Goal: Task Accomplishment & Management: Manage account settings

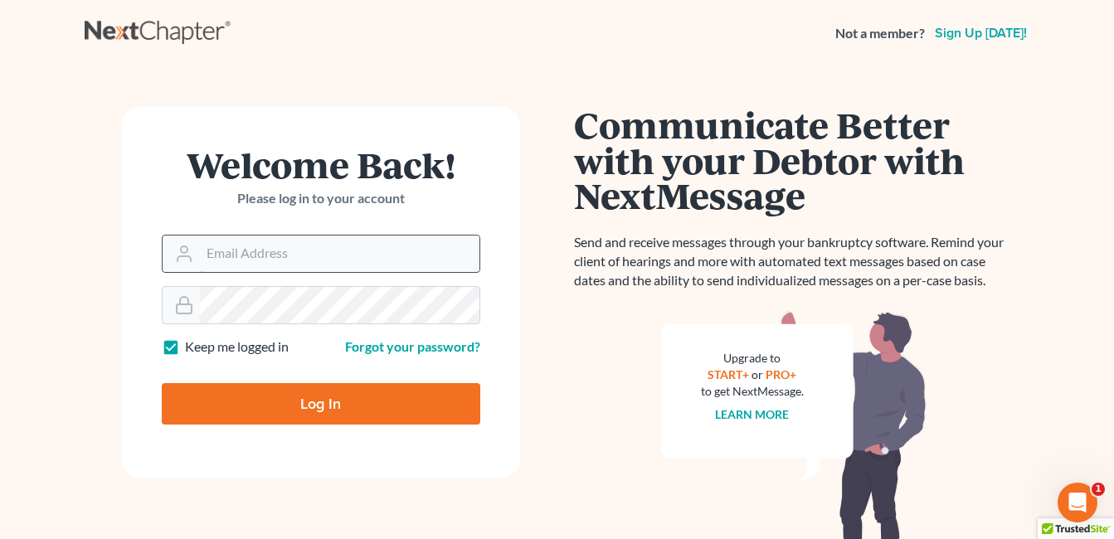
click at [324, 263] on input "Email Address" at bounding box center [339, 253] width 279 height 36
type input "[EMAIL_ADDRESS][DOMAIN_NAME]"
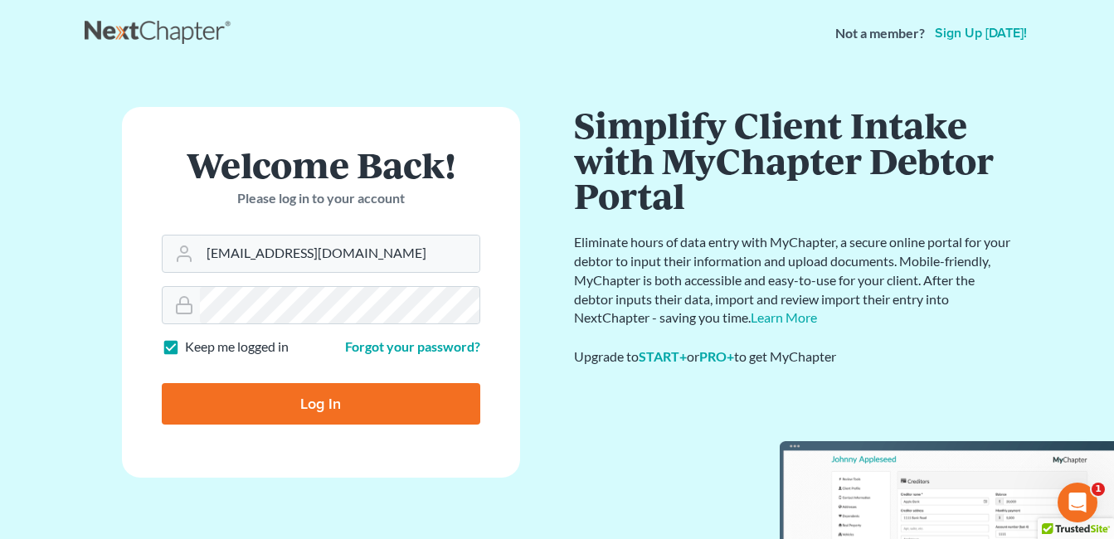
click at [301, 405] on input "Log In" at bounding box center [321, 403] width 318 height 41
type input "Thinking..."
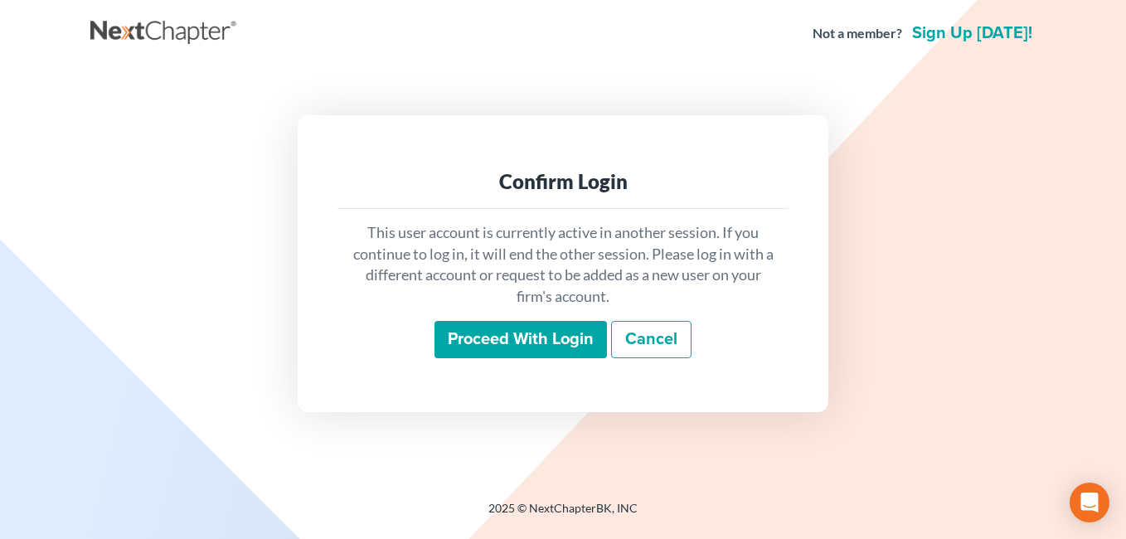
click at [516, 331] on input "Proceed with login" at bounding box center [520, 340] width 172 height 38
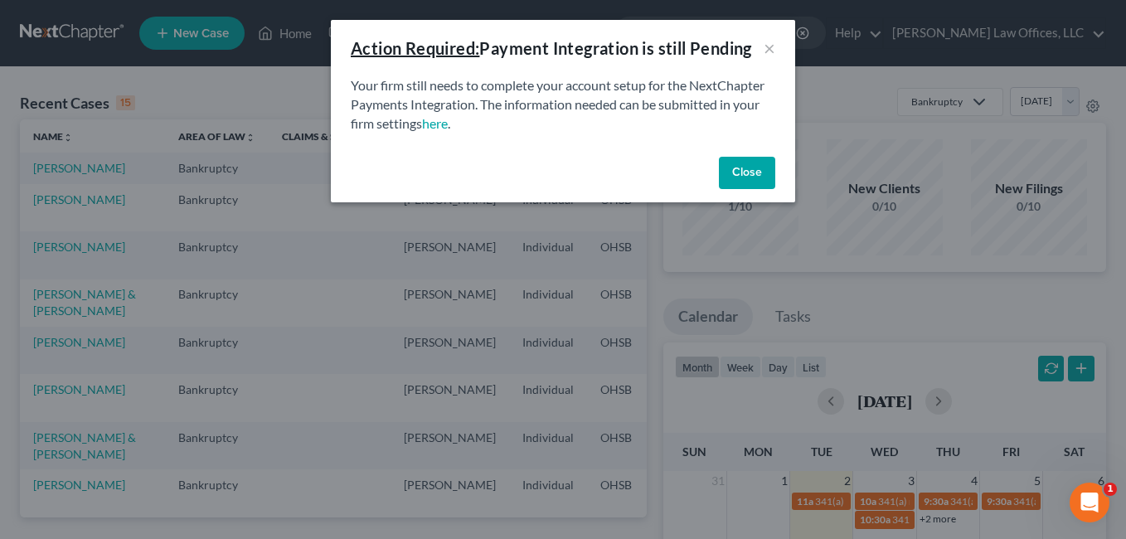
click at [748, 168] on button "Close" at bounding box center [747, 173] width 56 height 33
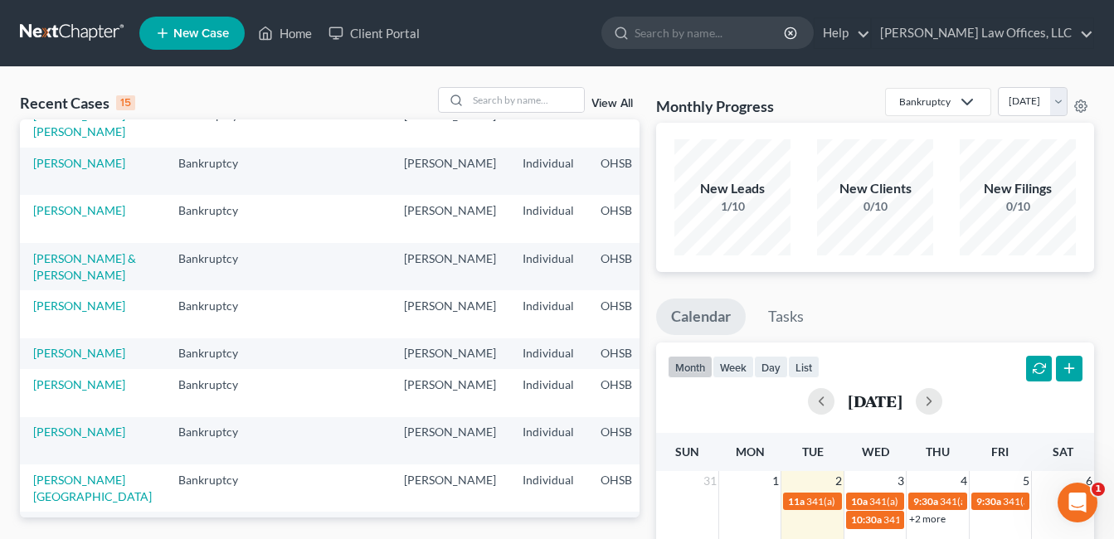
scroll to position [415, 0]
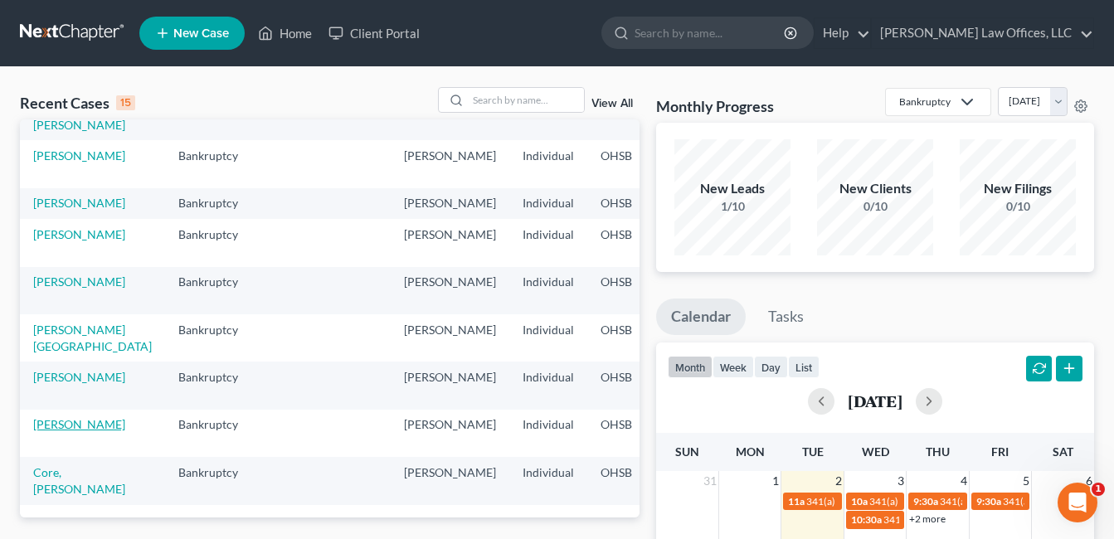
click at [53, 421] on link "[PERSON_NAME]" at bounding box center [79, 424] width 92 height 14
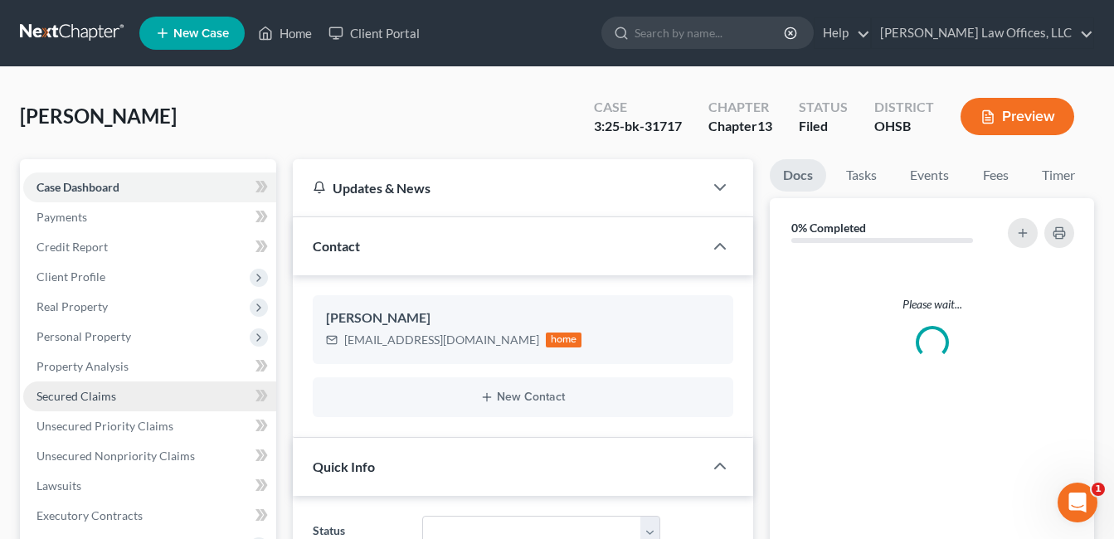
click at [87, 389] on span "Secured Claims" at bounding box center [76, 396] width 80 height 14
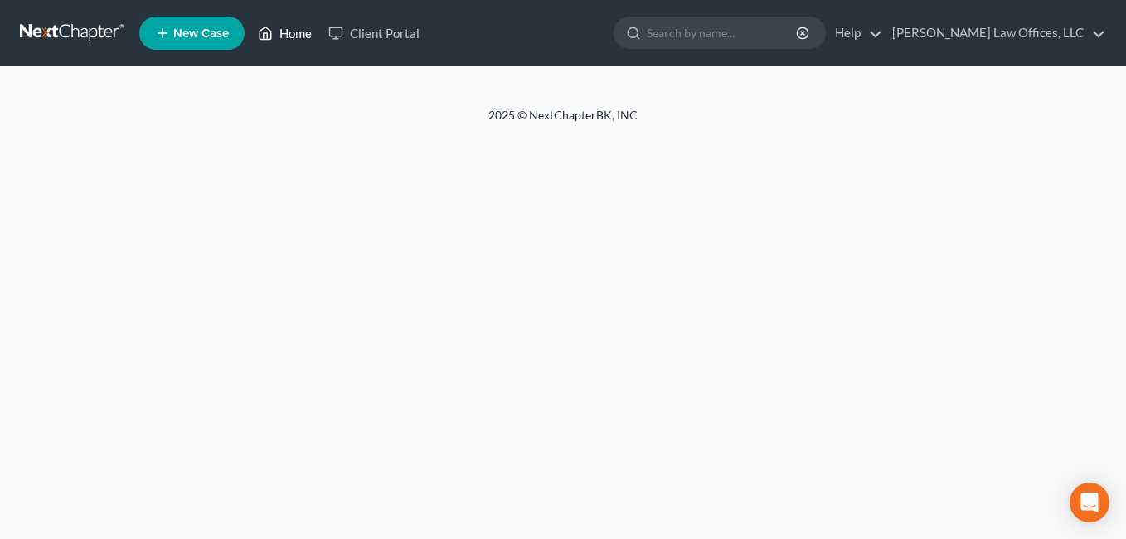
click at [294, 29] on link "Home" at bounding box center [285, 33] width 70 height 30
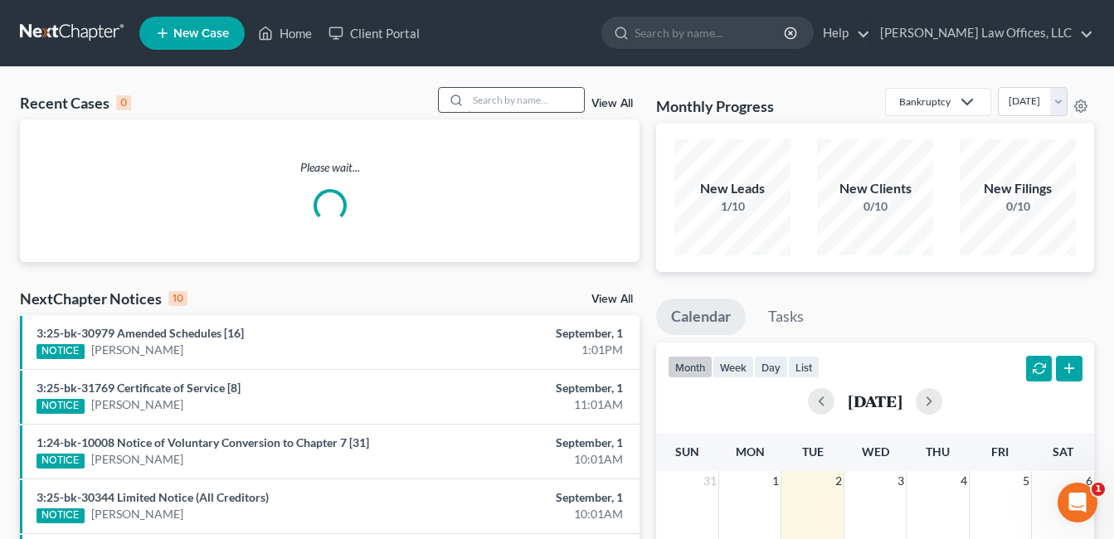
click at [521, 101] on input "search" at bounding box center [526, 100] width 116 height 24
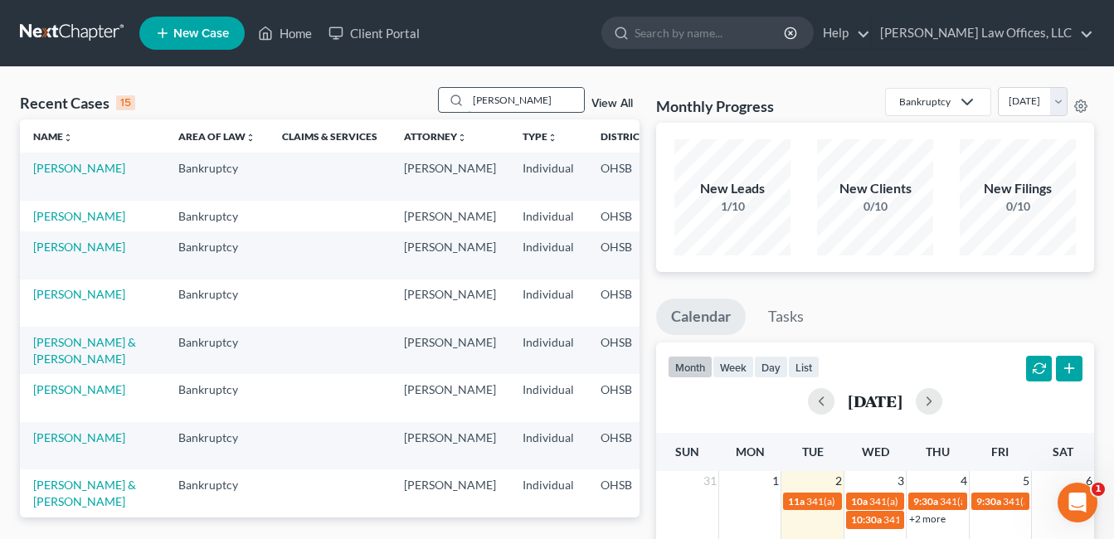
type input "[PERSON_NAME]"
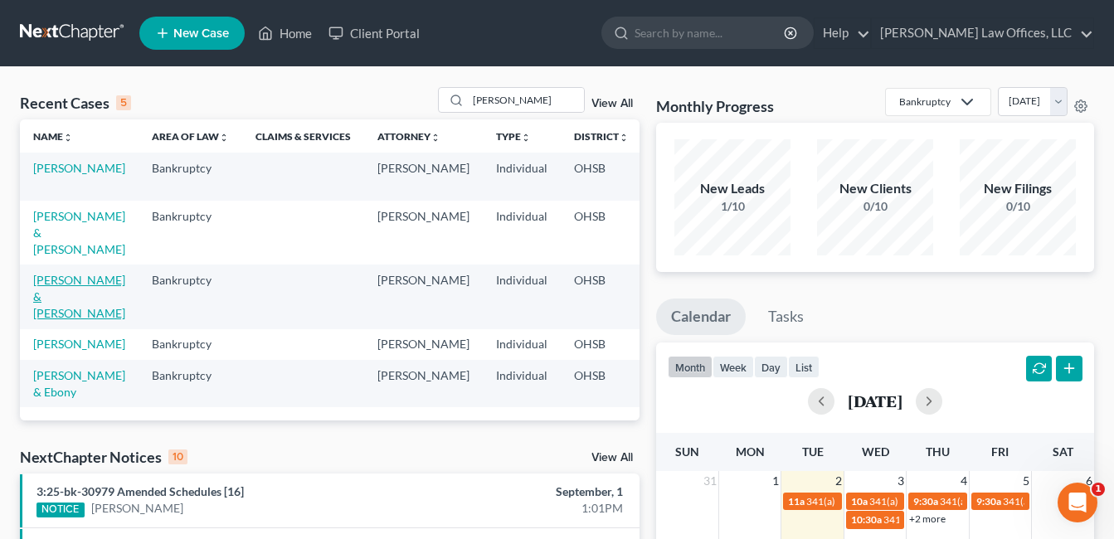
click at [47, 273] on link "[PERSON_NAME] & [PERSON_NAME]" at bounding box center [79, 296] width 92 height 47
select select "0"
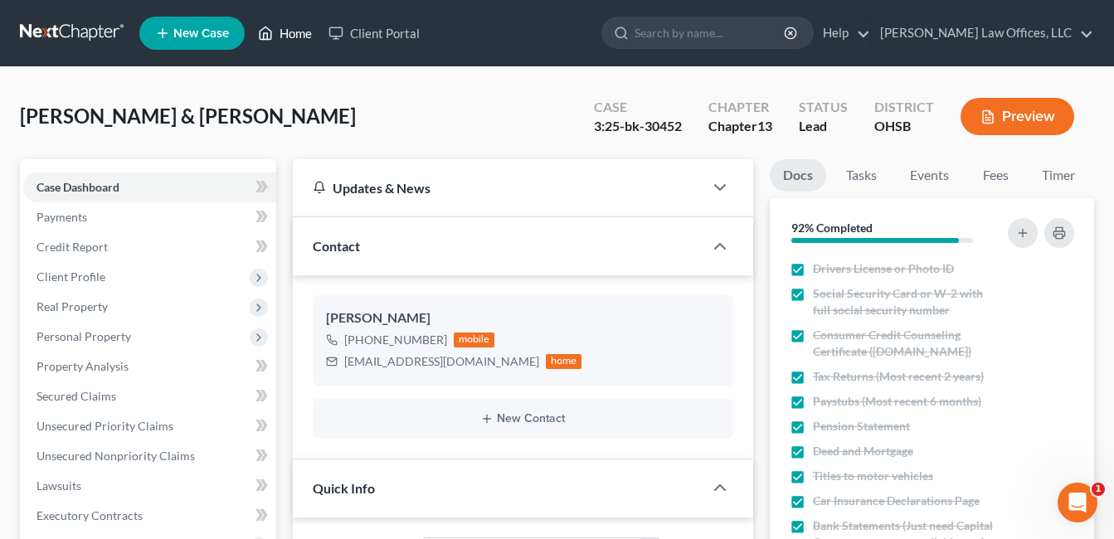
click at [282, 34] on link "Home" at bounding box center [285, 33] width 70 height 30
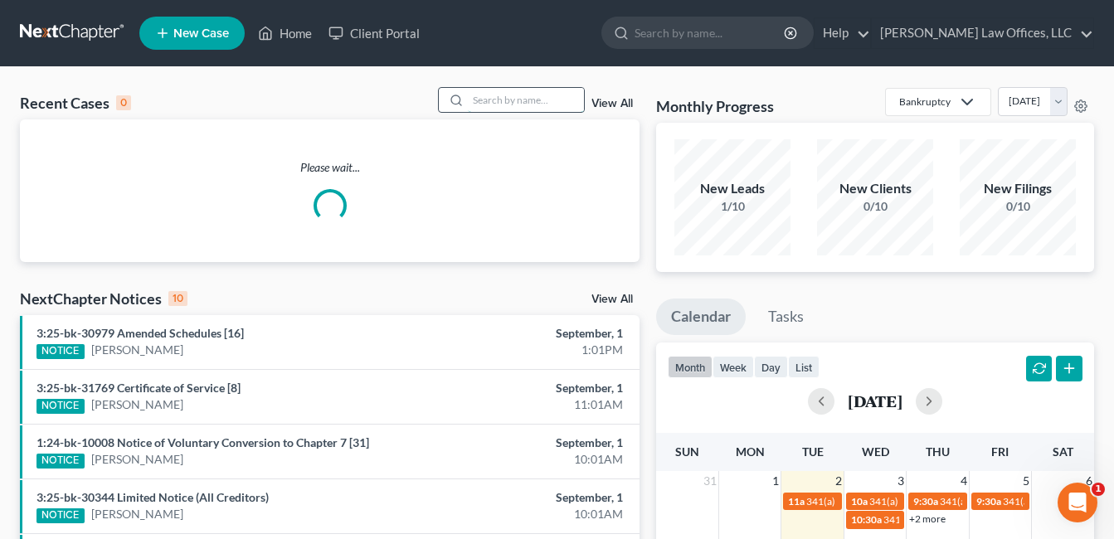
click at [535, 101] on input "search" at bounding box center [526, 100] width 116 height 24
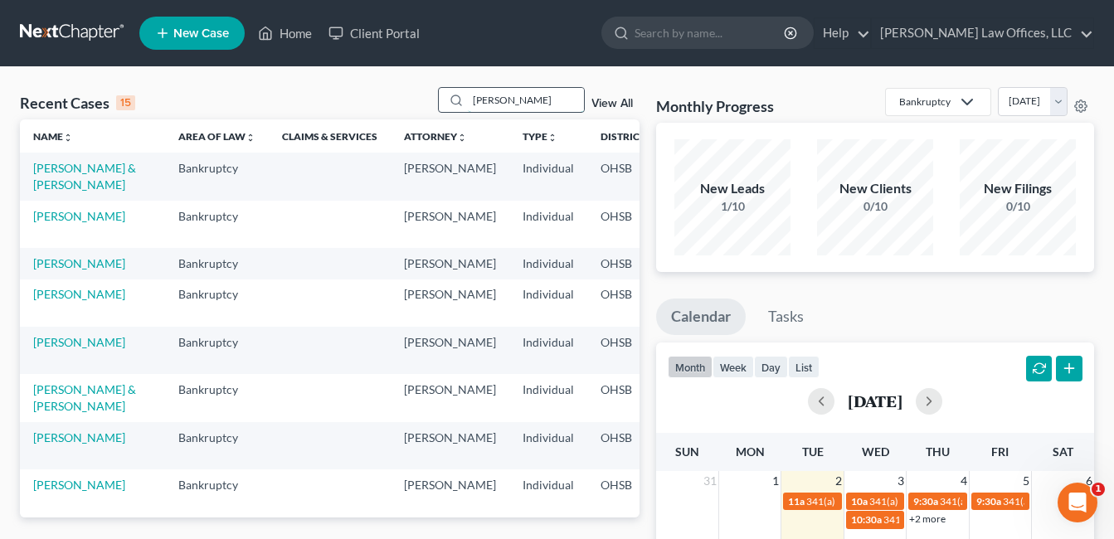
type input "[PERSON_NAME]"
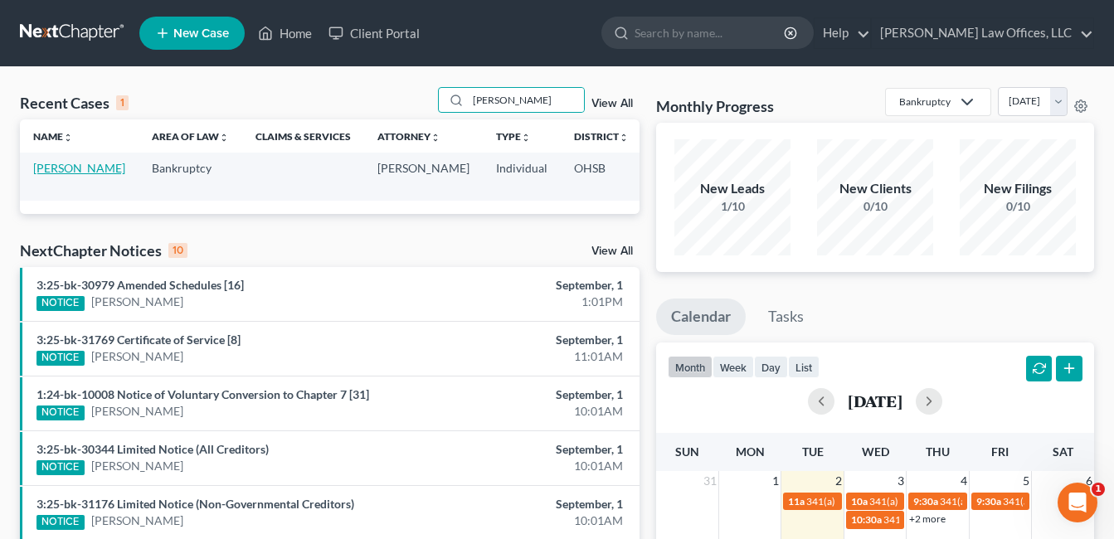
click at [51, 175] on link "[PERSON_NAME]" at bounding box center [79, 168] width 92 height 14
select select "2"
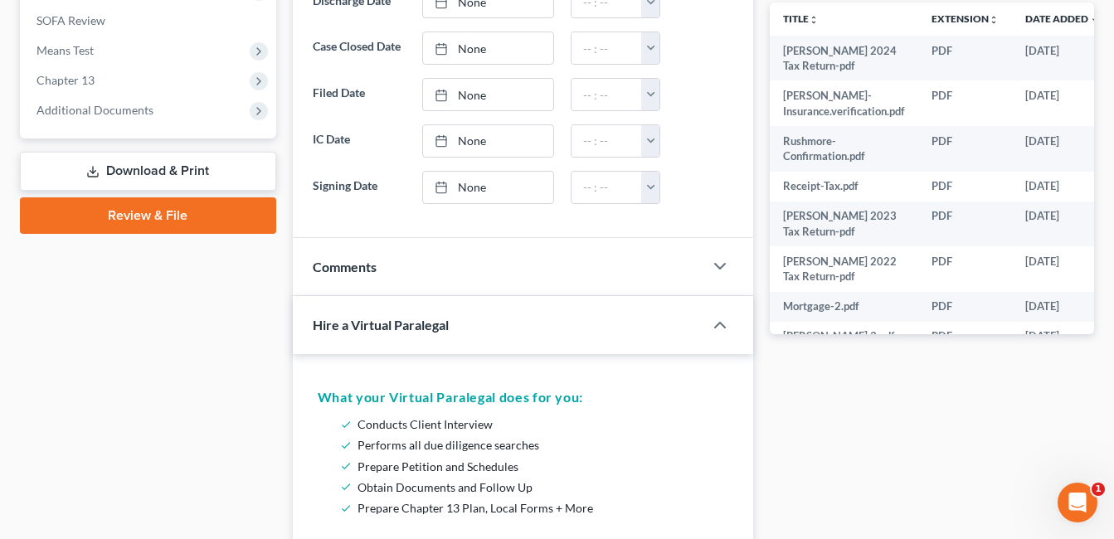
scroll to position [663, 0]
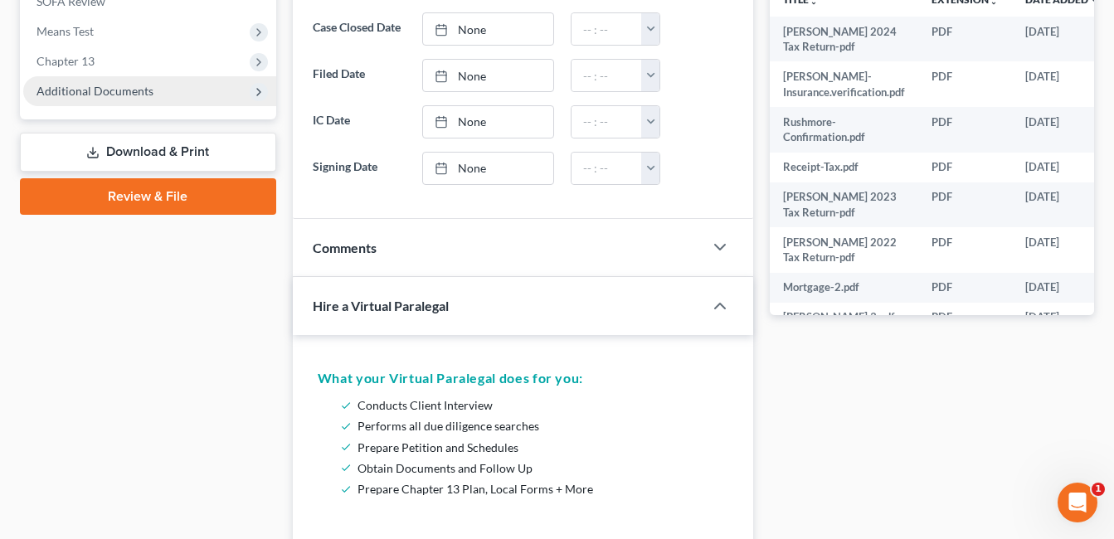
click at [101, 95] on span "Additional Documents" at bounding box center [94, 91] width 117 height 14
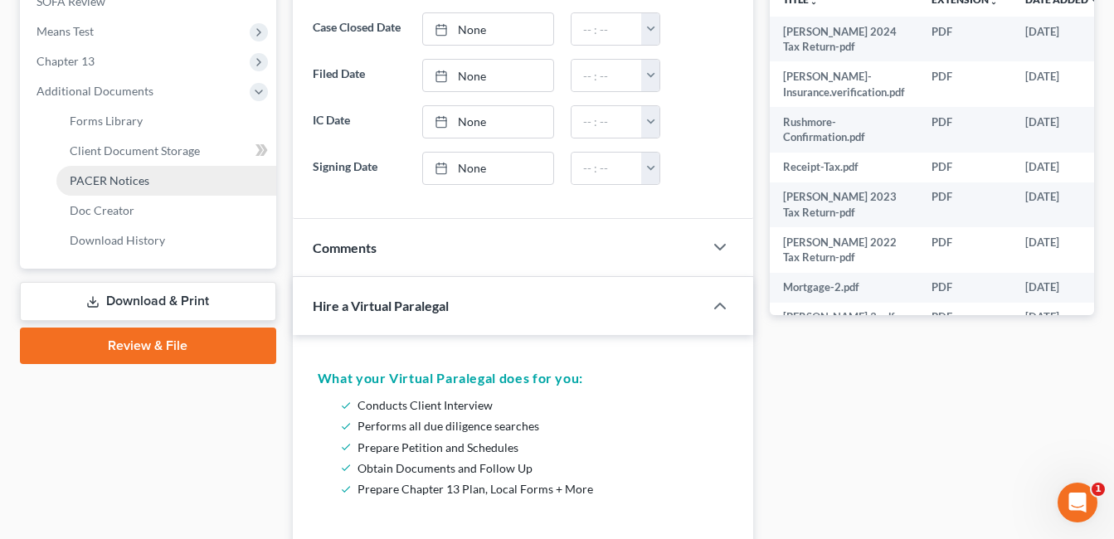
click at [140, 177] on span "PACER Notices" at bounding box center [110, 180] width 80 height 14
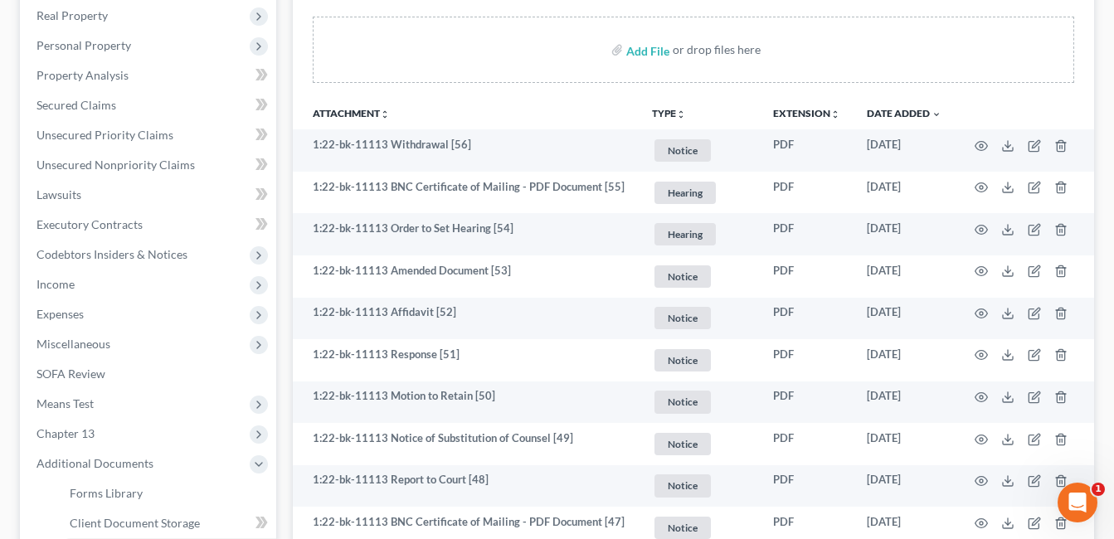
scroll to position [332, 0]
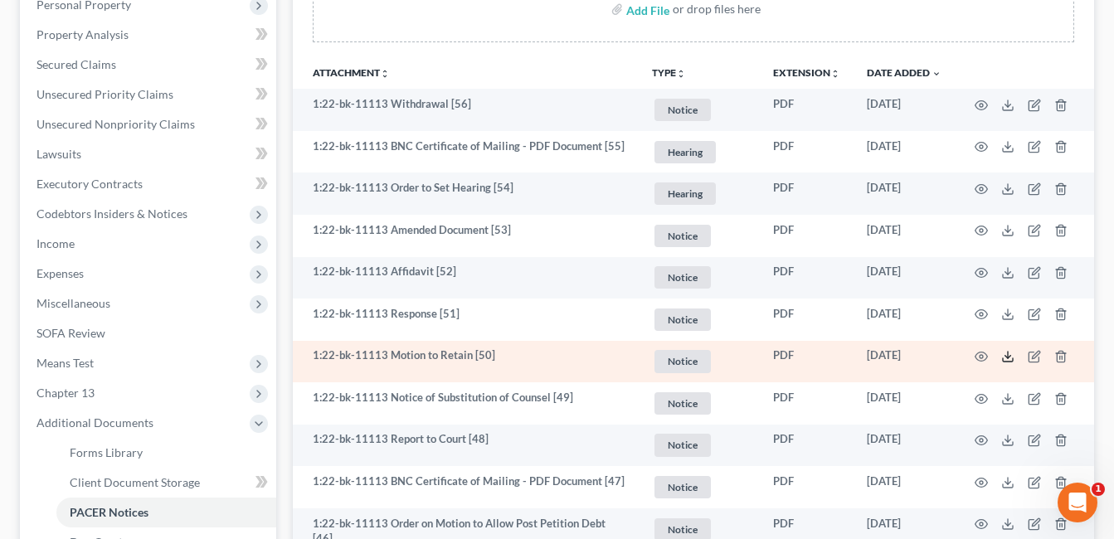
click at [1006, 357] on polyline at bounding box center [1008, 357] width 6 height 2
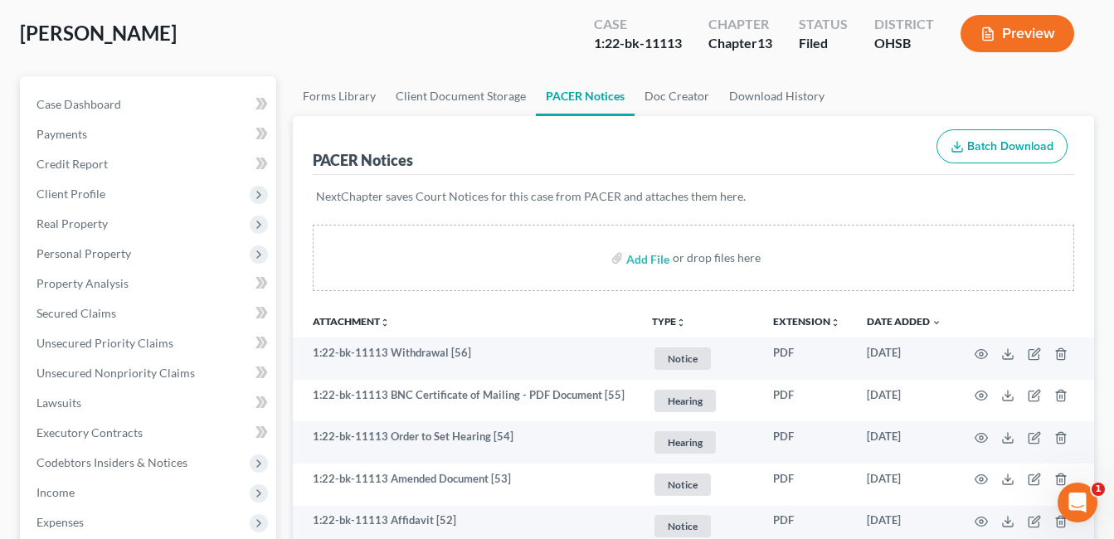
scroll to position [0, 0]
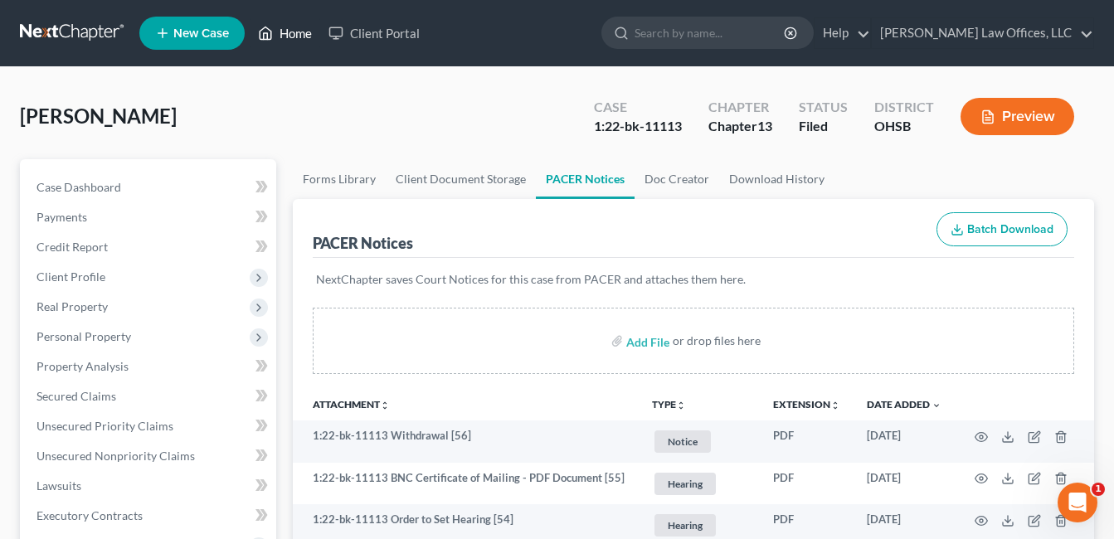
drag, startPoint x: 302, startPoint y: 32, endPoint x: 439, endPoint y: 104, distance: 155.0
click at [302, 32] on link "Home" at bounding box center [285, 33] width 70 height 30
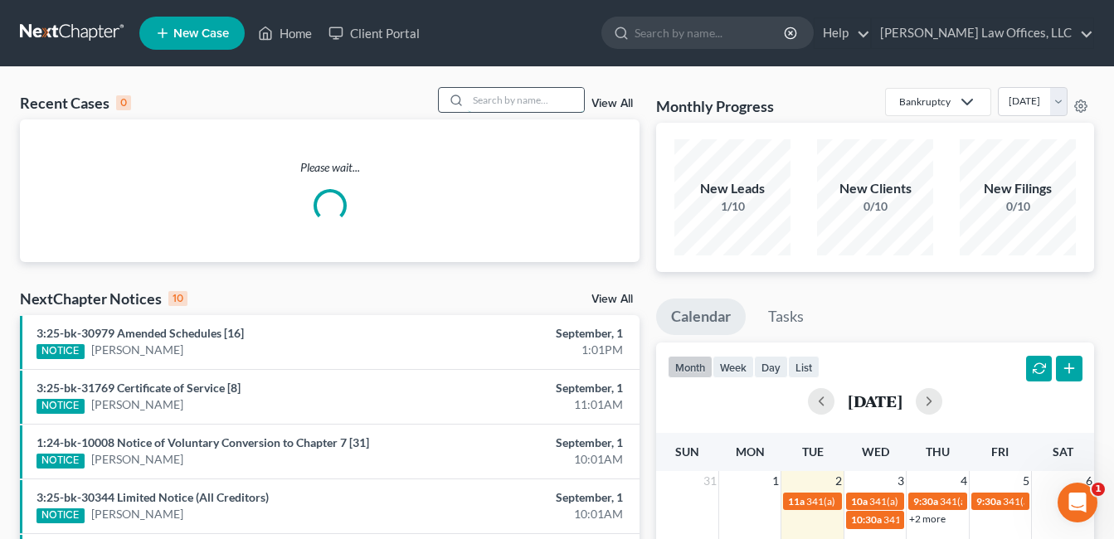
click at [522, 104] on input "search" at bounding box center [526, 100] width 116 height 24
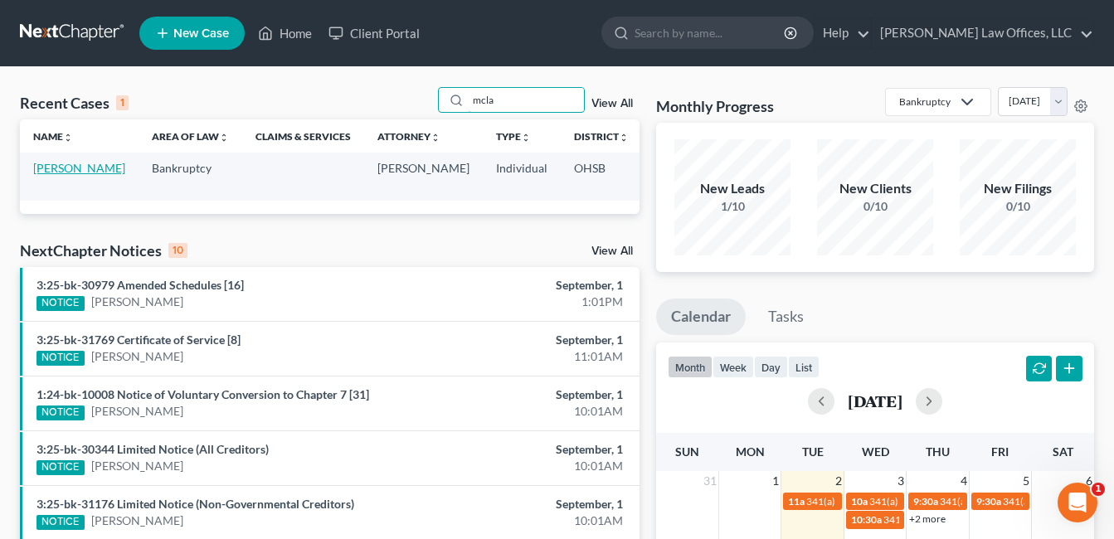
type input "mcla"
click at [47, 167] on link "[PERSON_NAME]" at bounding box center [79, 168] width 92 height 14
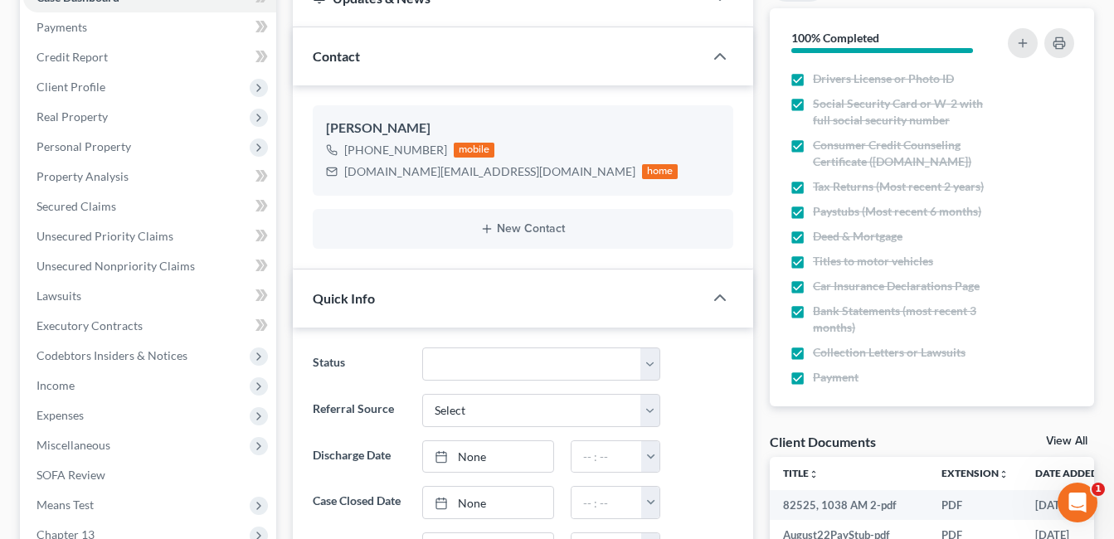
scroll to position [415, 0]
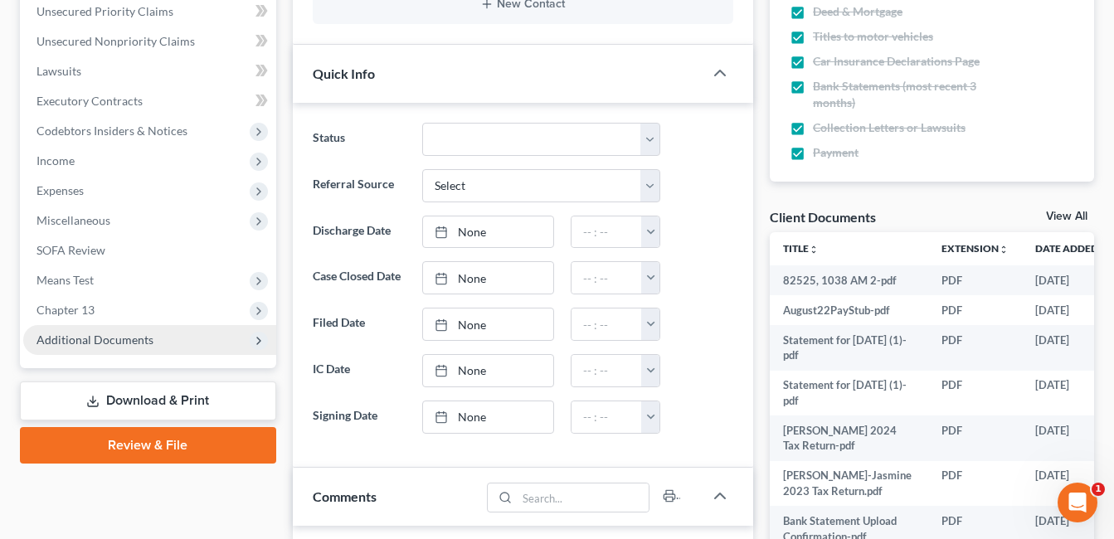
click at [109, 342] on span "Additional Documents" at bounding box center [94, 339] width 117 height 14
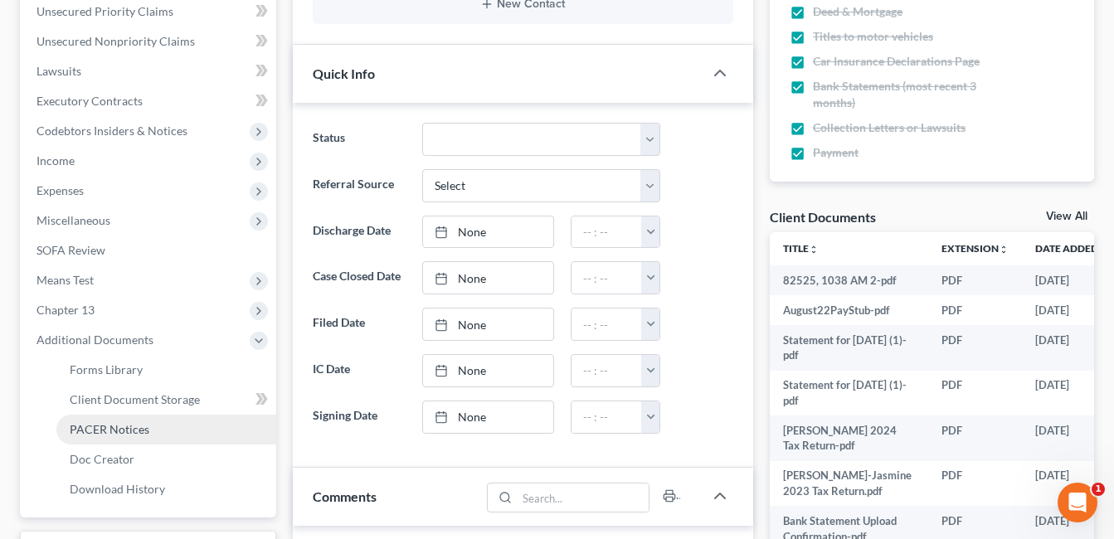
click at [138, 428] on span "PACER Notices" at bounding box center [110, 429] width 80 height 14
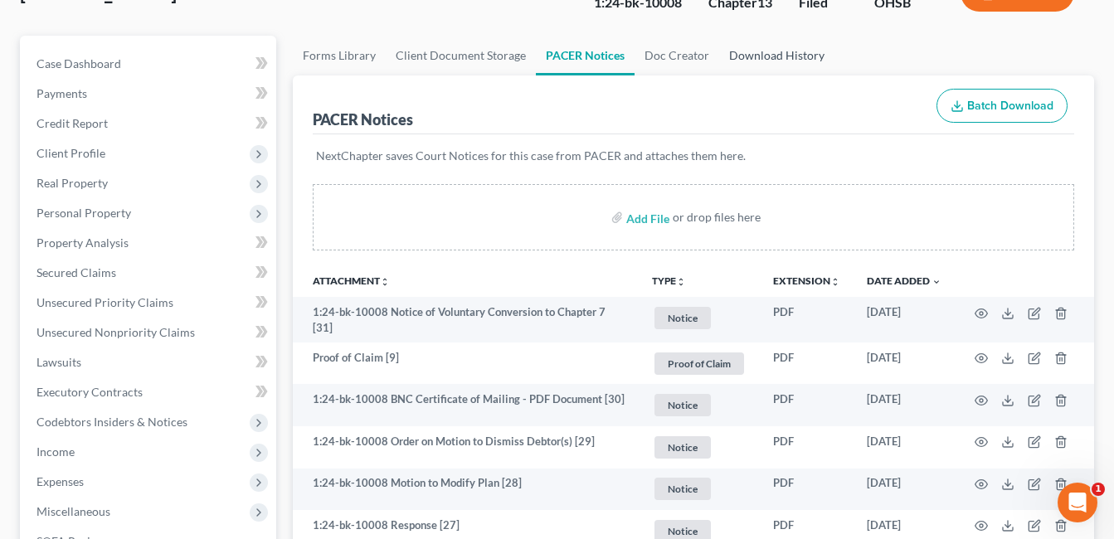
scroll to position [166, 0]
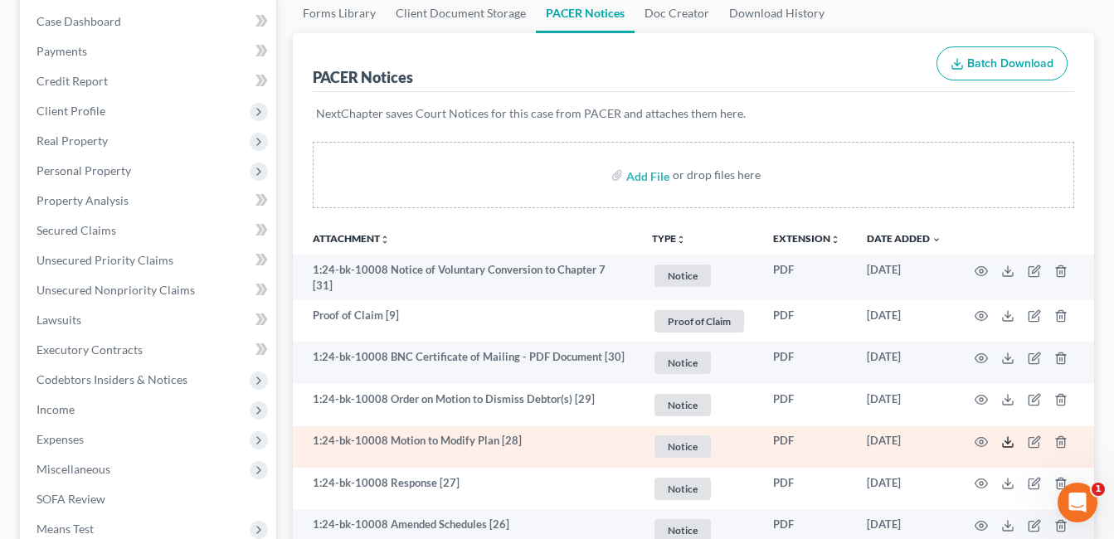
click at [1006, 441] on polyline at bounding box center [1008, 442] width 6 height 2
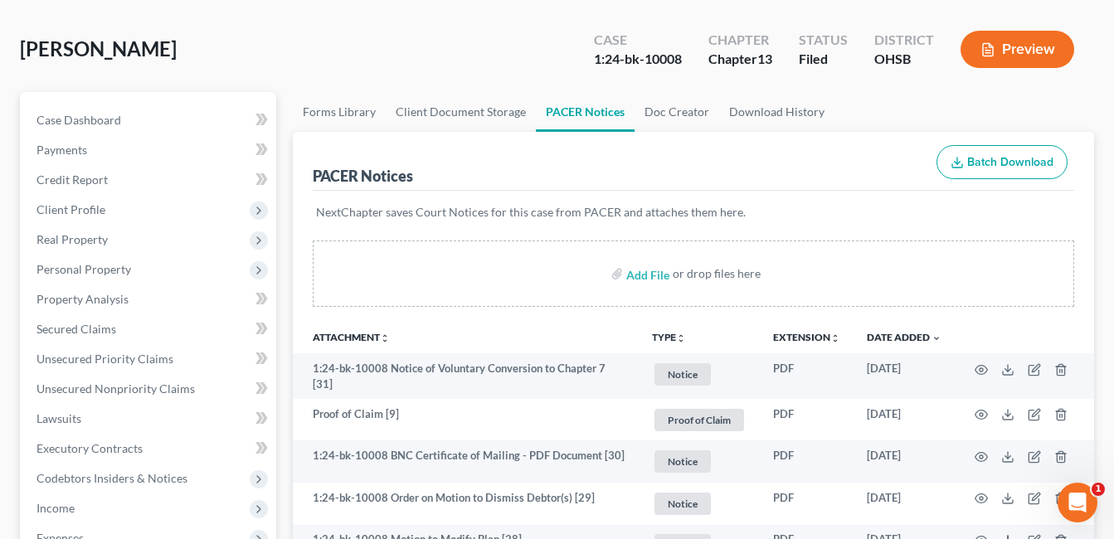
scroll to position [0, 0]
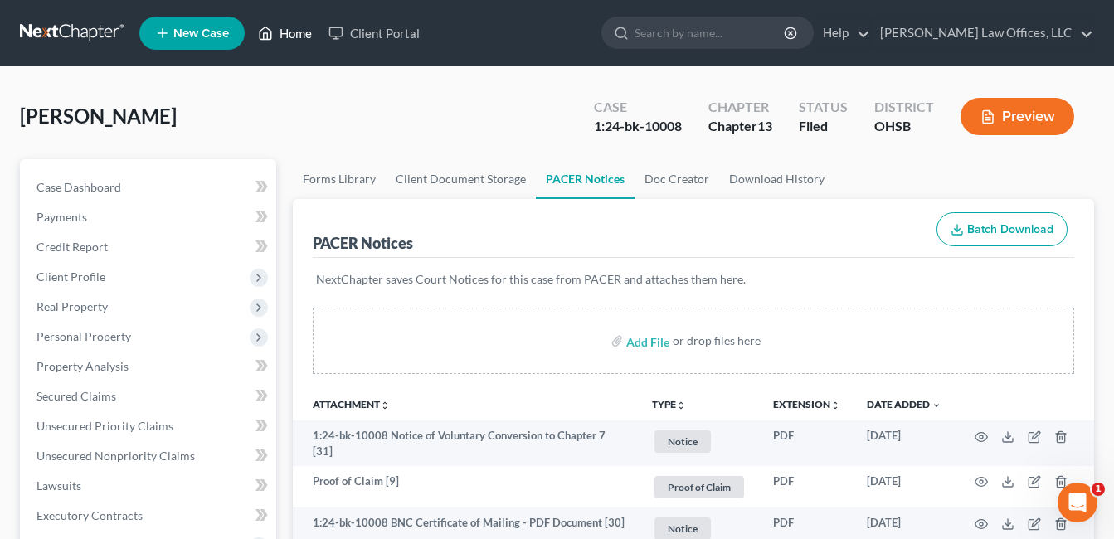
click at [278, 37] on link "Home" at bounding box center [285, 33] width 70 height 30
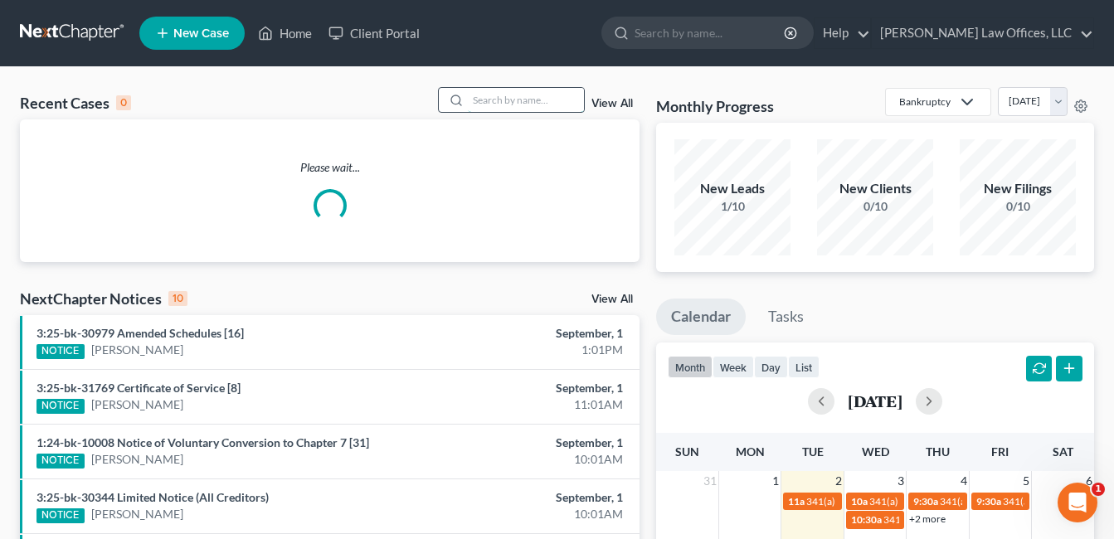
click at [536, 93] on input "search" at bounding box center [526, 100] width 116 height 24
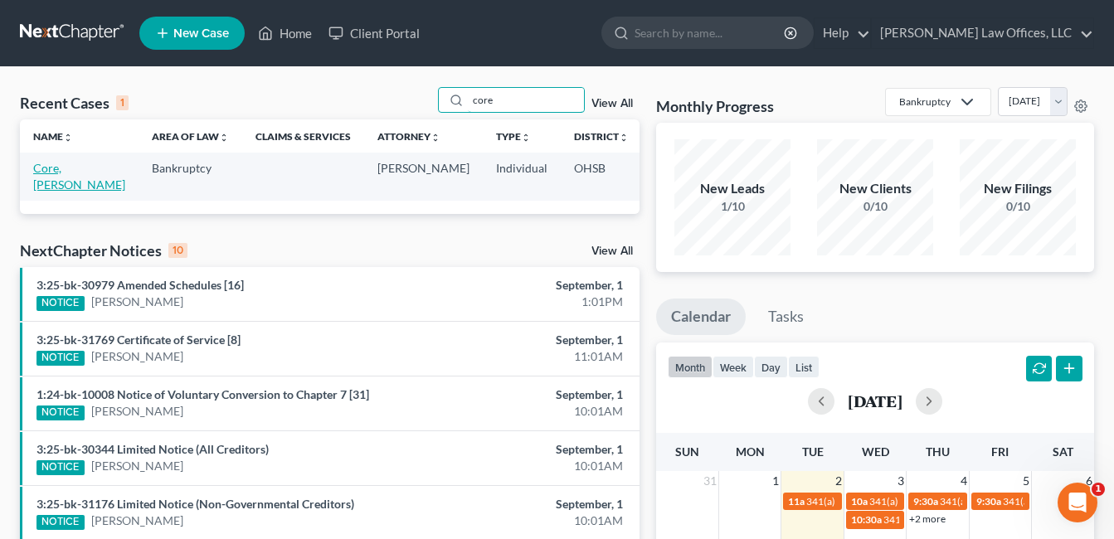
type input "core"
click at [49, 180] on link "Core, [PERSON_NAME]" at bounding box center [79, 176] width 92 height 31
select select "0"
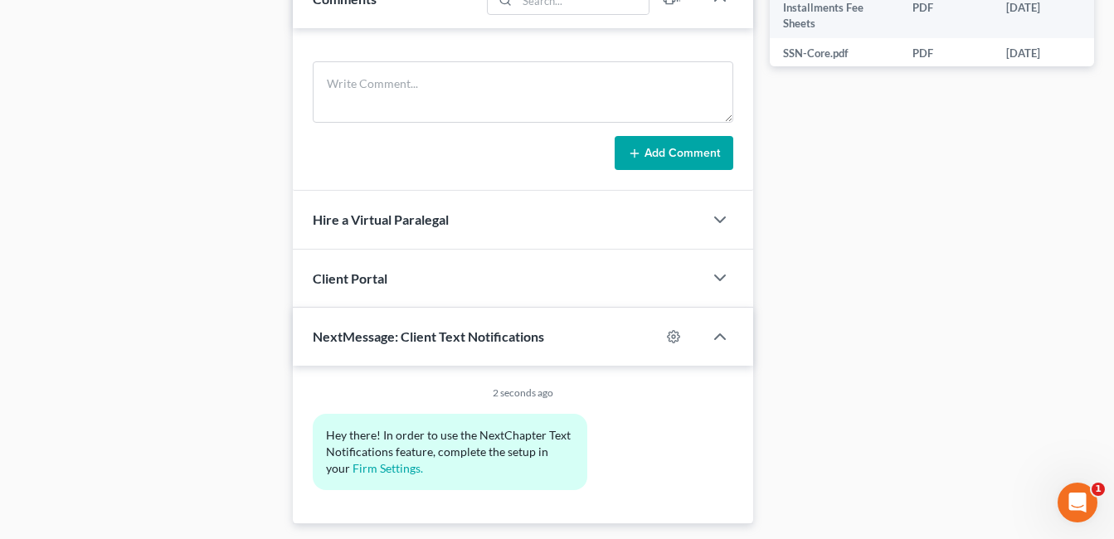
scroll to position [415, 0]
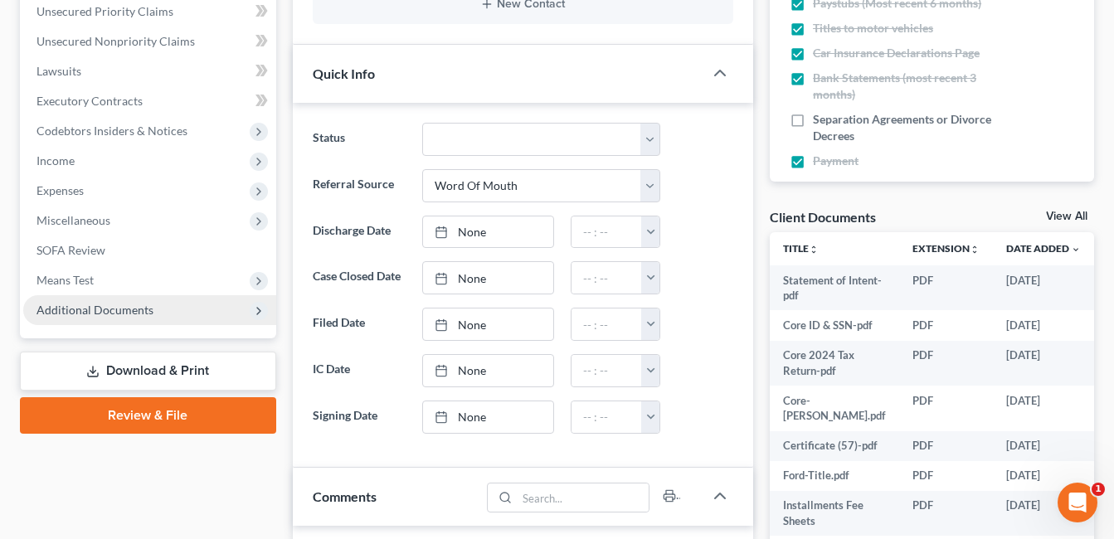
click at [117, 308] on span "Additional Documents" at bounding box center [94, 310] width 117 height 14
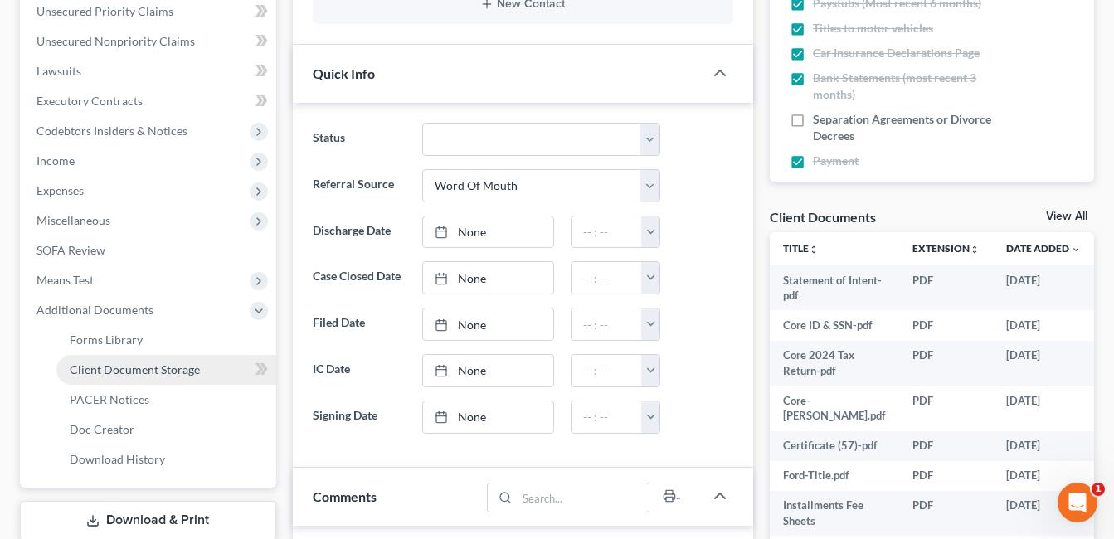
click at [174, 365] on span "Client Document Storage" at bounding box center [135, 369] width 130 height 14
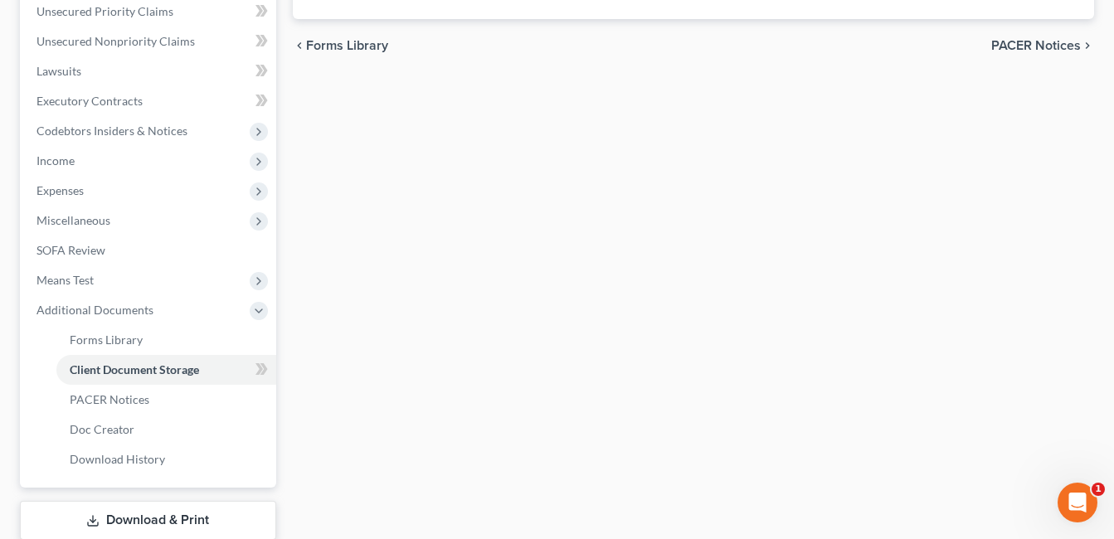
scroll to position [413, 0]
select select "52"
select select "37"
select select "7"
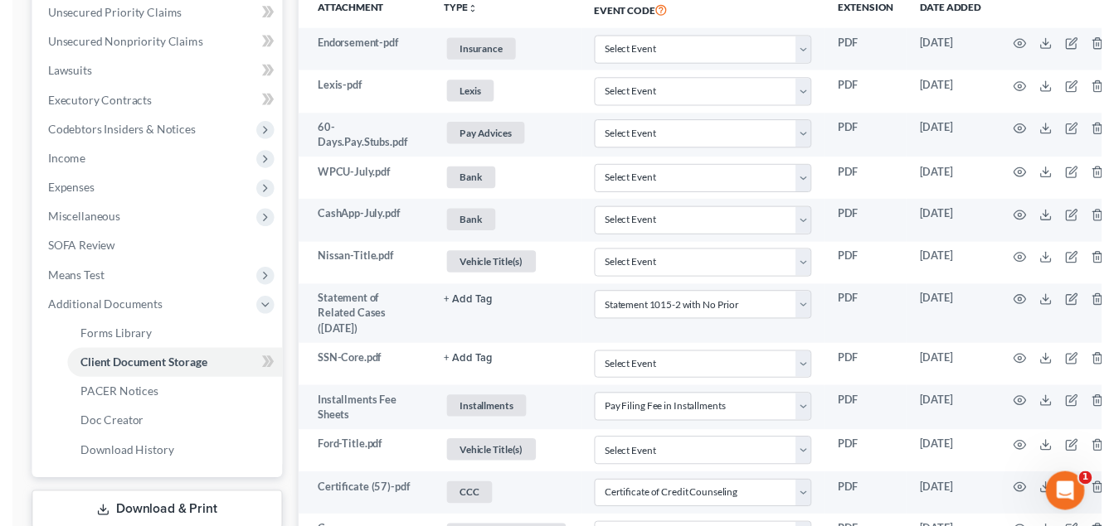
scroll to position [0, 0]
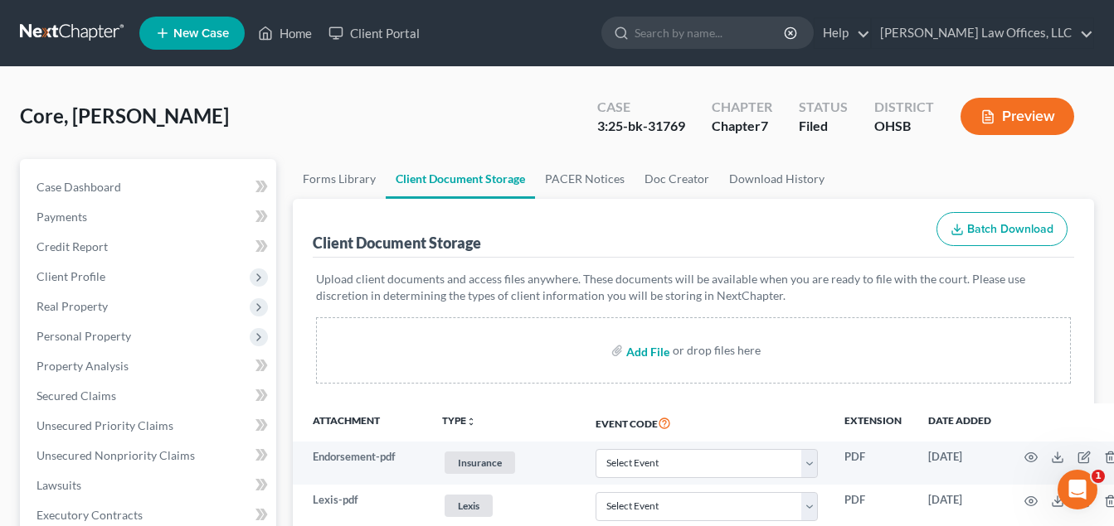
click at [659, 346] on input "file" at bounding box center [646, 351] width 40 height 30
type input "C:\fakepath\2023.State.pdf"
select select "52"
select select "37"
select select "7"
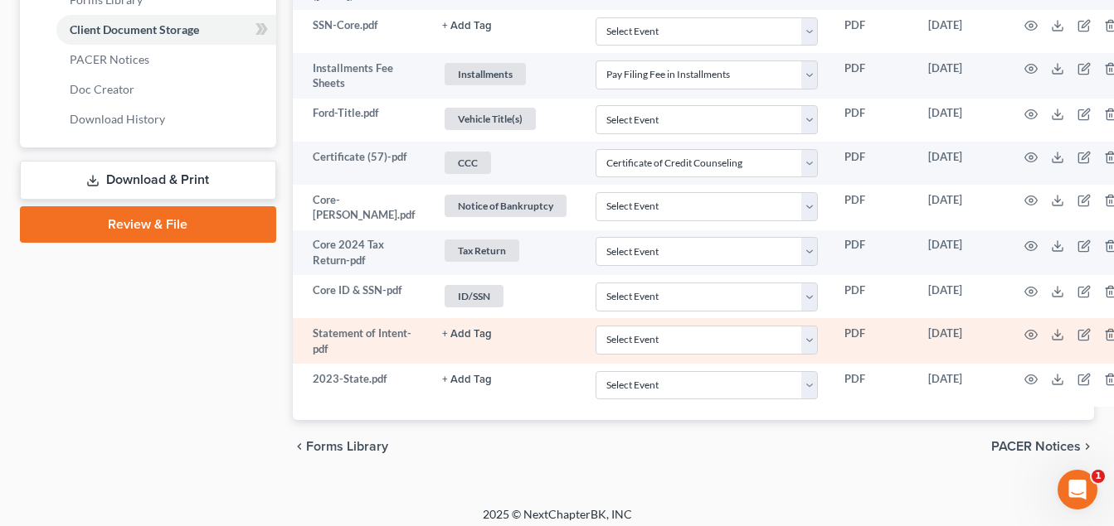
scroll to position [764, 0]
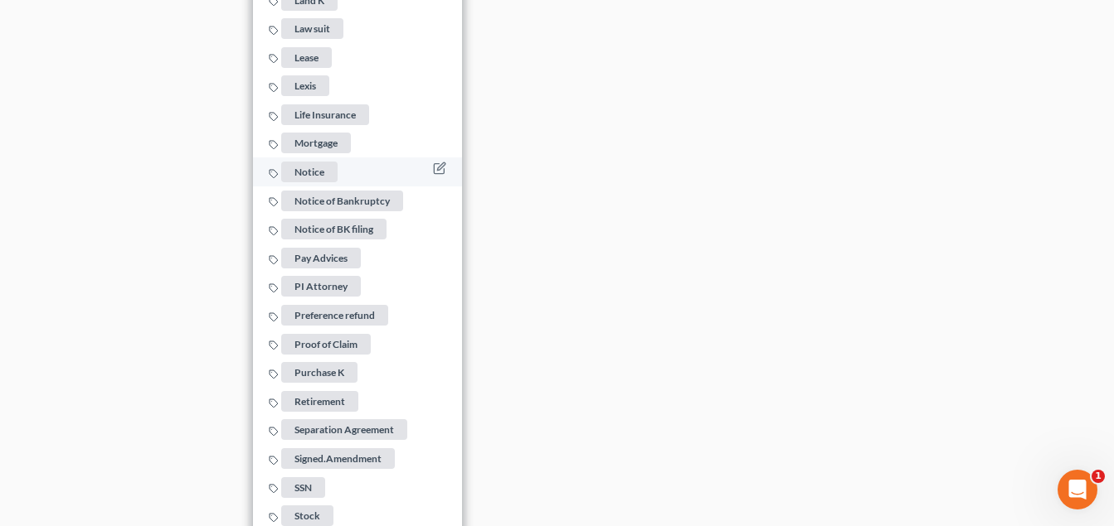
scroll to position [2008, 0]
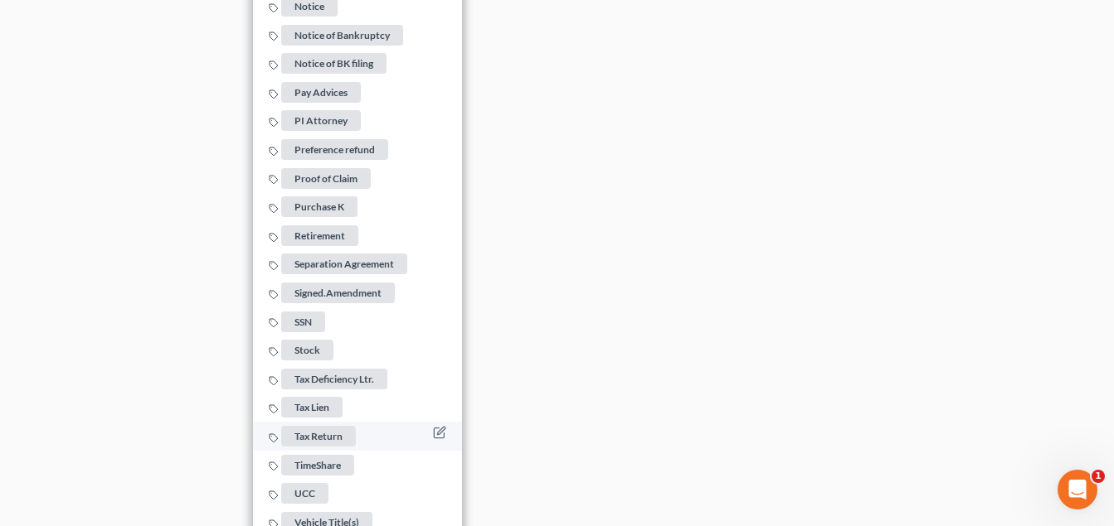
click at [318, 426] on span "Tax Return" at bounding box center [318, 436] width 75 height 21
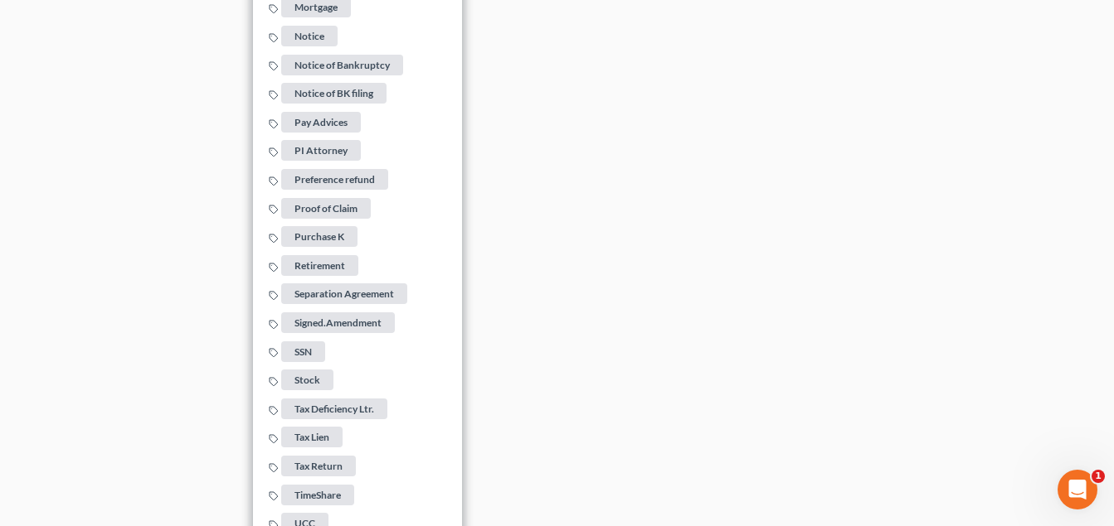
drag, startPoint x: 611, startPoint y: 285, endPoint x: 715, endPoint y: 7, distance: 296.5
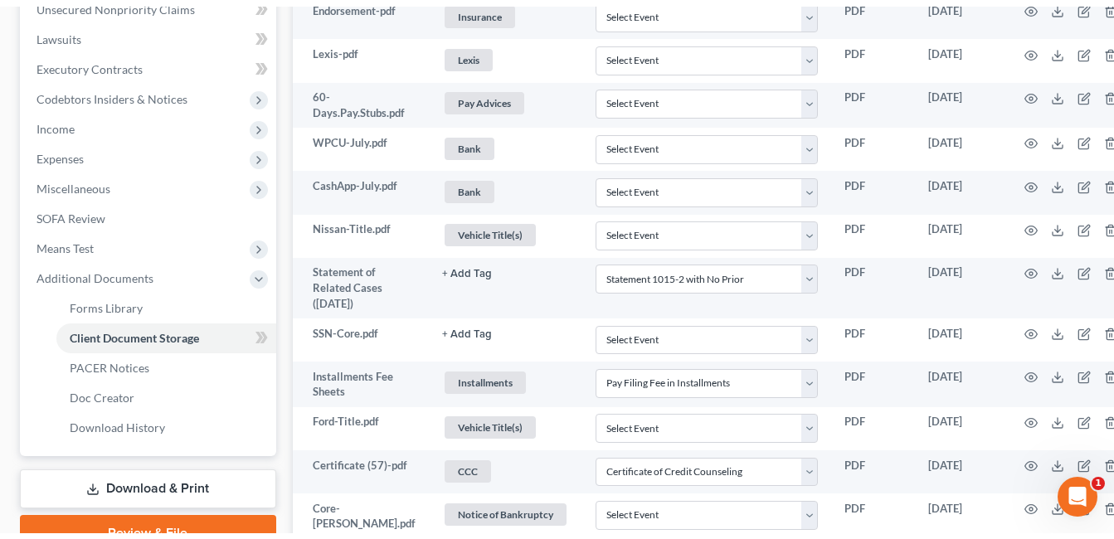
scroll to position [0, 0]
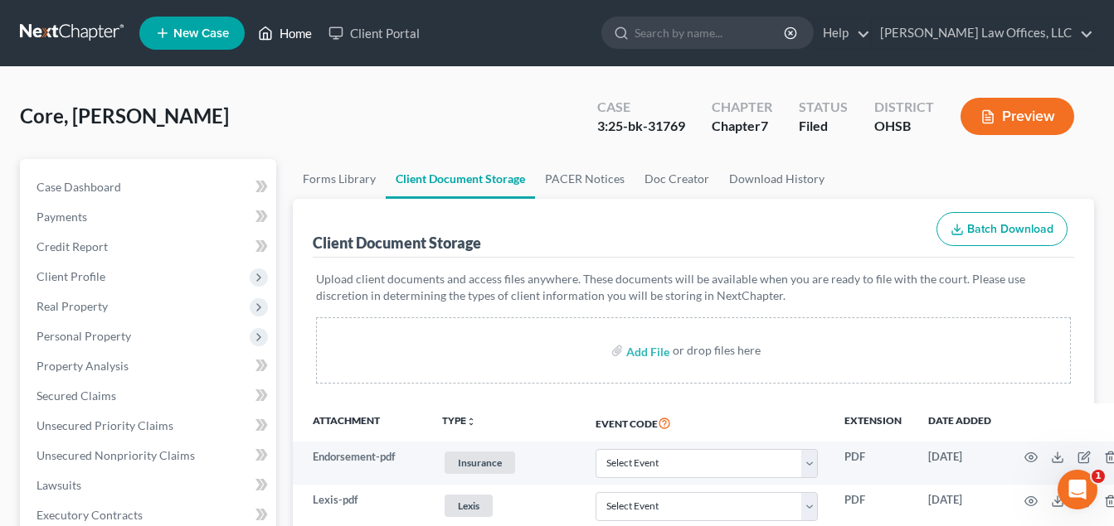
click at [303, 36] on link "Home" at bounding box center [285, 33] width 70 height 30
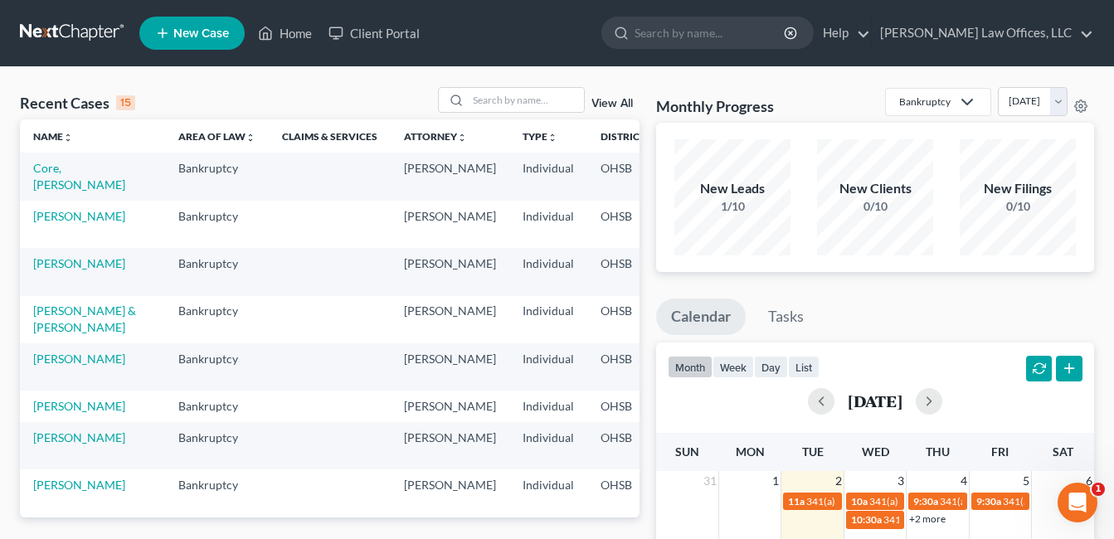
click at [50, 177] on td "Core, [PERSON_NAME]" at bounding box center [92, 176] width 145 height 47
click at [53, 186] on link "Core, [PERSON_NAME]" at bounding box center [79, 176] width 92 height 31
select select "0"
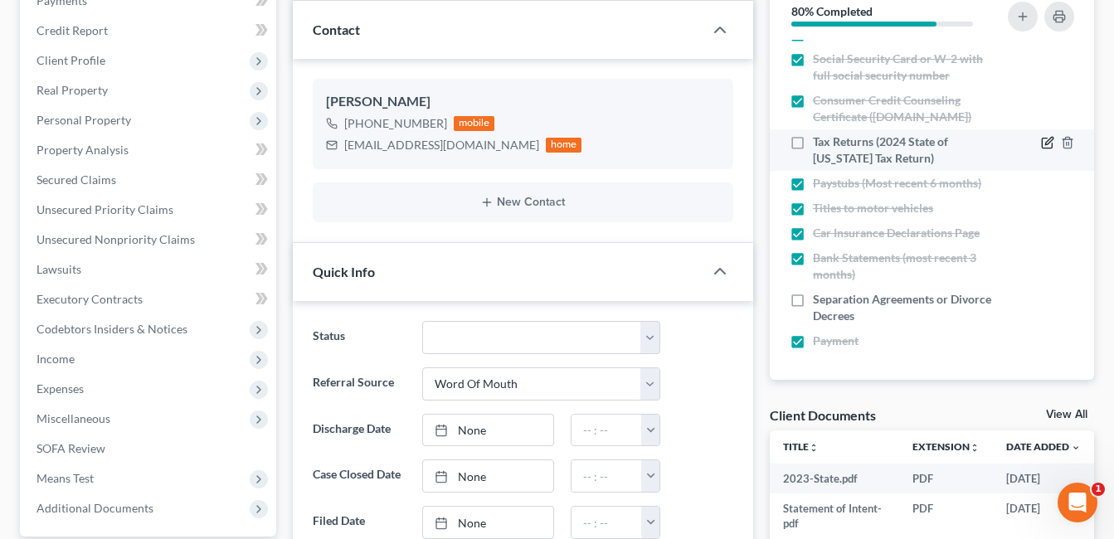
scroll to position [249, 0]
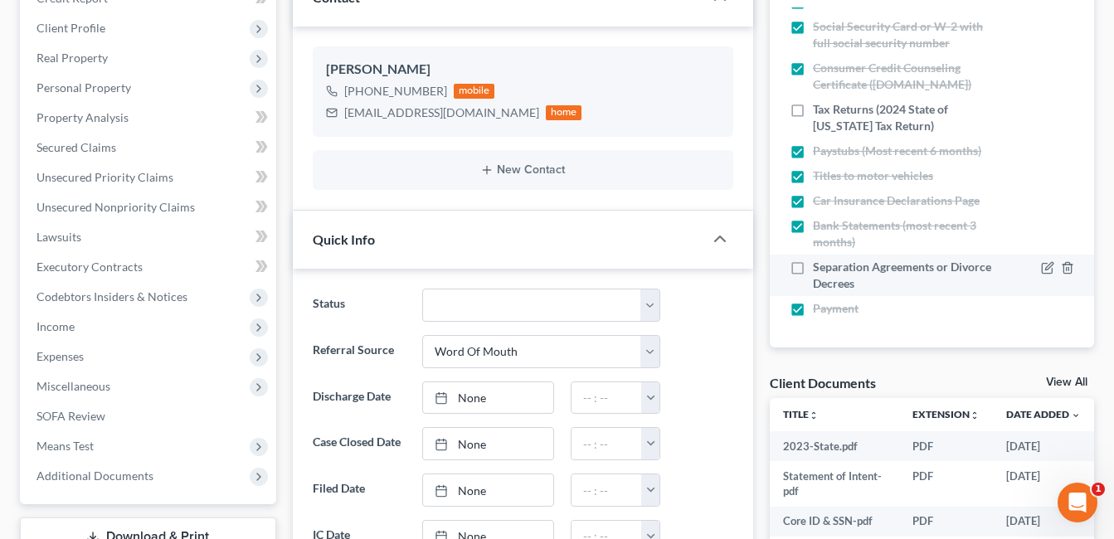
click at [813, 269] on label "Separation Agreements or Divorce Decrees" at bounding box center [906, 275] width 186 height 33
click at [819, 269] on input "Separation Agreements or Divorce Decrees" at bounding box center [824, 264] width 11 height 11
checkbox input "true"
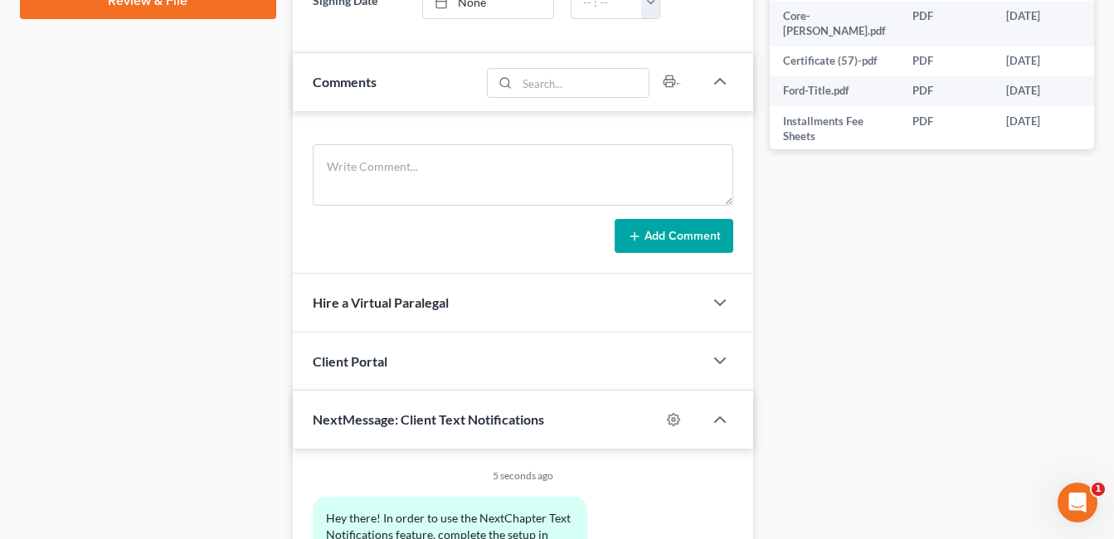
scroll to position [580, 0]
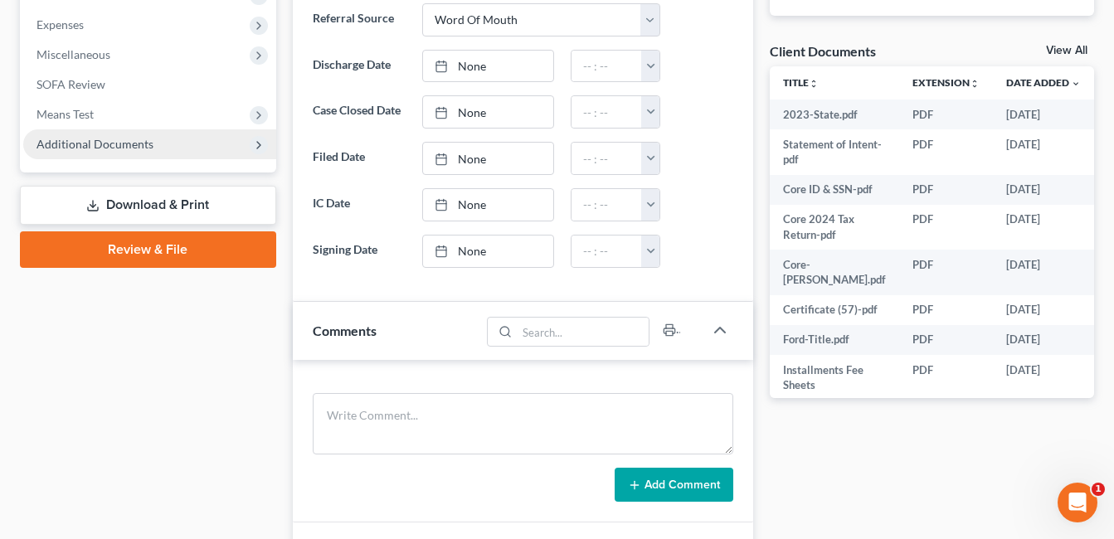
click at [136, 146] on span "Additional Documents" at bounding box center [94, 144] width 117 height 14
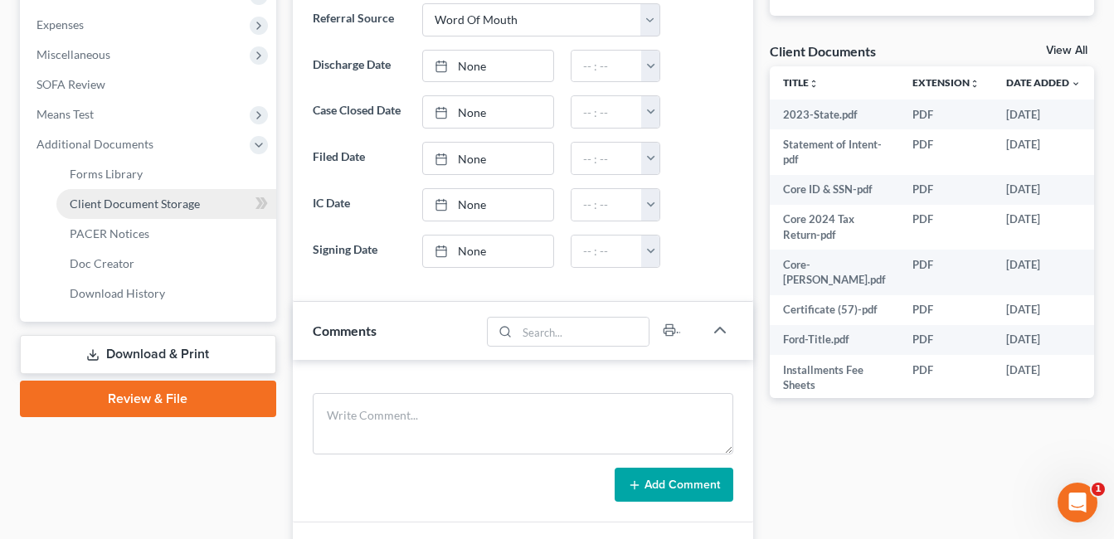
click at [171, 217] on link "Client Document Storage" at bounding box center [166, 204] width 220 height 30
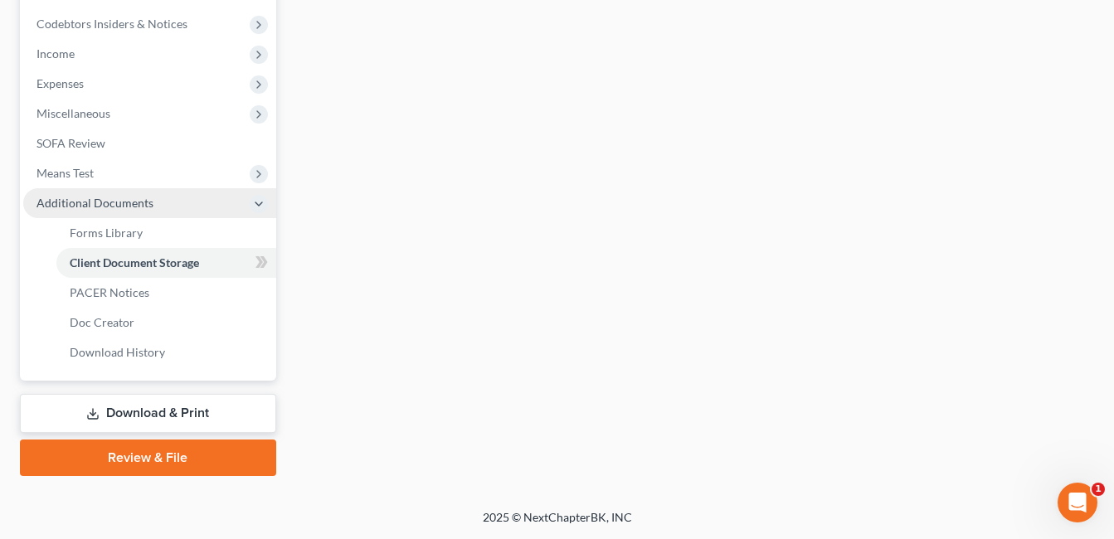
scroll to position [515, 0]
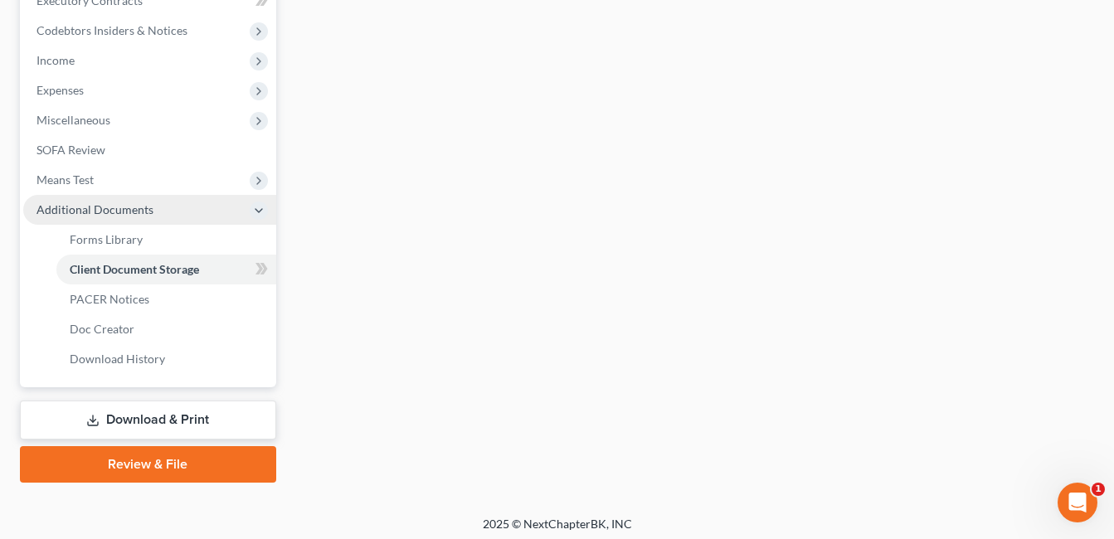
select select "52"
select select "37"
select select "7"
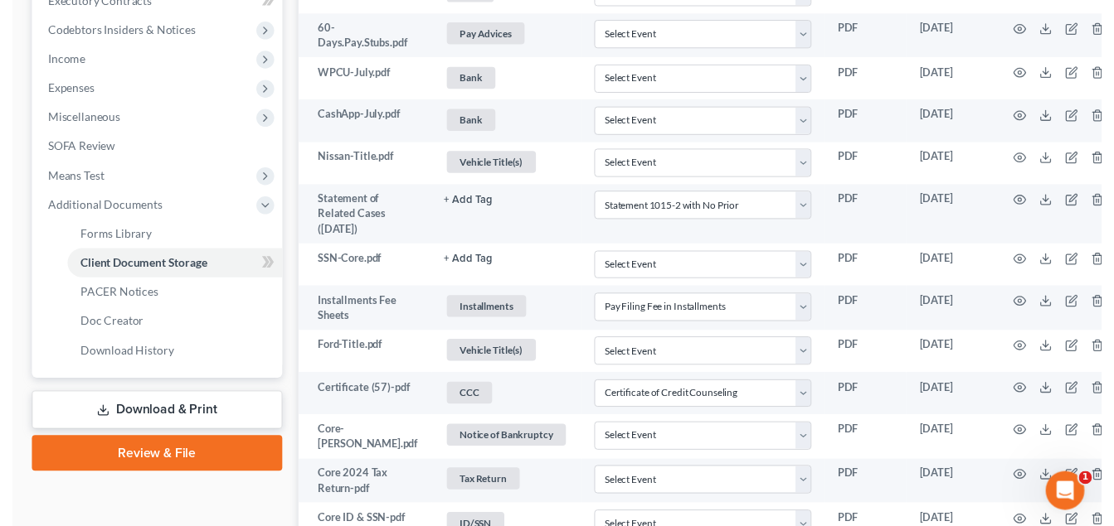
scroll to position [0, 0]
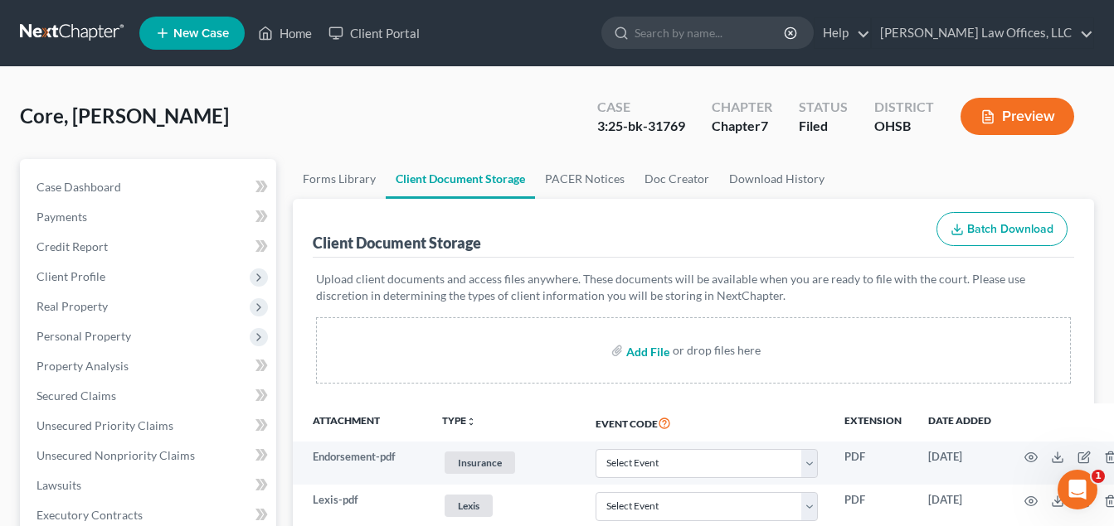
click at [660, 352] on input "file" at bounding box center [646, 351] width 40 height 30
type input "C:\fakepath\Dissolution.Decree.pdf"
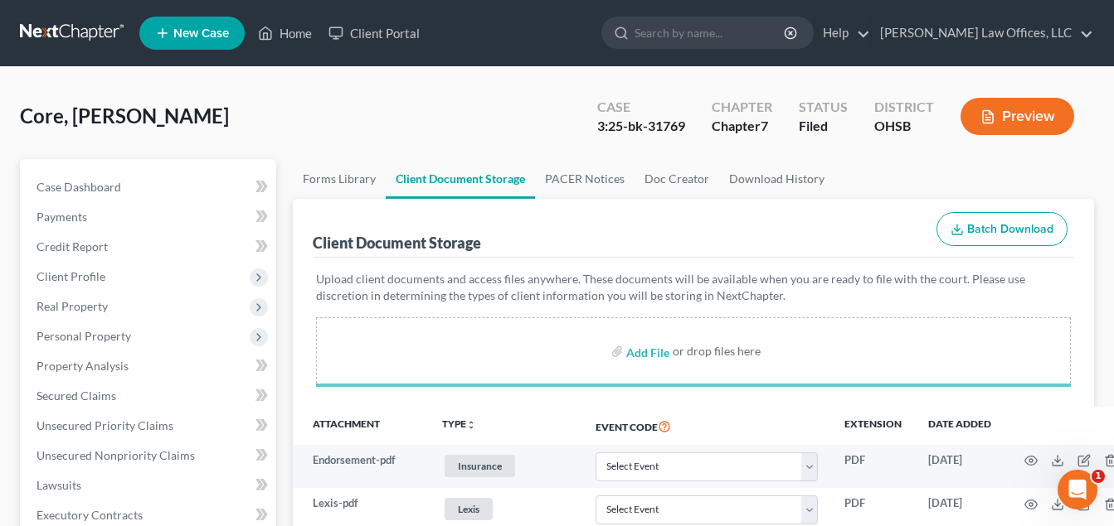
select select "52"
select select "37"
select select "7"
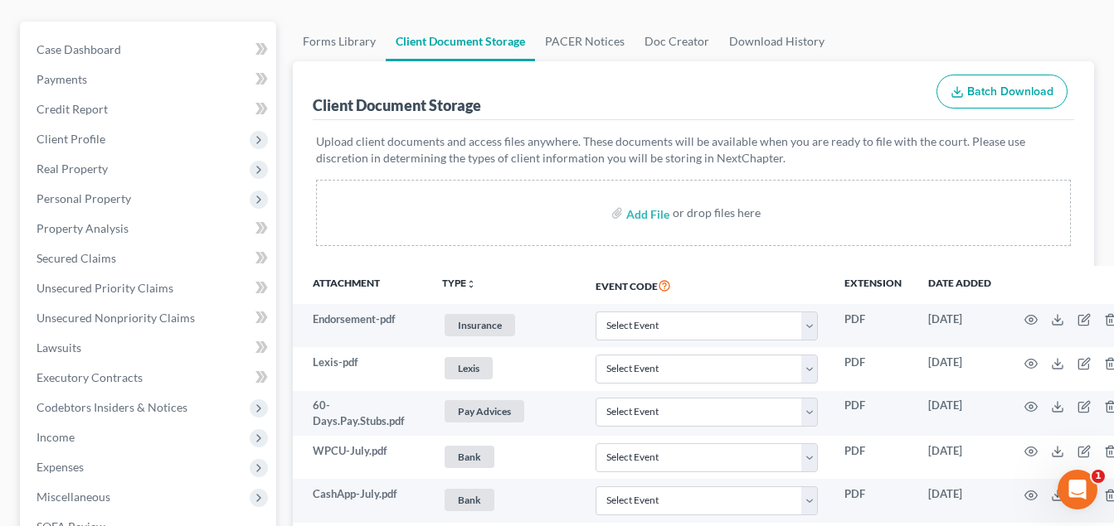
scroll to position [810, 0]
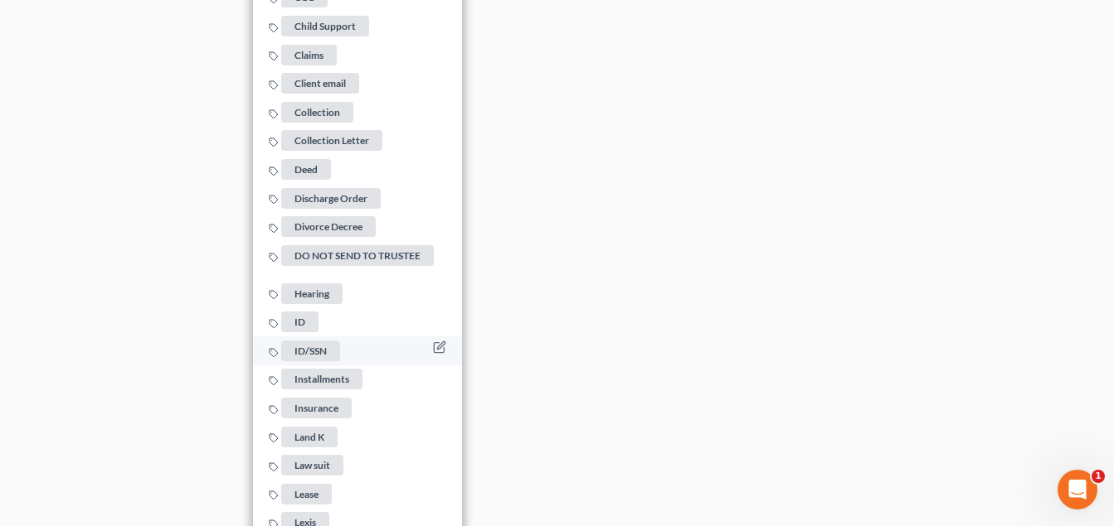
scroll to position [1473, 0]
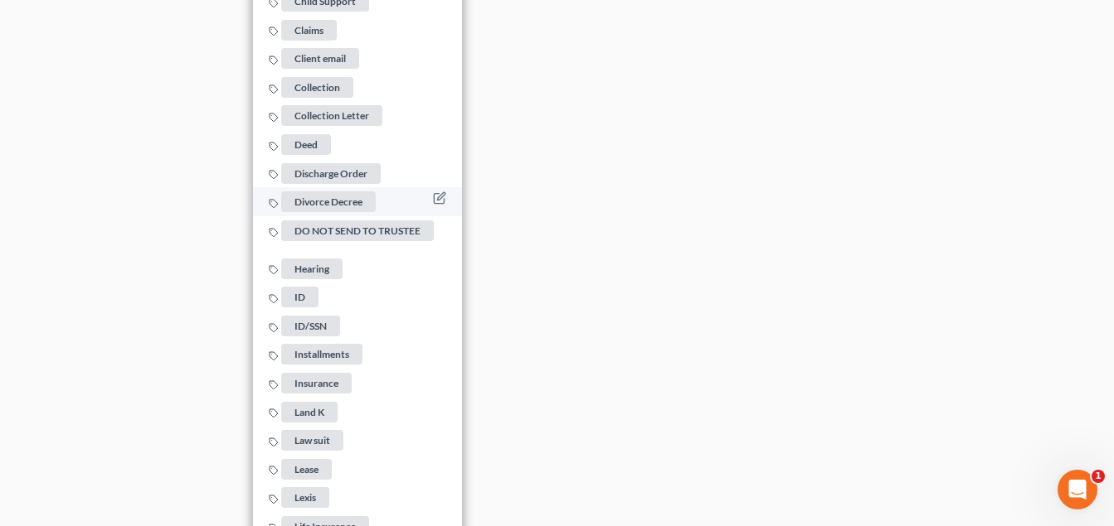
click at [328, 192] on span "Divorce Decree" at bounding box center [328, 202] width 95 height 21
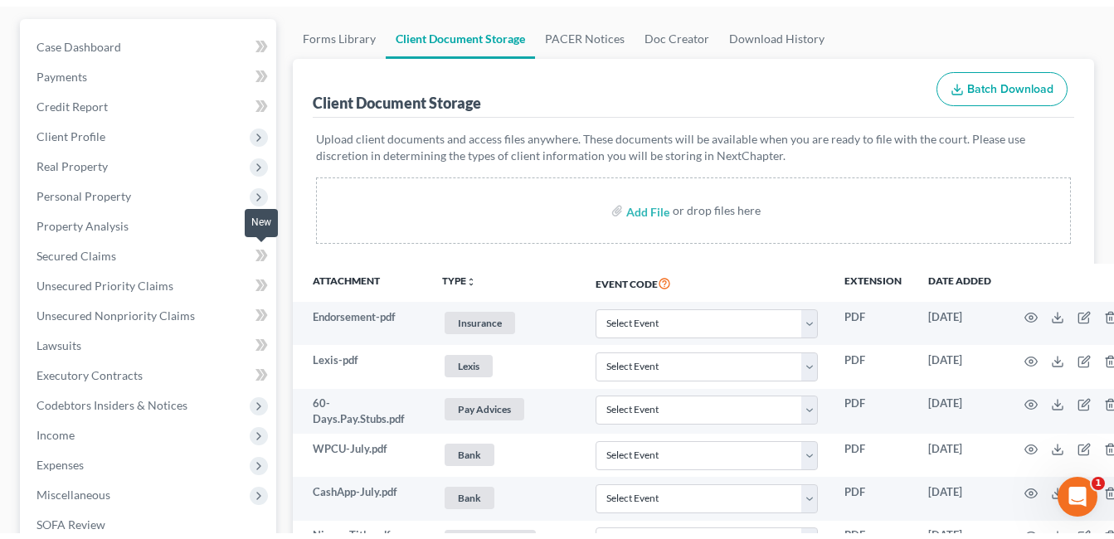
scroll to position [0, 0]
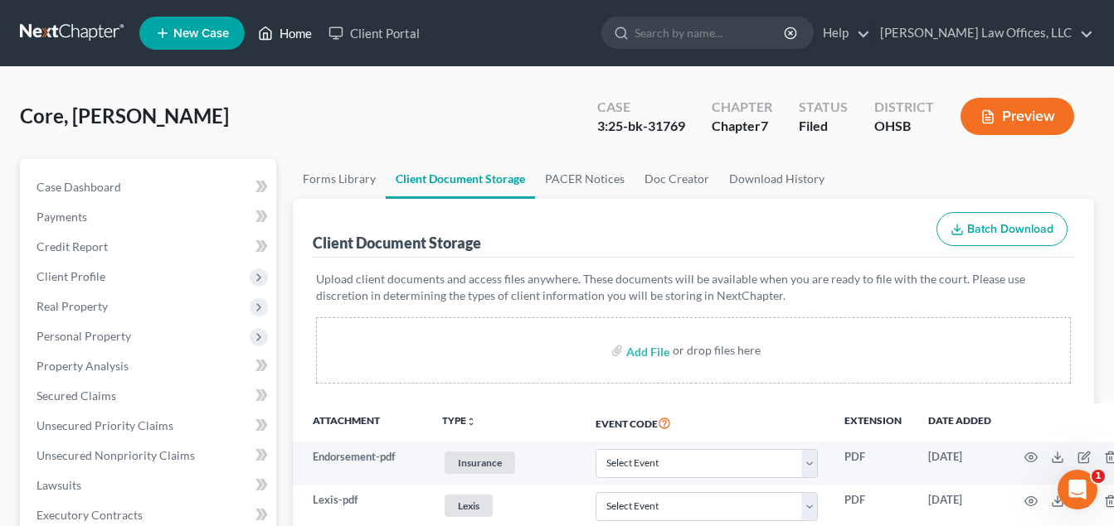
click at [286, 36] on link "Home" at bounding box center [285, 33] width 70 height 30
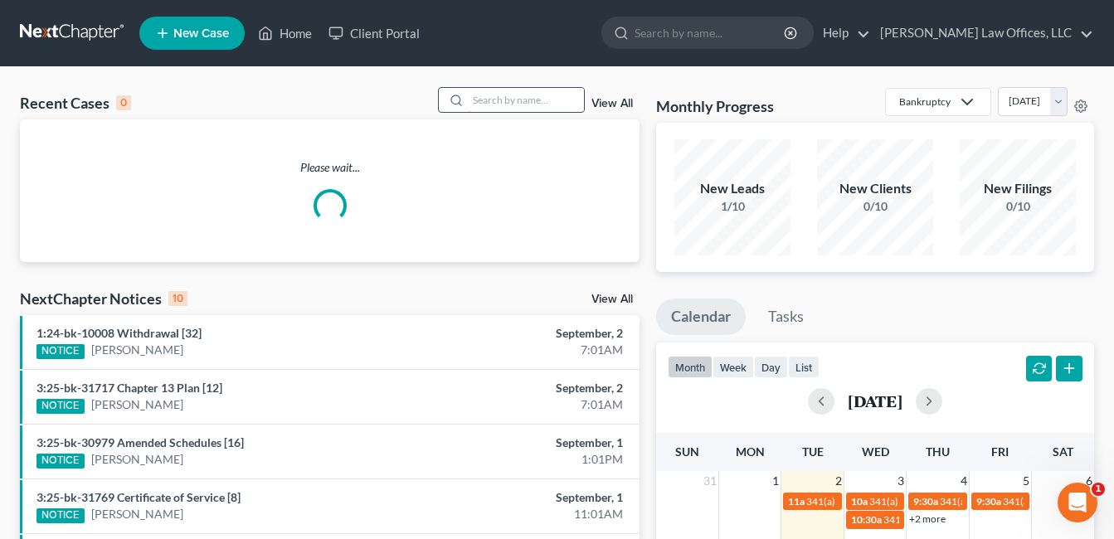
click at [493, 104] on input "search" at bounding box center [526, 100] width 116 height 24
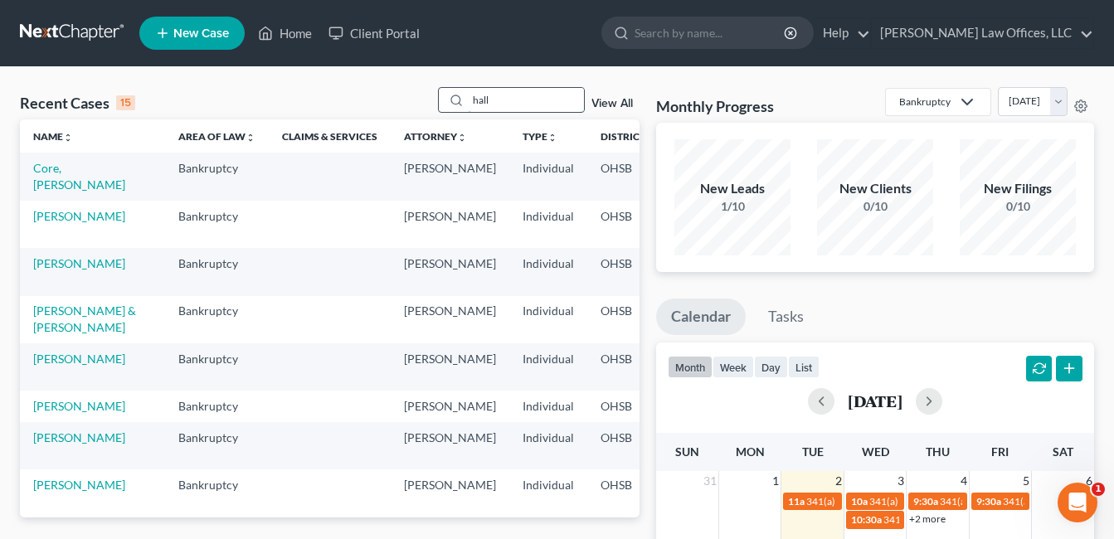
type input "hall"
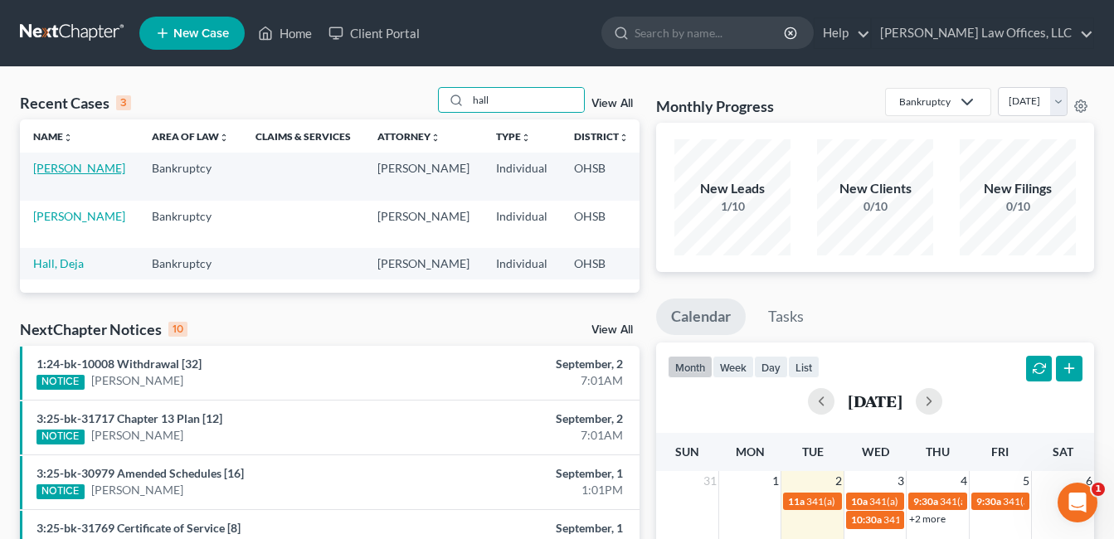
click at [80, 170] on link "[PERSON_NAME]" at bounding box center [79, 168] width 92 height 14
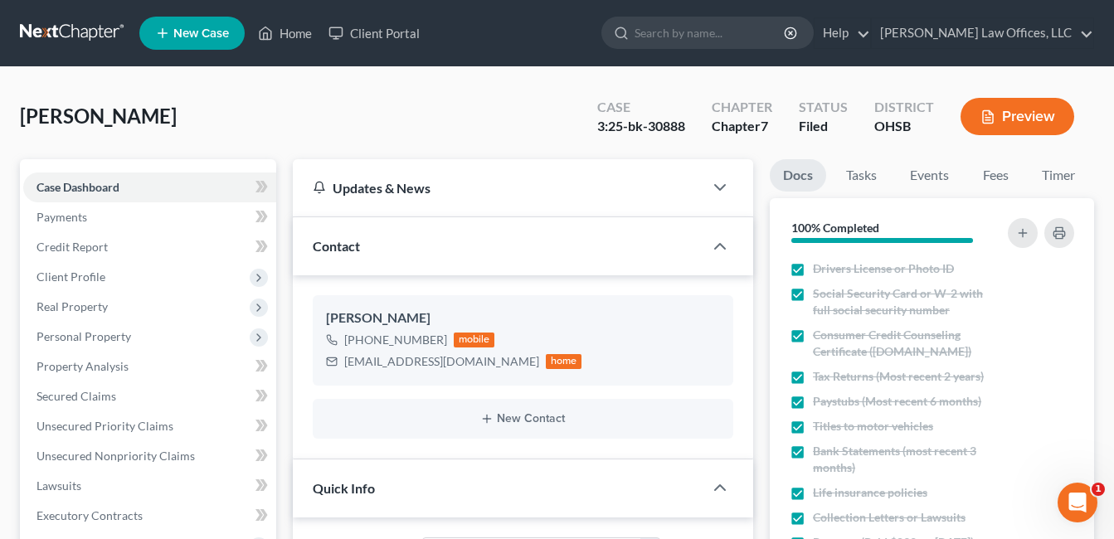
scroll to position [580, 0]
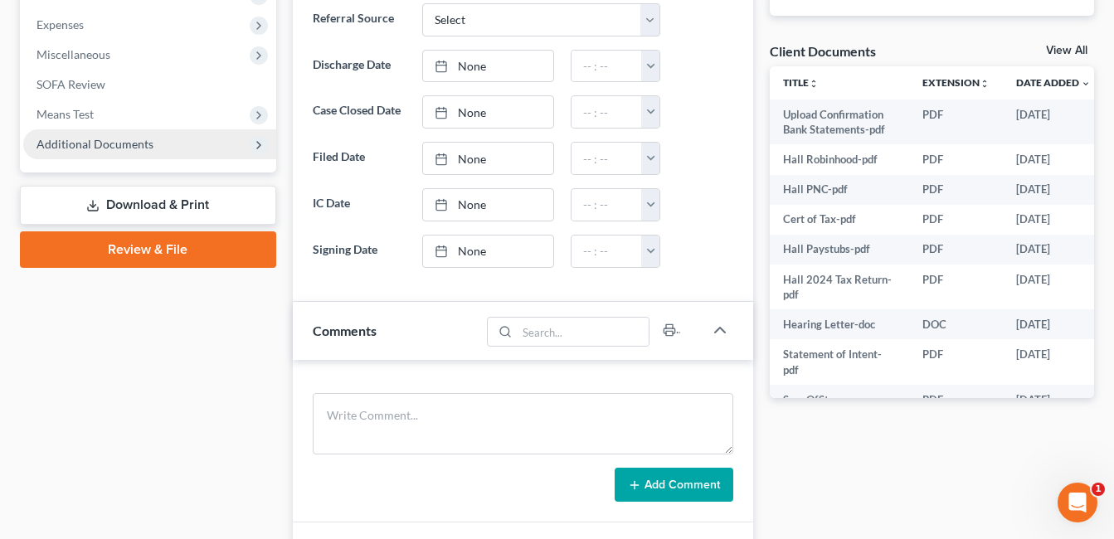
click at [123, 150] on span "Additional Documents" at bounding box center [94, 144] width 117 height 14
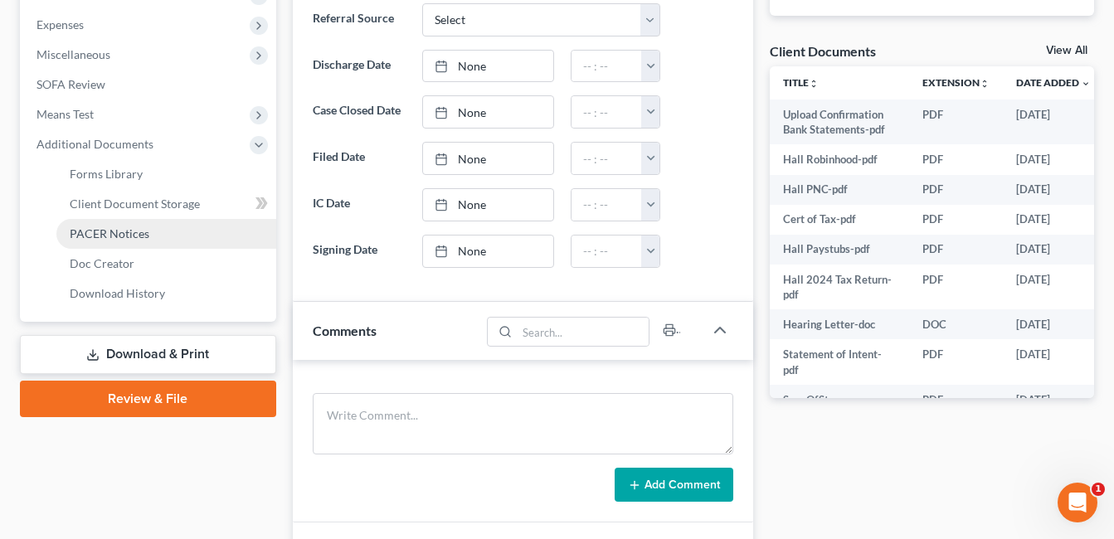
click at [153, 232] on link "PACER Notices" at bounding box center [166, 234] width 220 height 30
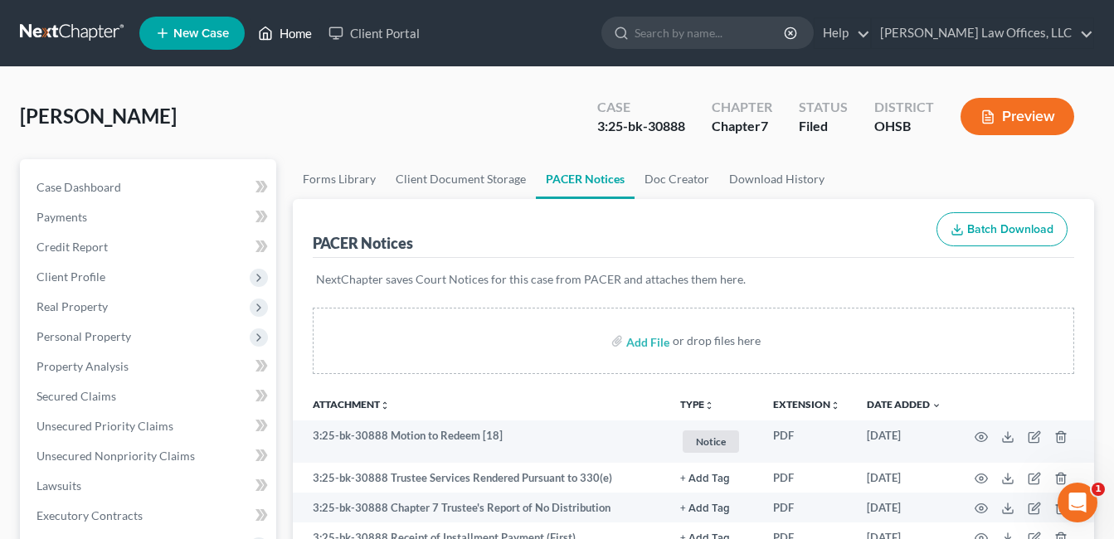
click at [286, 33] on link "Home" at bounding box center [285, 33] width 70 height 30
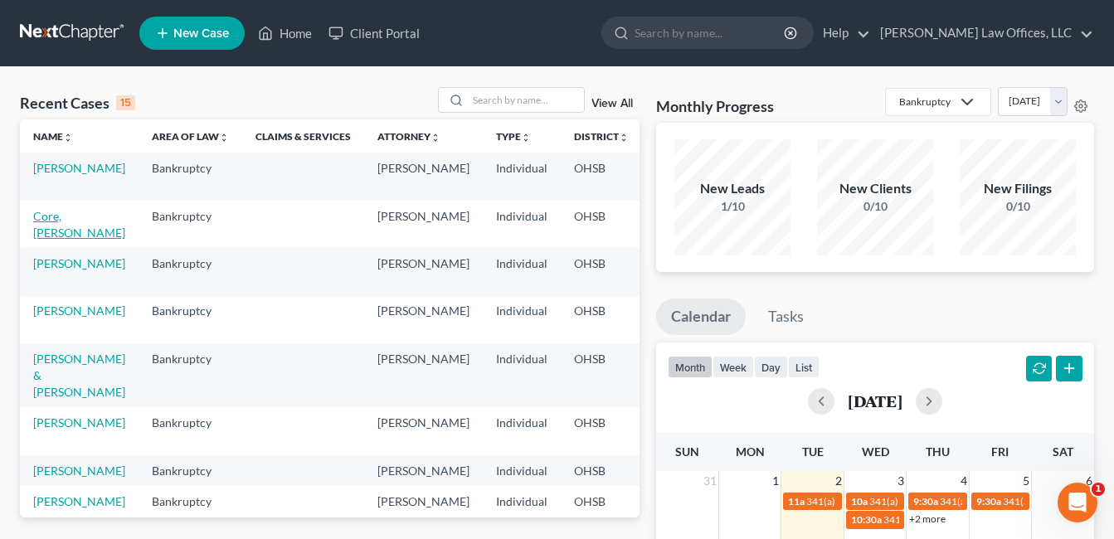
click at [48, 228] on link "Core, [PERSON_NAME]" at bounding box center [79, 224] width 92 height 31
select select "0"
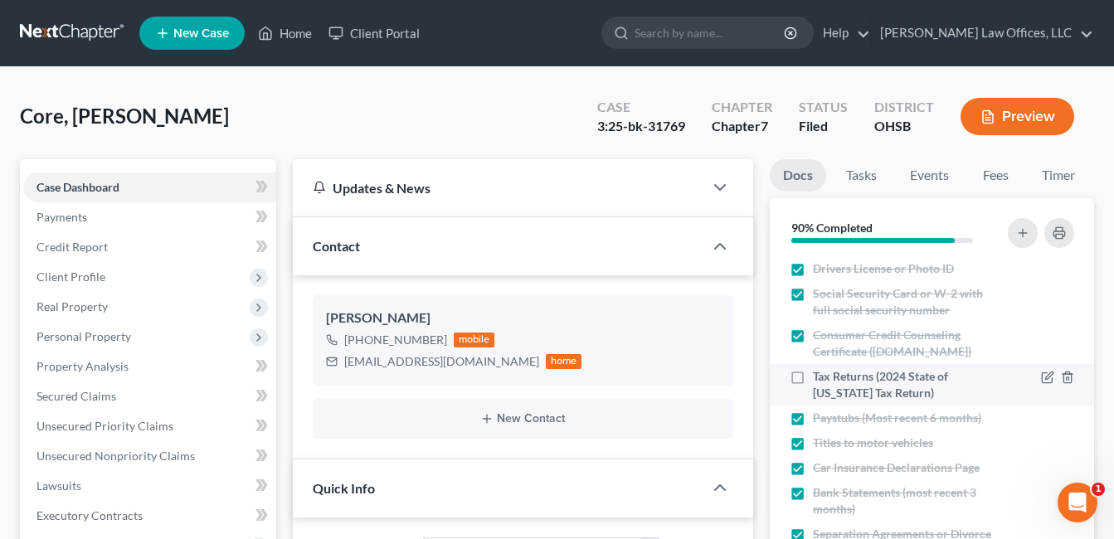
click at [813, 376] on label "Tax Returns (2024 State of [US_STATE] Tax Return)" at bounding box center [906, 384] width 186 height 33
click at [819, 376] on input "Tax Returns (2024 State of [US_STATE] Tax Return)" at bounding box center [824, 373] width 11 height 11
checkbox input "true"
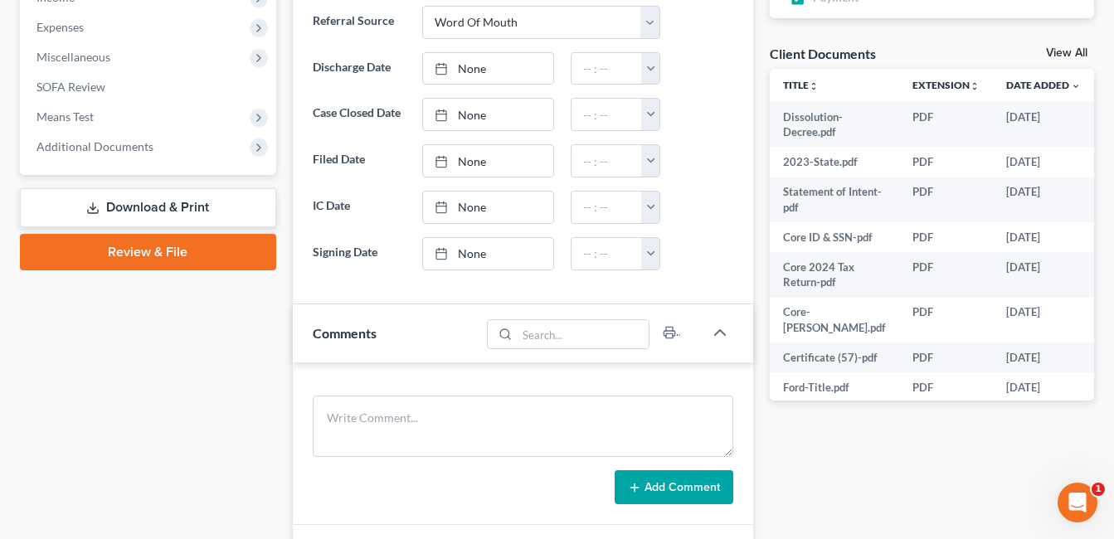
scroll to position [580, 0]
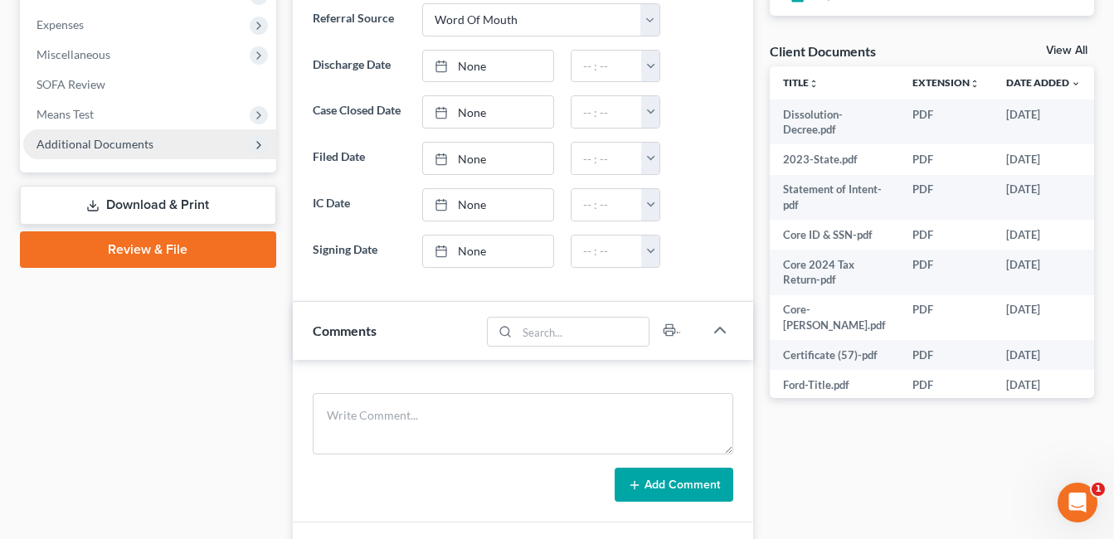
click at [96, 144] on span "Additional Documents" at bounding box center [94, 144] width 117 height 14
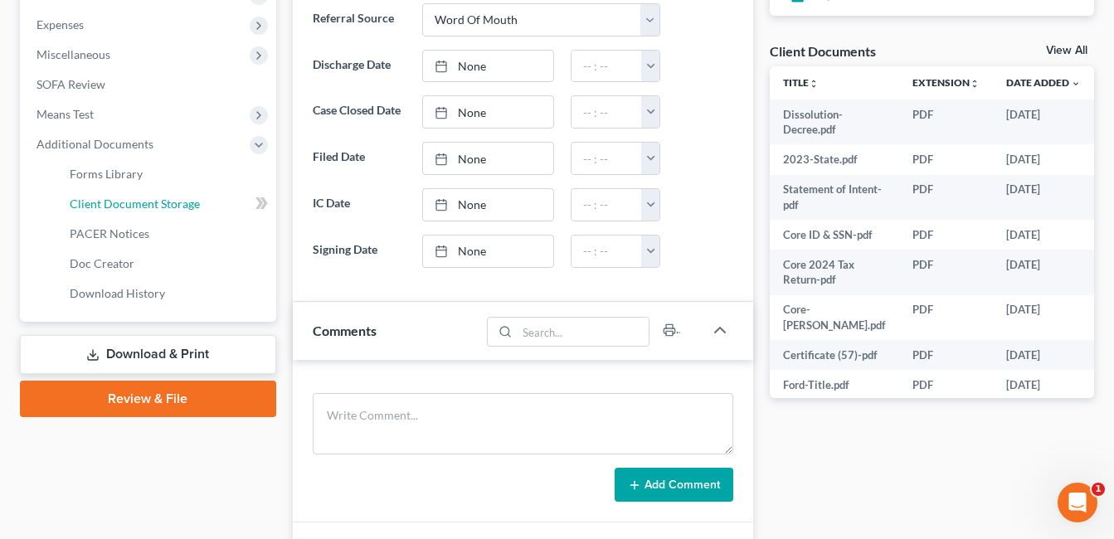
click at [155, 206] on span "Client Document Storage" at bounding box center [135, 204] width 130 height 14
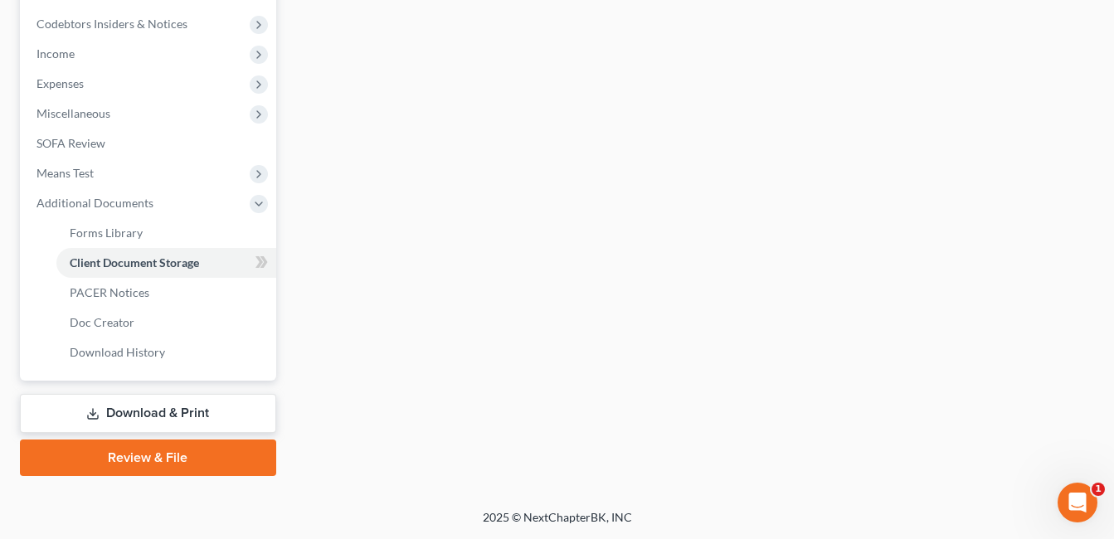
scroll to position [520, 0]
select select "52"
select select "37"
select select "7"
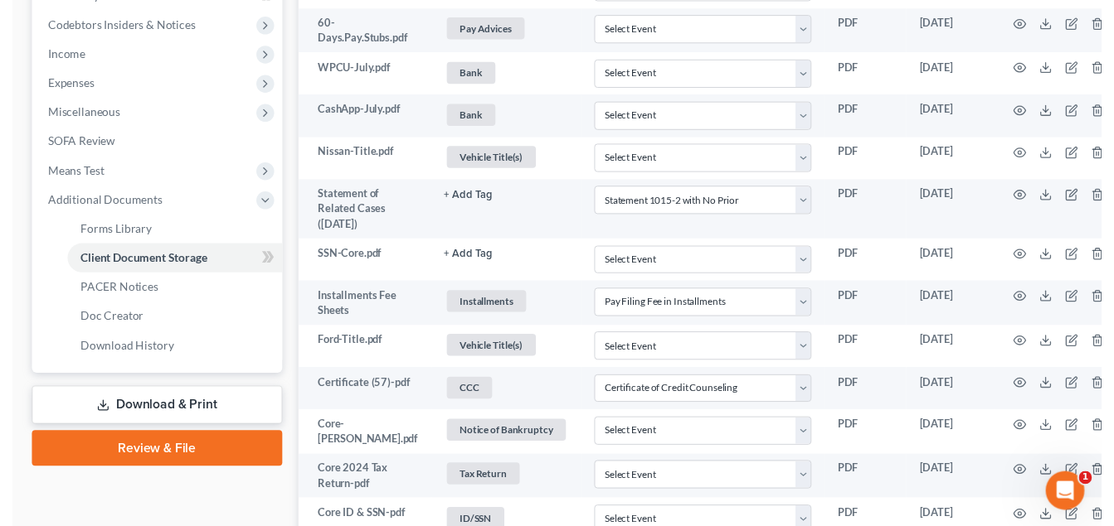
scroll to position [0, 0]
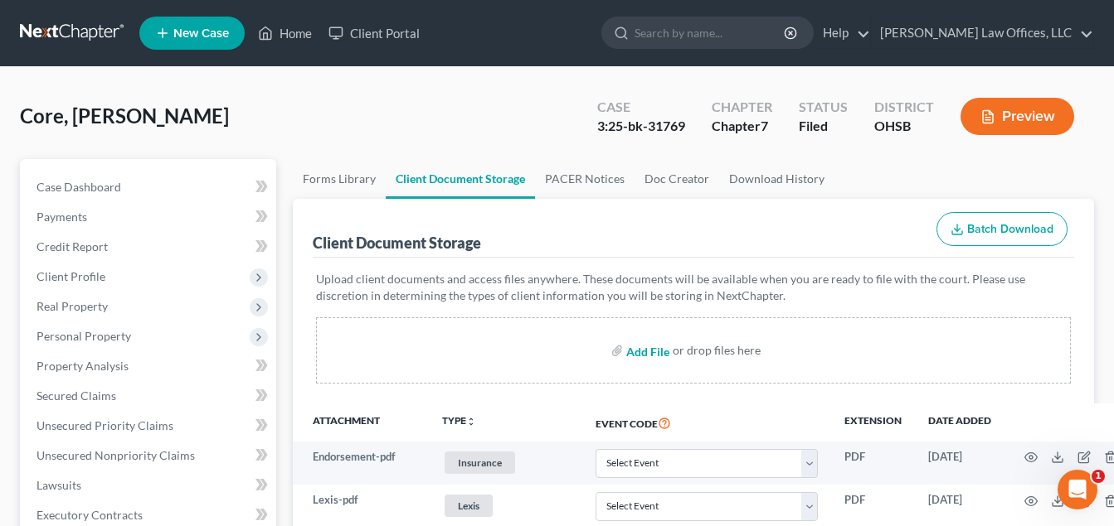
click at [637, 354] on input "file" at bounding box center [646, 351] width 40 height 30
type input "C:\fakepath\2024.State.Tax.pdf"
select select "52"
select select "37"
select select "7"
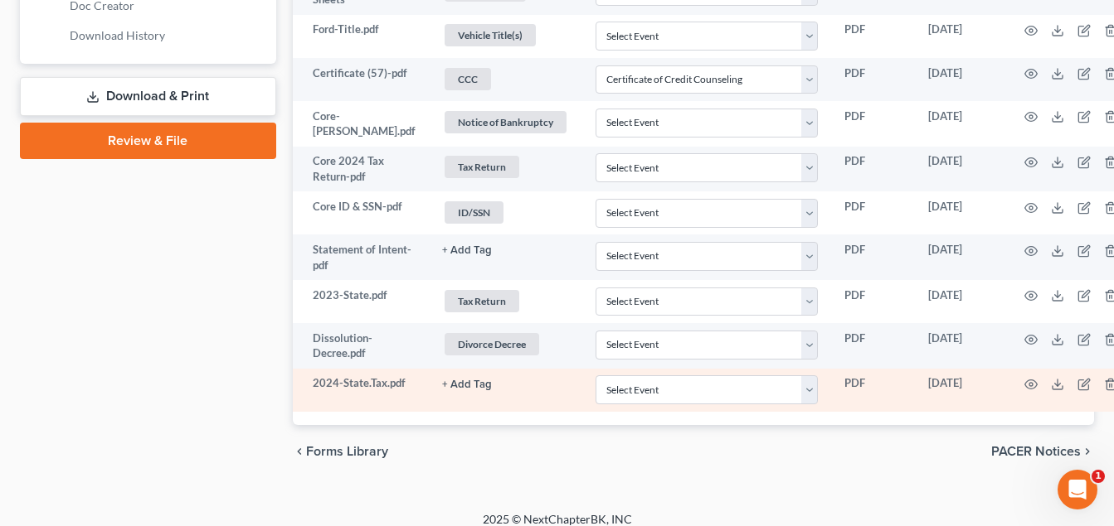
scroll to position [853, 0]
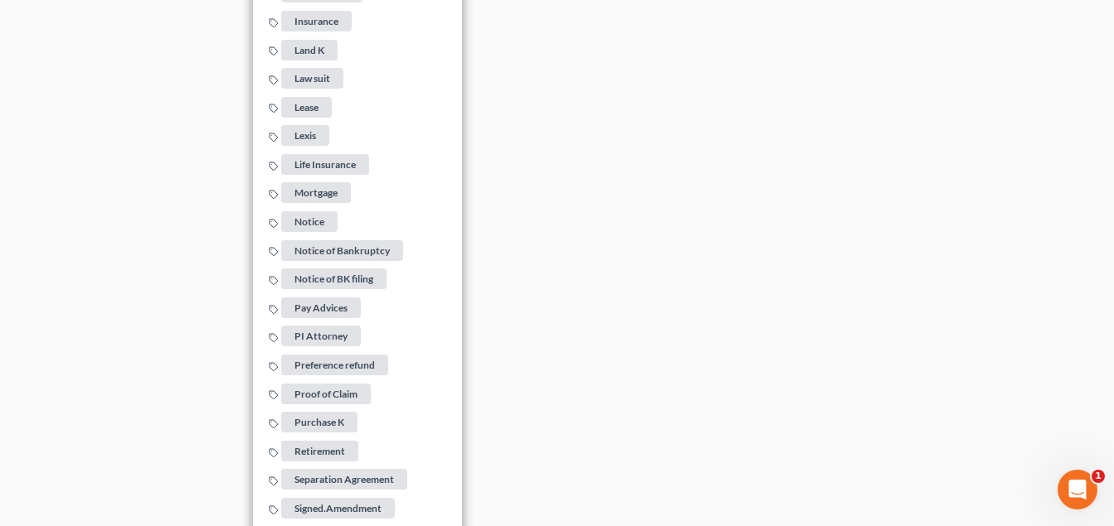
scroll to position [2014, 0]
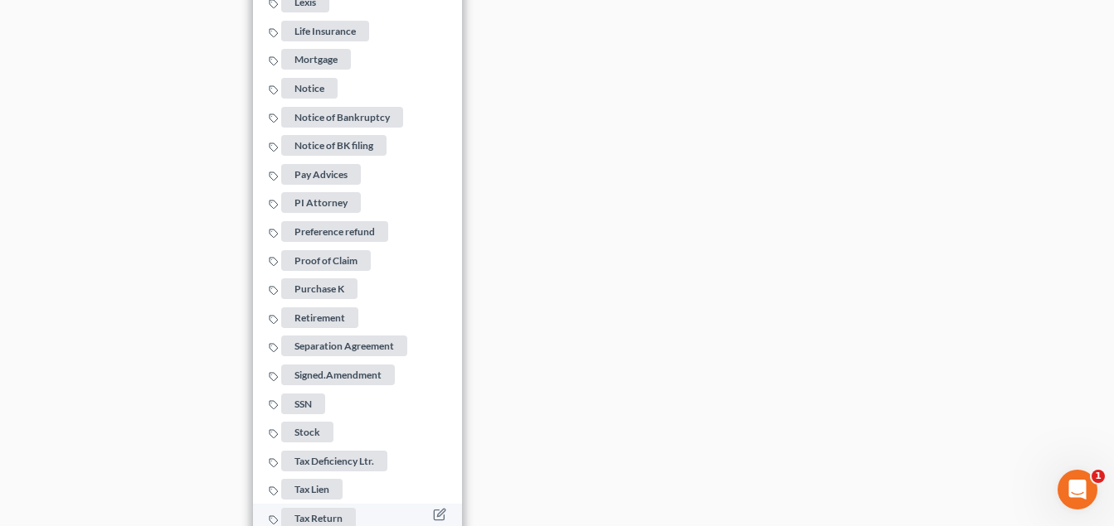
click at [309, 508] on span "Tax Return" at bounding box center [318, 518] width 75 height 21
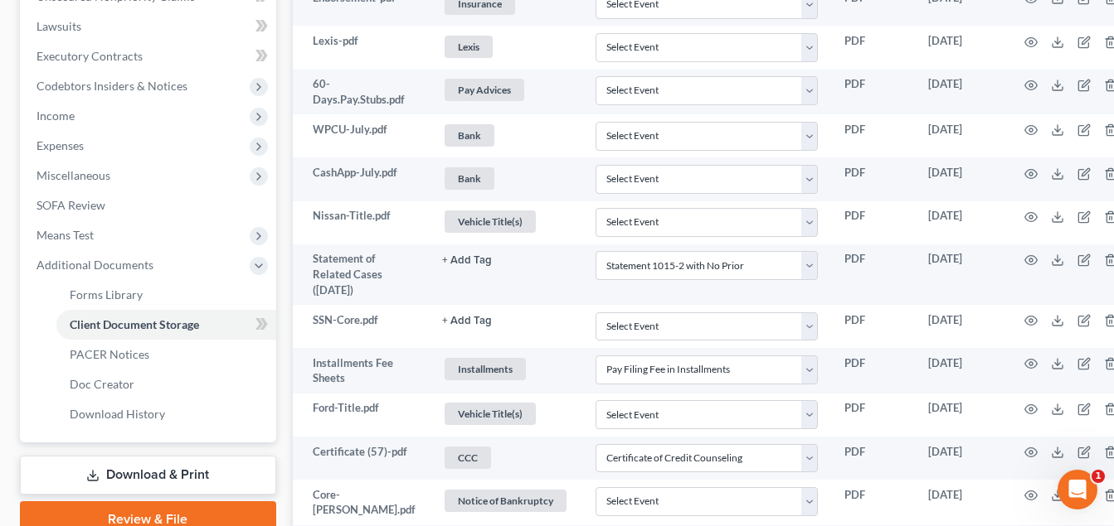
scroll to position [273, 0]
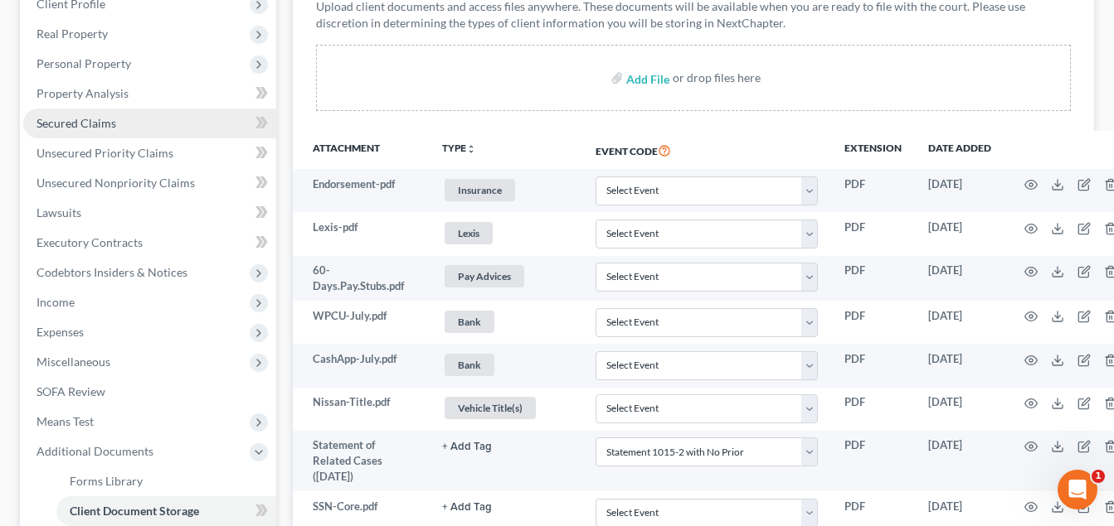
click at [115, 124] on link "Secured Claims" at bounding box center [149, 124] width 253 height 30
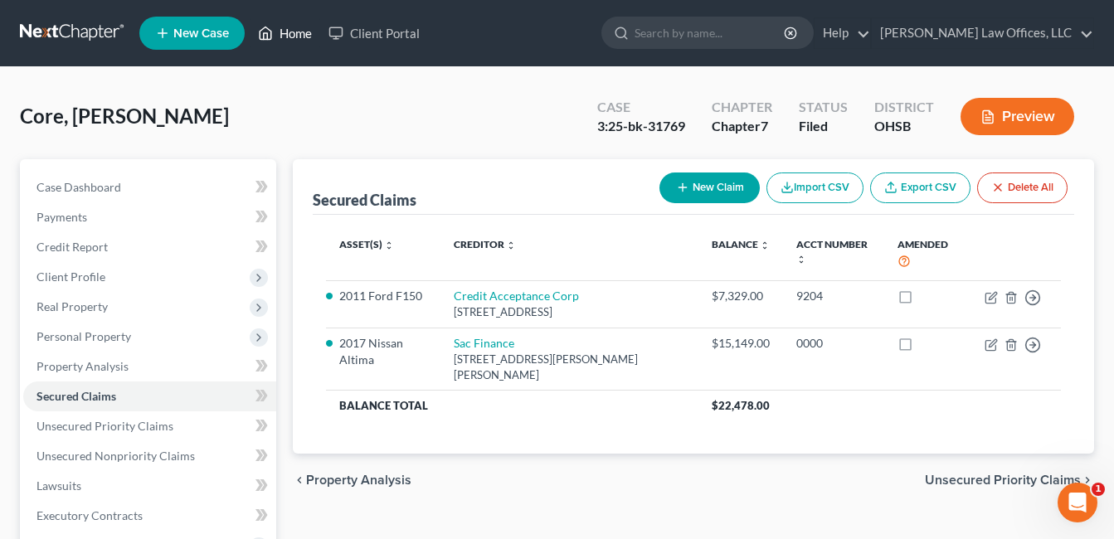
click at [289, 32] on link "Home" at bounding box center [285, 33] width 70 height 30
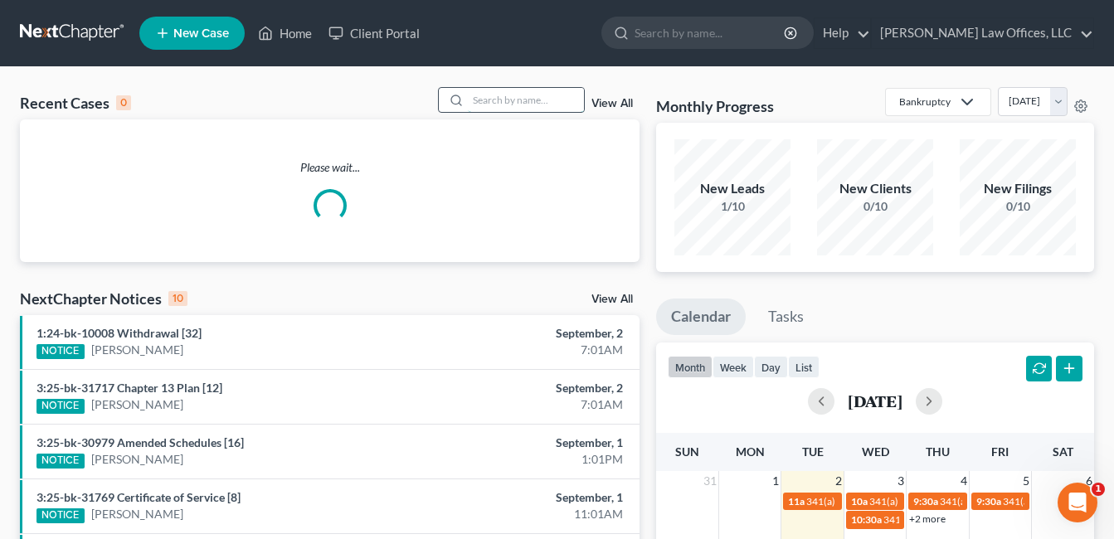
click at [493, 102] on input "search" at bounding box center [526, 100] width 116 height 24
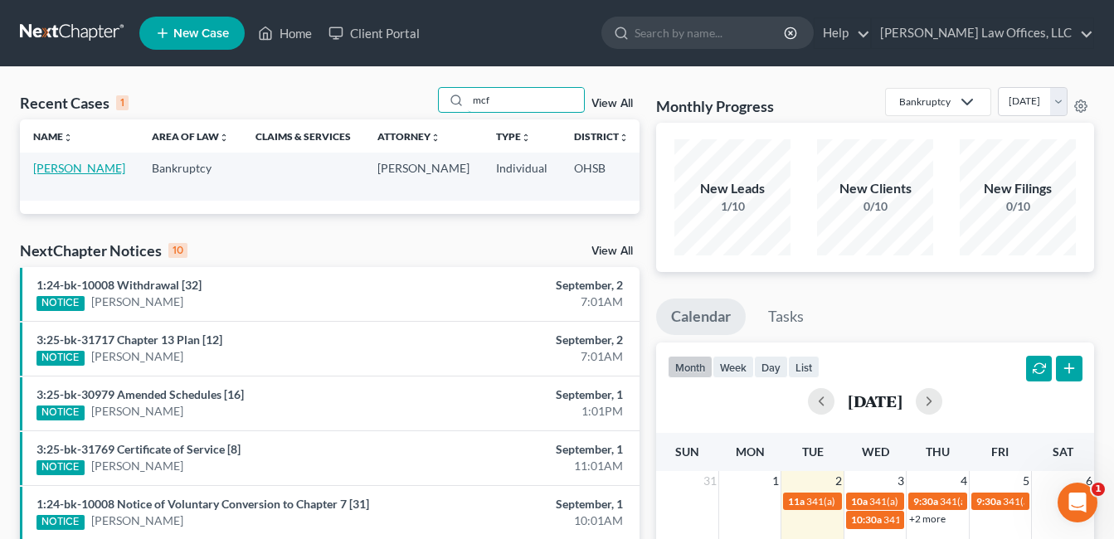
type input "mcf"
click at [63, 166] on link "[PERSON_NAME]" at bounding box center [79, 168] width 92 height 14
select select "0"
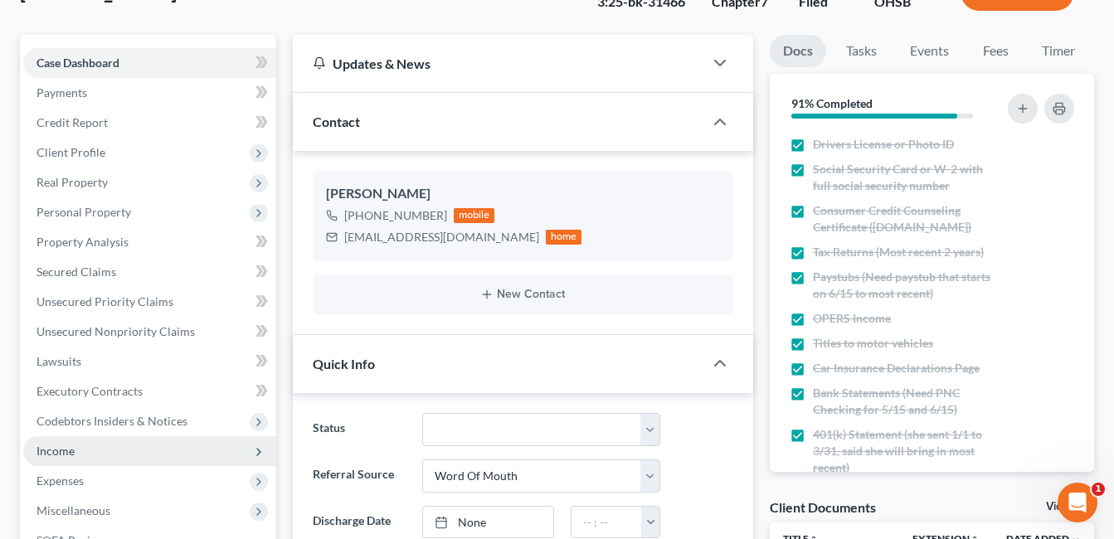
scroll to position [166, 0]
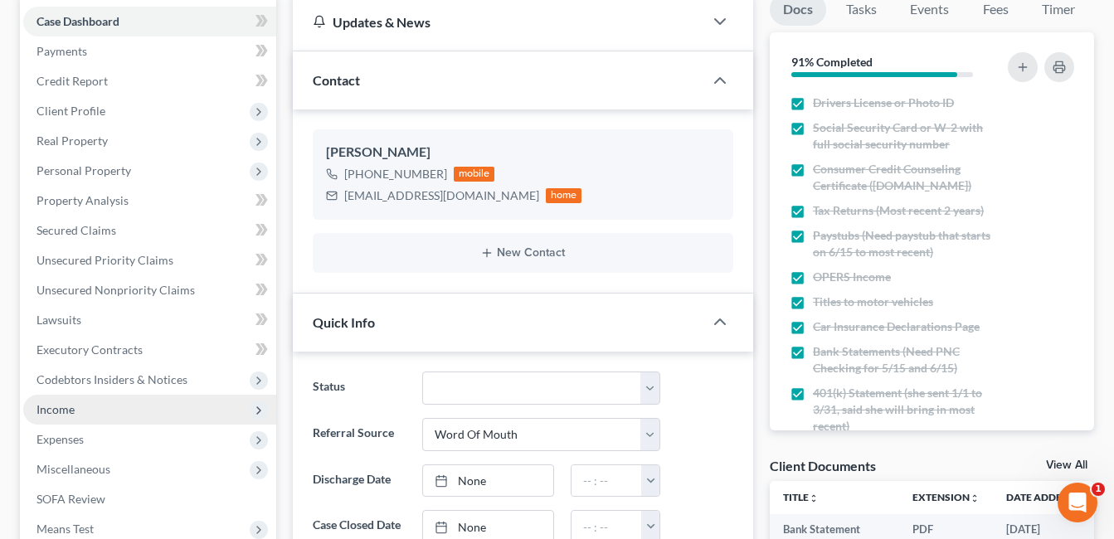
click at [110, 410] on span "Income" at bounding box center [149, 410] width 253 height 30
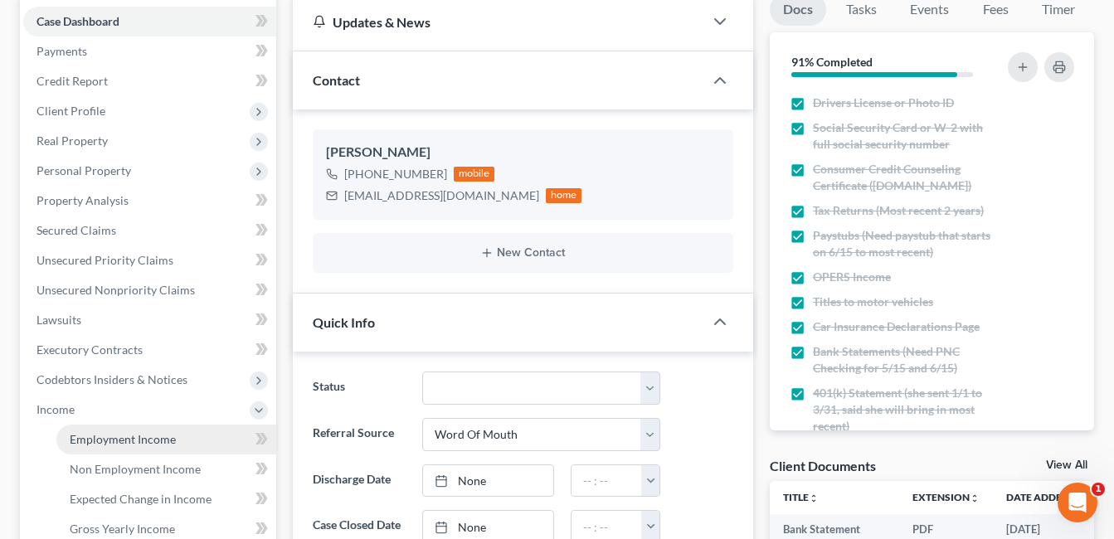
click at [124, 435] on span "Employment Income" at bounding box center [123, 439] width 106 height 14
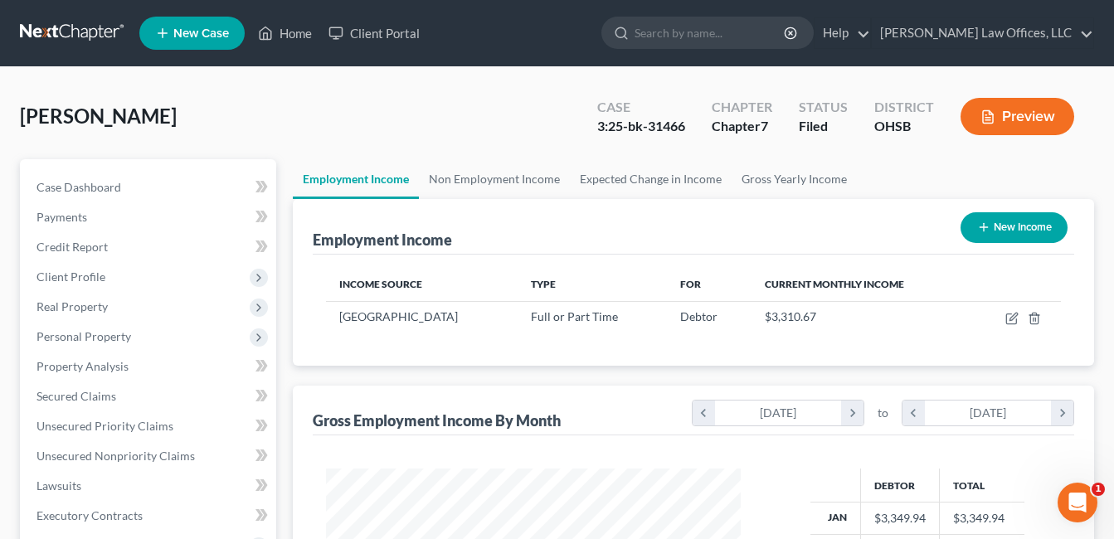
scroll to position [298, 449]
click at [292, 27] on link "Home" at bounding box center [285, 33] width 70 height 30
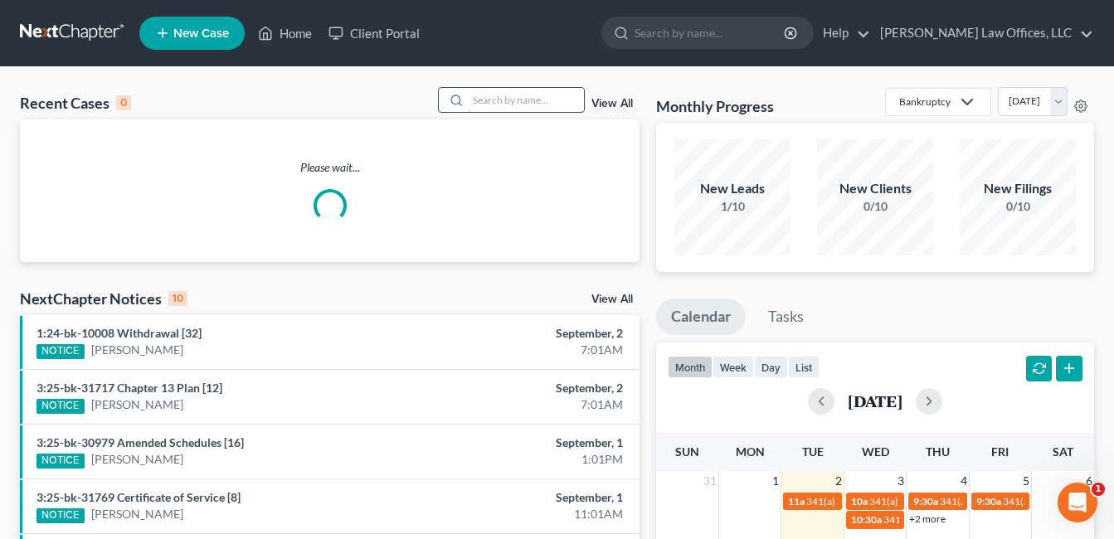
click at [513, 102] on input "search" at bounding box center [526, 100] width 116 height 24
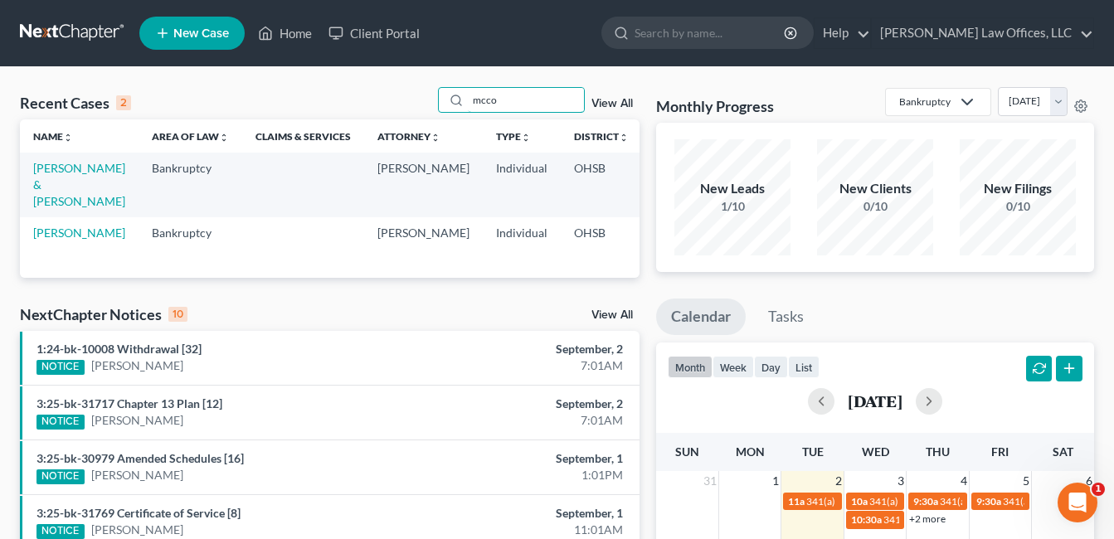
type input "mcco"
click at [70, 176] on td "[PERSON_NAME] & [PERSON_NAME]" at bounding box center [79, 185] width 119 height 64
click at [69, 184] on link "[PERSON_NAME] & [PERSON_NAME]" at bounding box center [79, 184] width 92 height 47
select select "4"
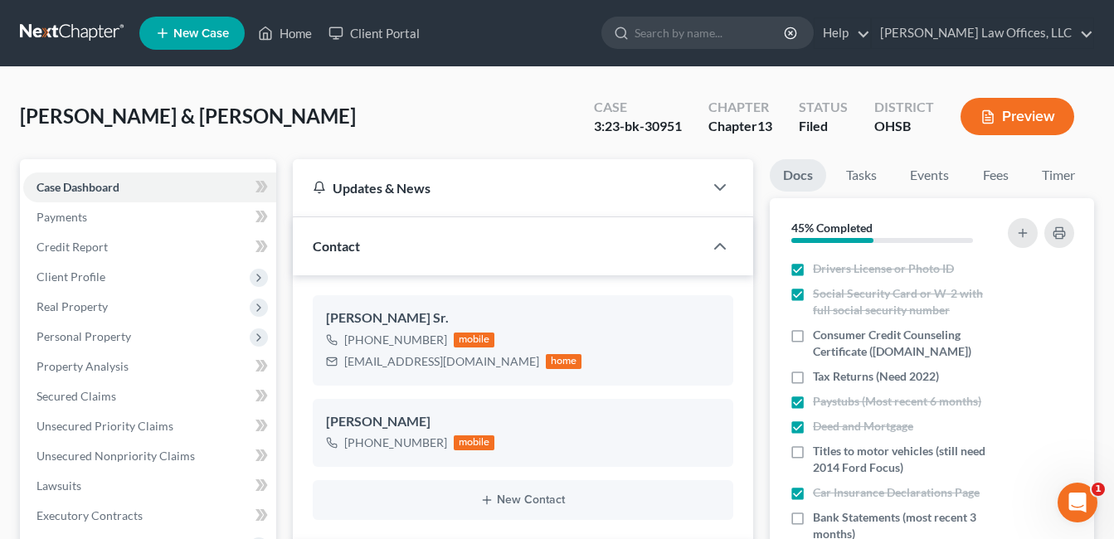
scroll to position [415, 0]
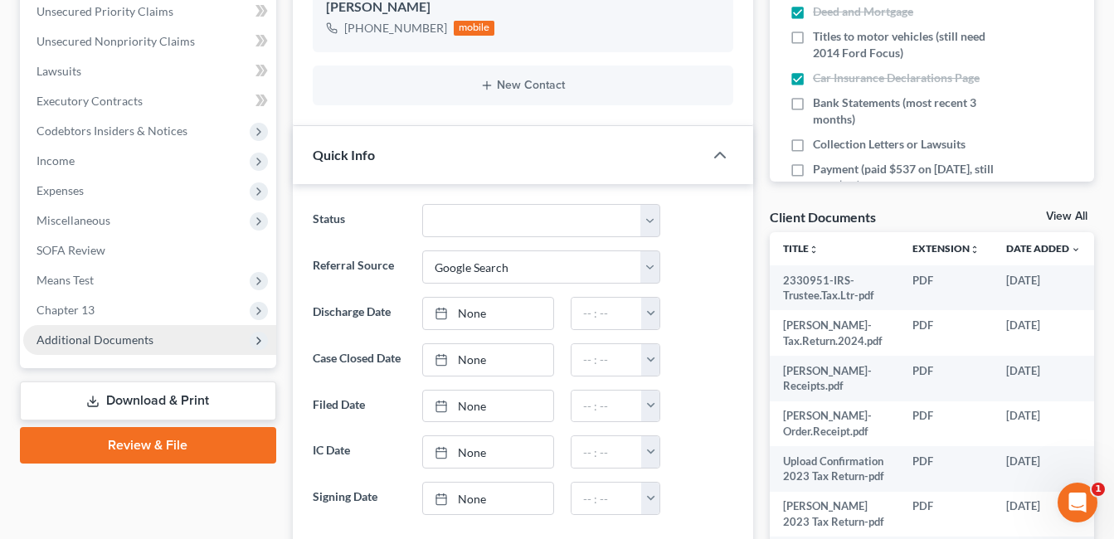
click at [119, 338] on span "Additional Documents" at bounding box center [94, 339] width 117 height 14
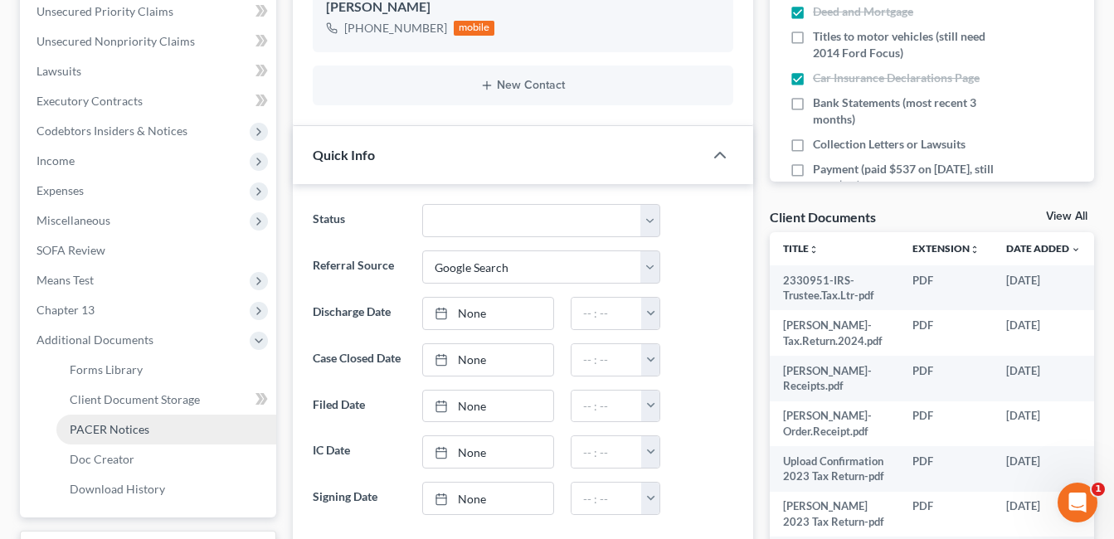
click at [126, 427] on span "PACER Notices" at bounding box center [110, 429] width 80 height 14
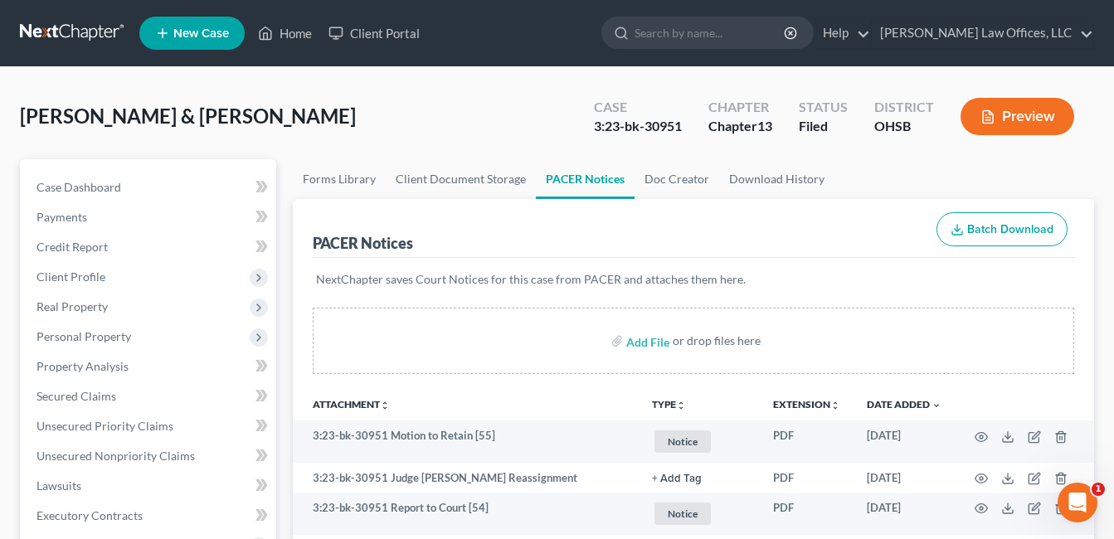
scroll to position [83, 0]
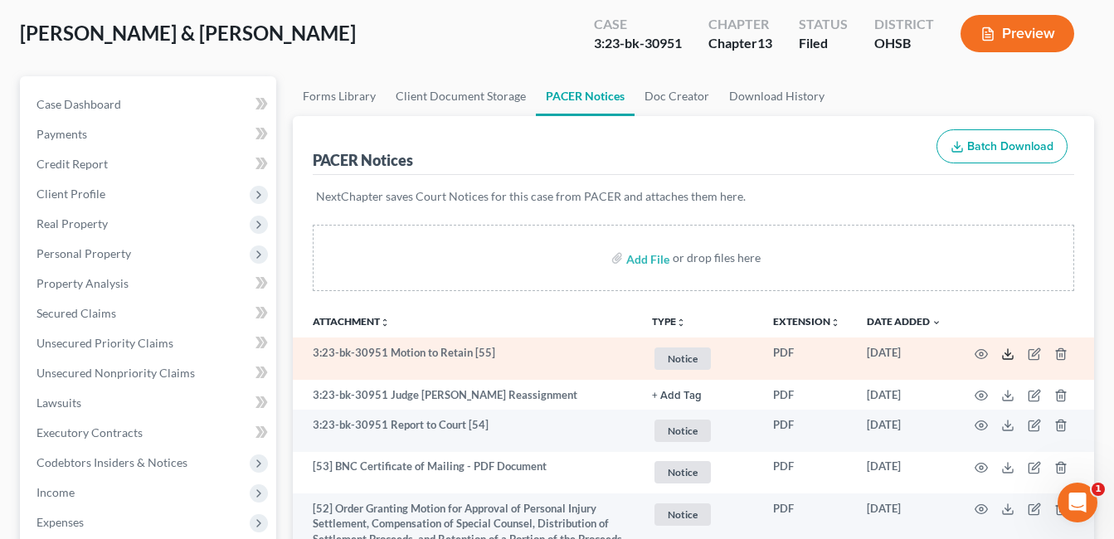
click at [1007, 351] on line at bounding box center [1007, 352] width 0 height 7
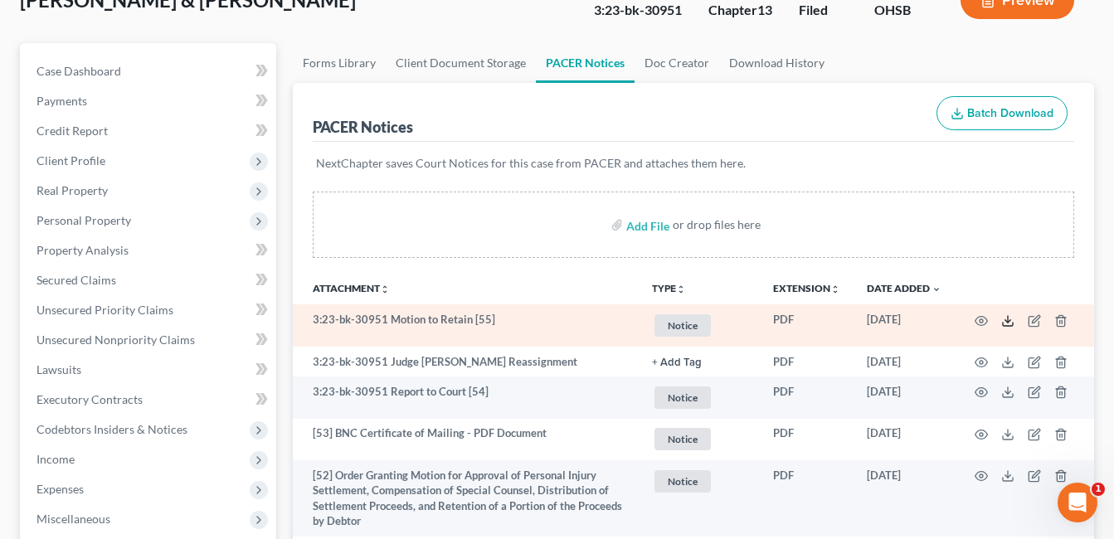
scroll to position [0, 0]
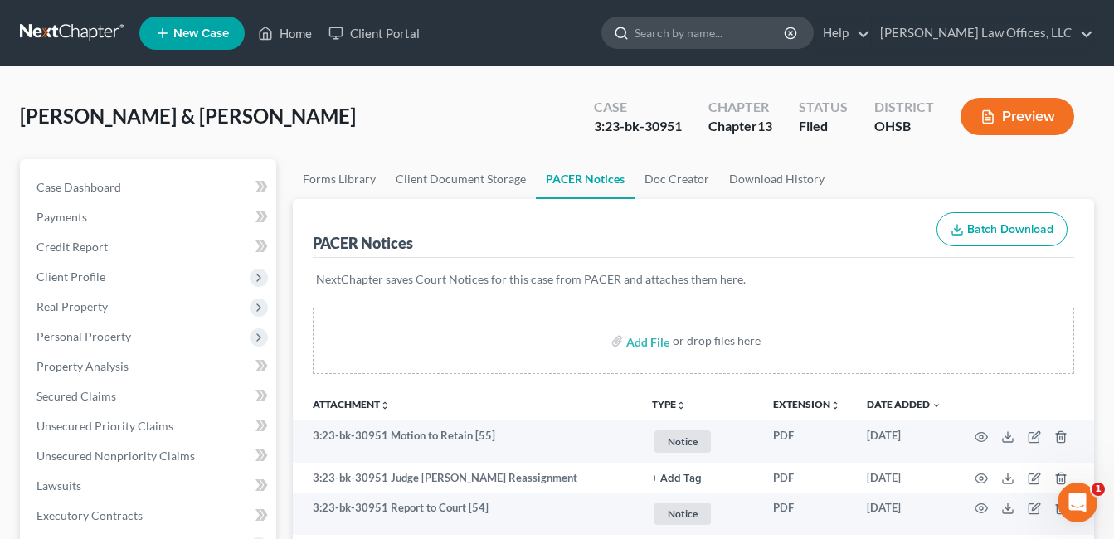
click at [693, 33] on input "search" at bounding box center [710, 32] width 152 height 31
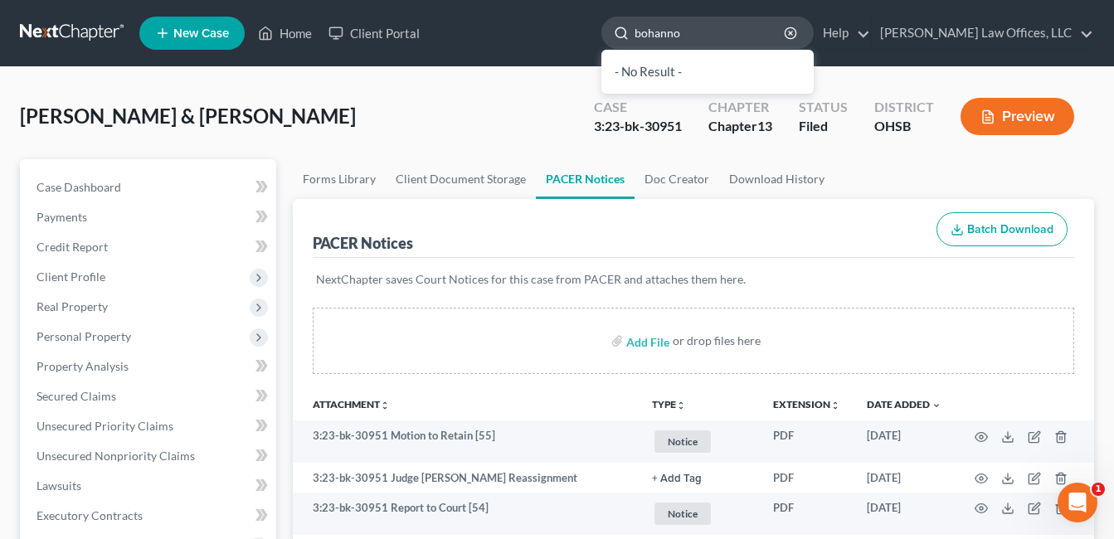
type input "[PERSON_NAME]"
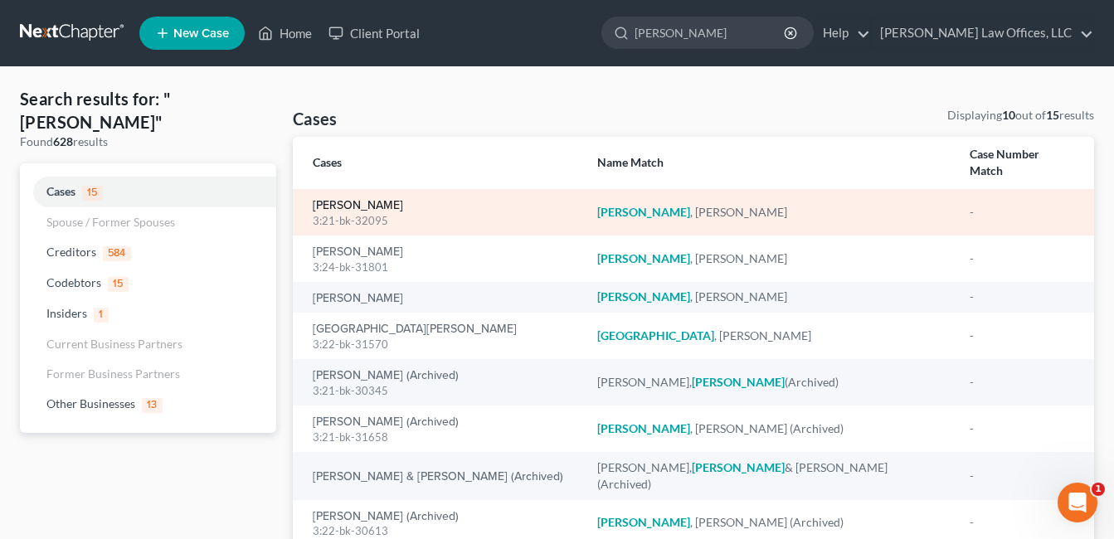
click at [349, 200] on link "[PERSON_NAME]" at bounding box center [358, 206] width 90 height 12
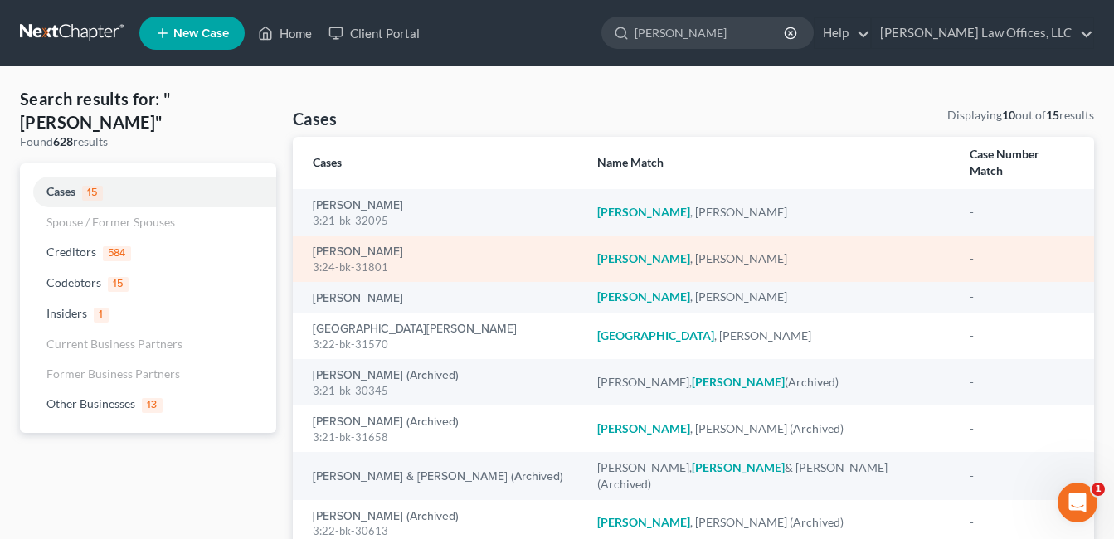
select select "6"
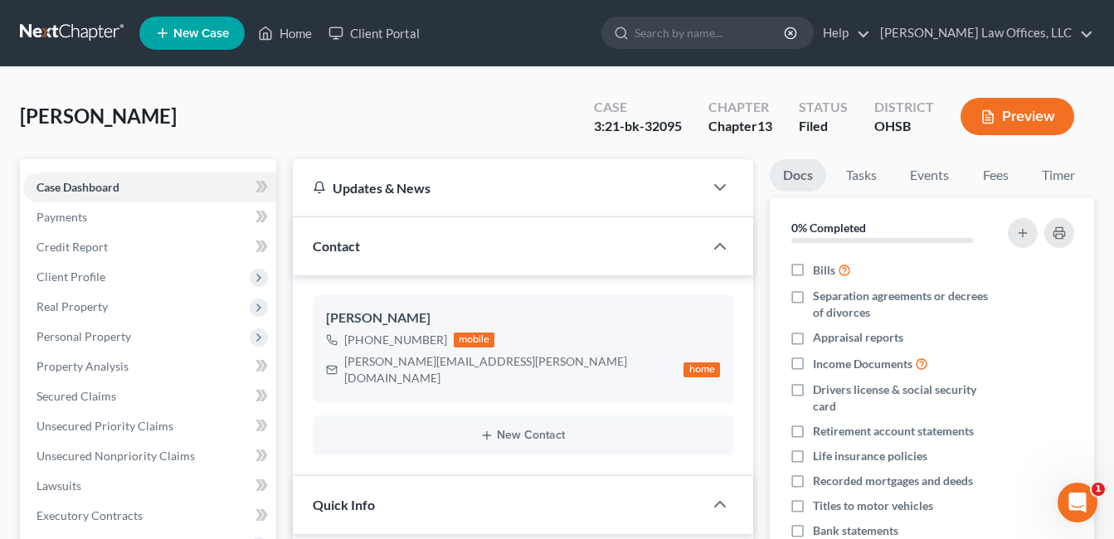
scroll to position [497, 0]
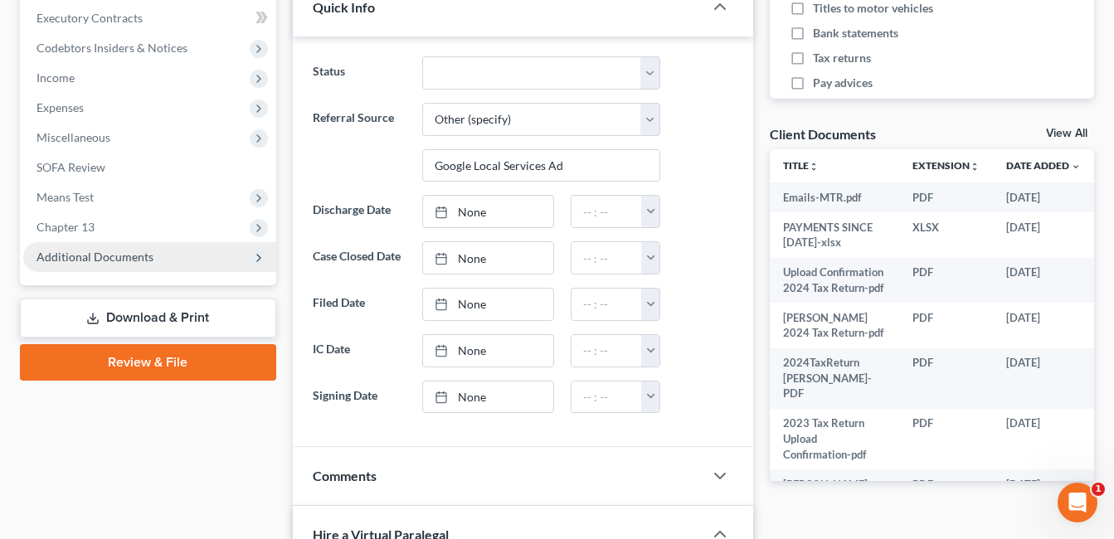
click at [133, 254] on span "Additional Documents" at bounding box center [94, 257] width 117 height 14
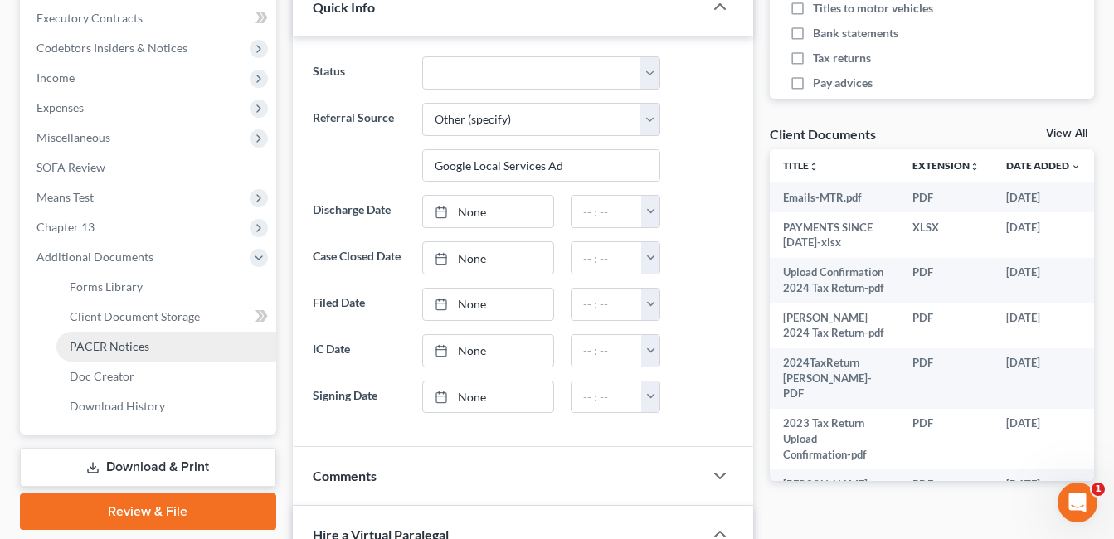
click at [159, 341] on link "PACER Notices" at bounding box center [166, 347] width 220 height 30
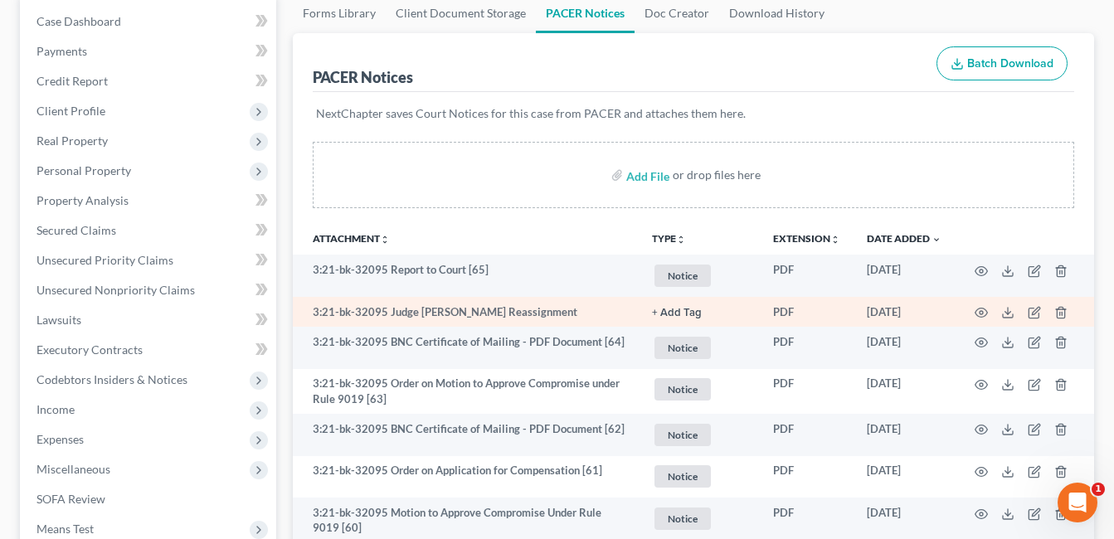
scroll to position [249, 0]
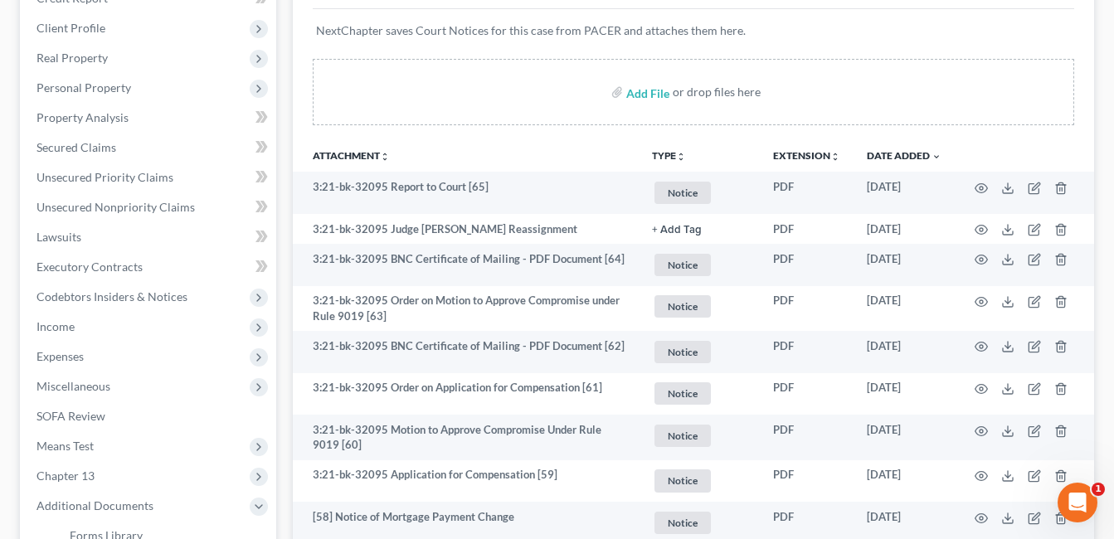
click at [1078, 139] on th at bounding box center [1023, 154] width 139 height 33
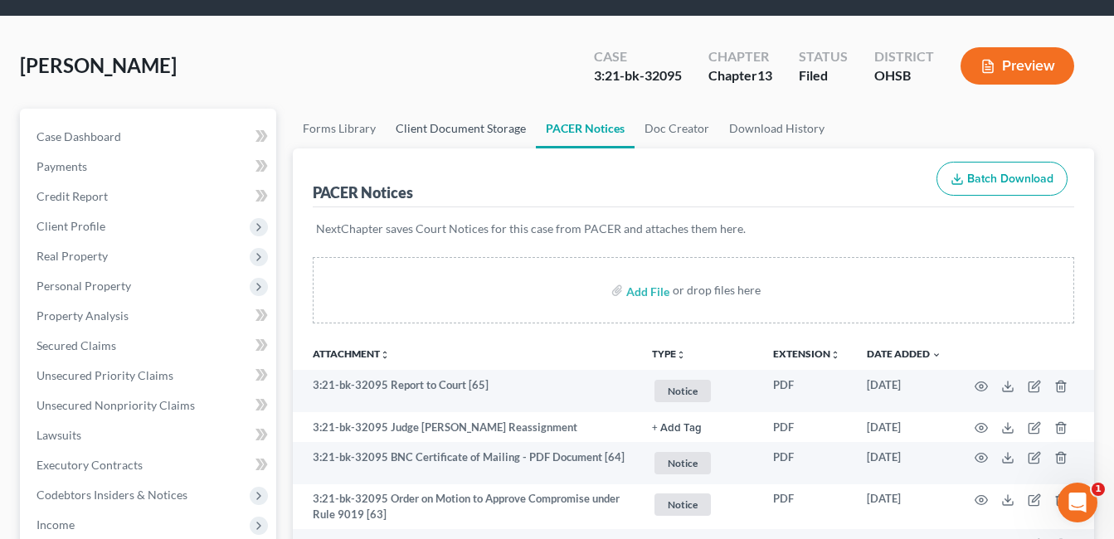
scroll to position [0, 0]
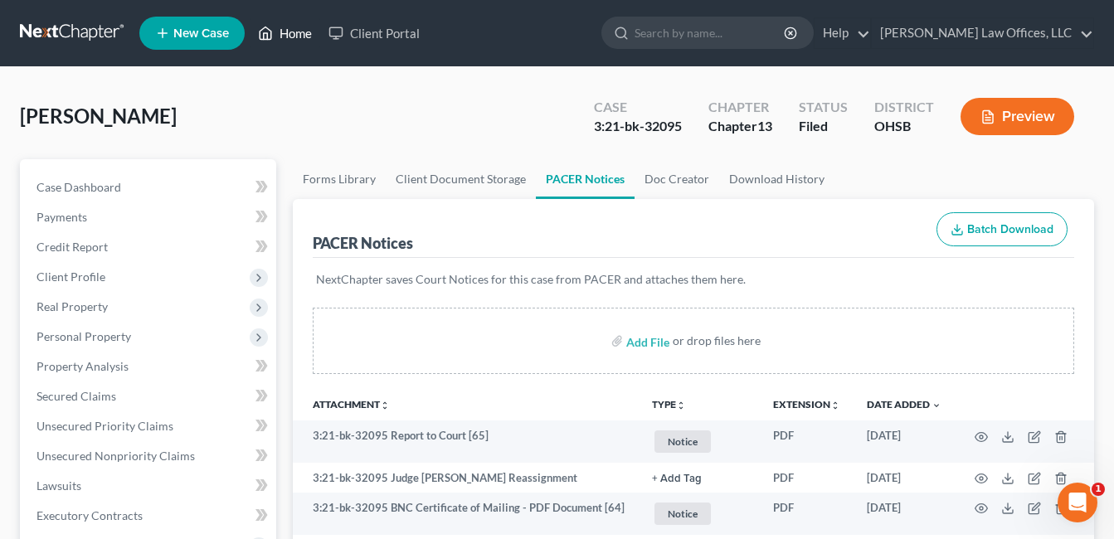
click at [303, 38] on link "Home" at bounding box center [285, 33] width 70 height 30
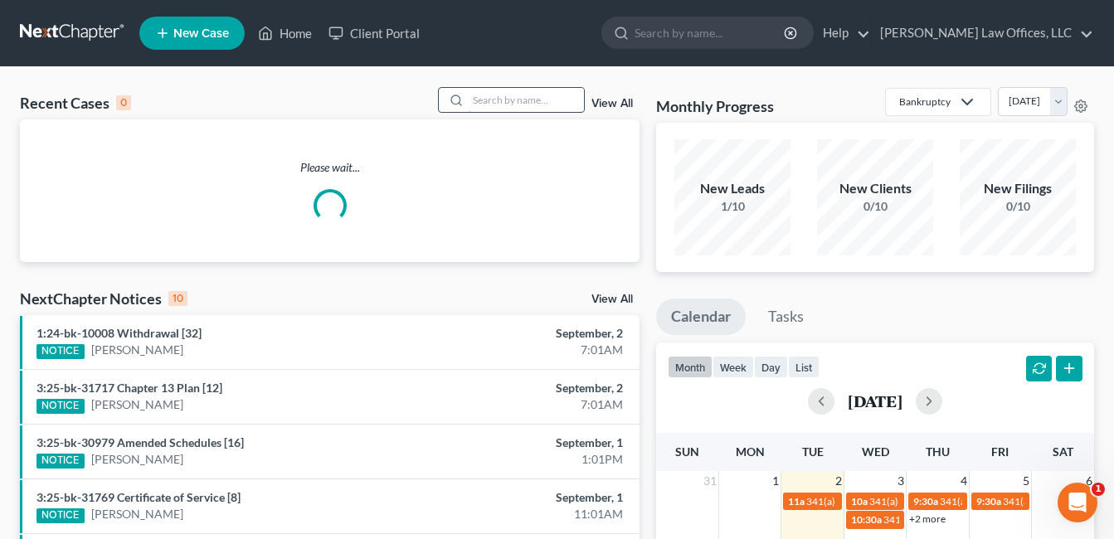
click at [568, 97] on input "search" at bounding box center [526, 100] width 116 height 24
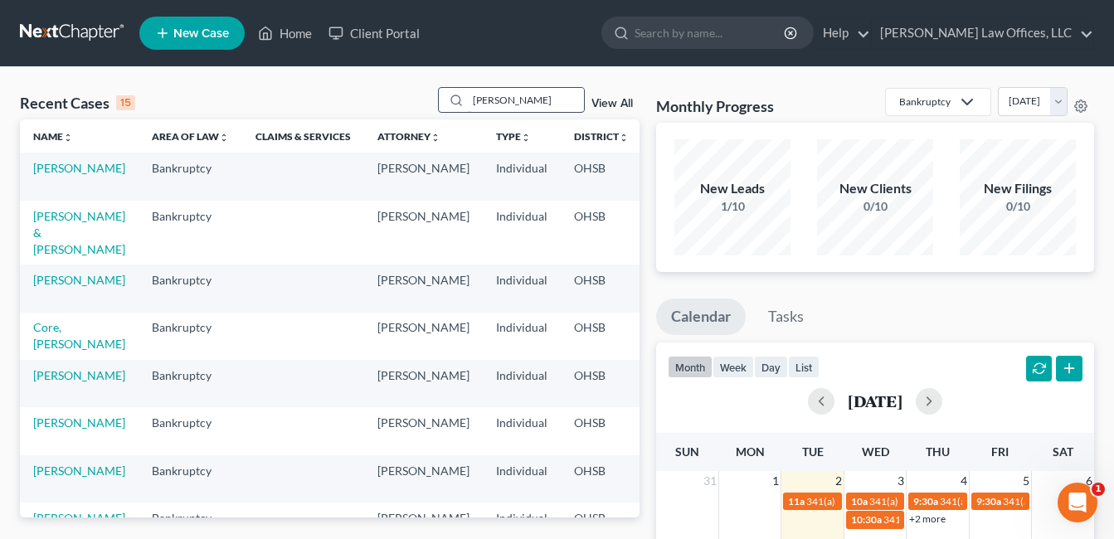
type input "hurd"
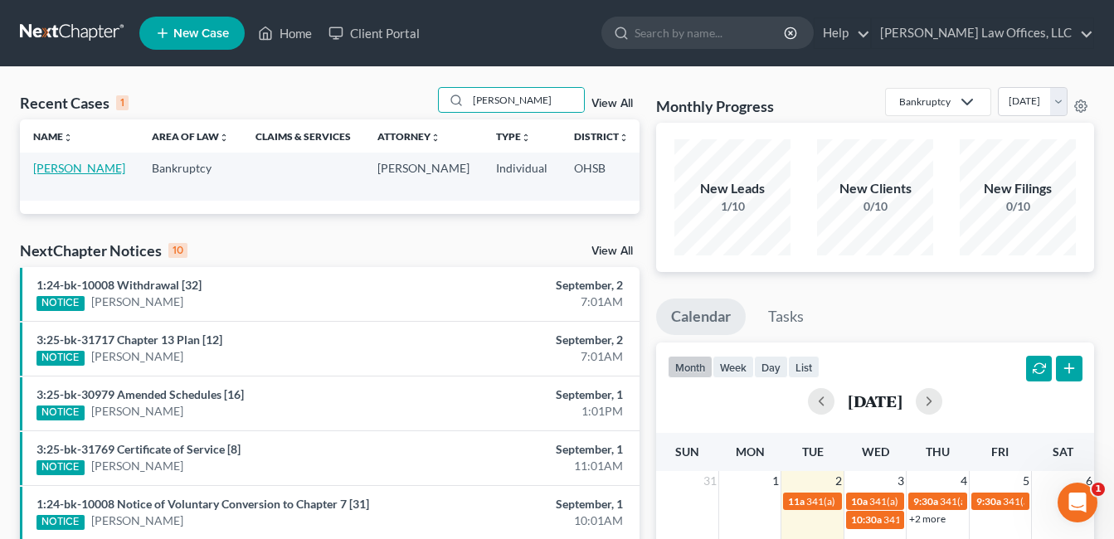
click at [41, 175] on link "Hurd, Derek" at bounding box center [79, 168] width 92 height 14
select select "4"
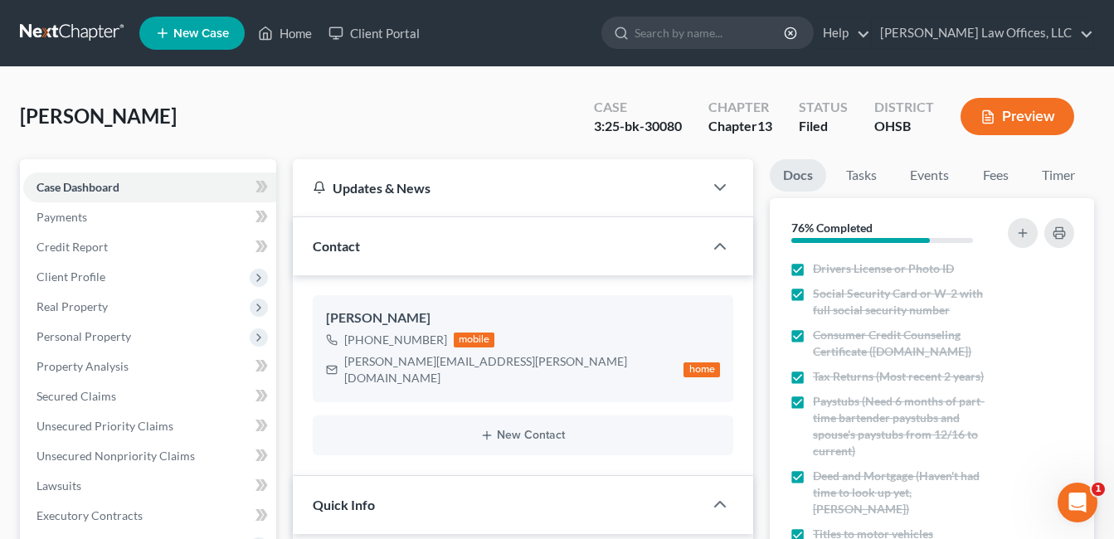
scroll to position [332, 0]
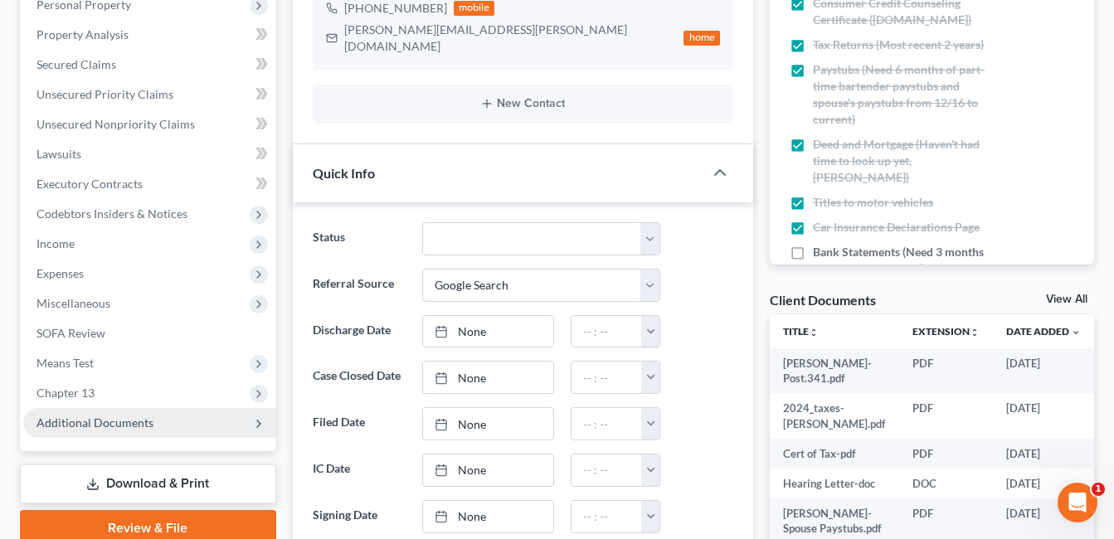
click at [103, 421] on span "Additional Documents" at bounding box center [94, 422] width 117 height 14
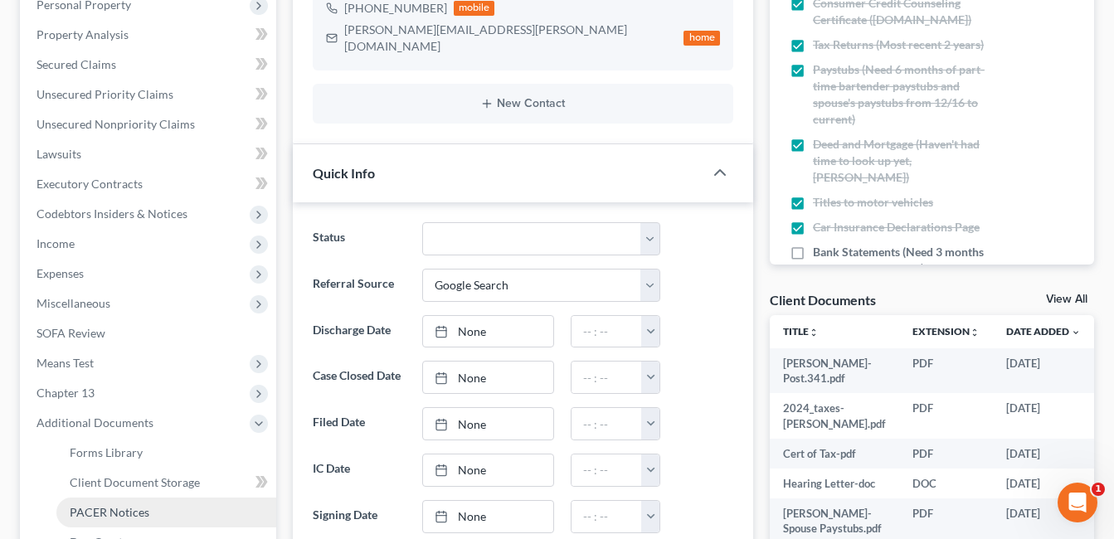
click at [109, 505] on span "PACER Notices" at bounding box center [110, 512] width 80 height 14
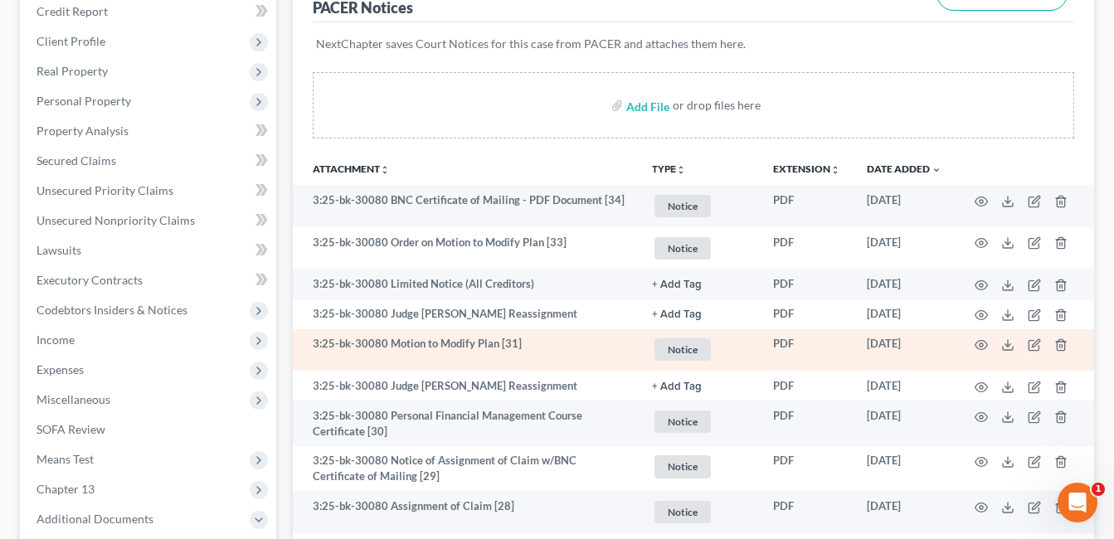
scroll to position [249, 0]
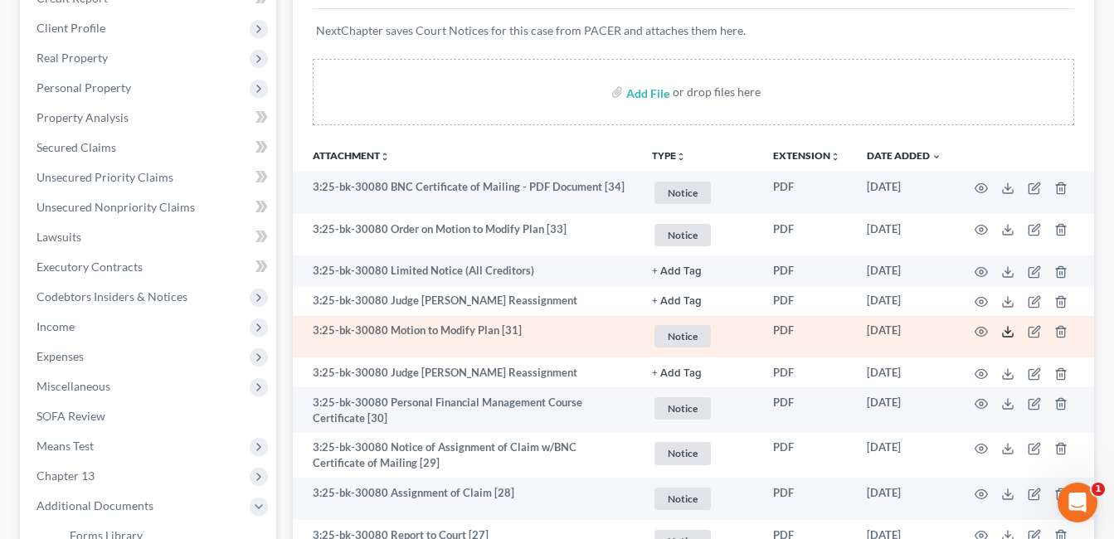
click at [1008, 332] on icon at bounding box center [1007, 331] width 13 height 13
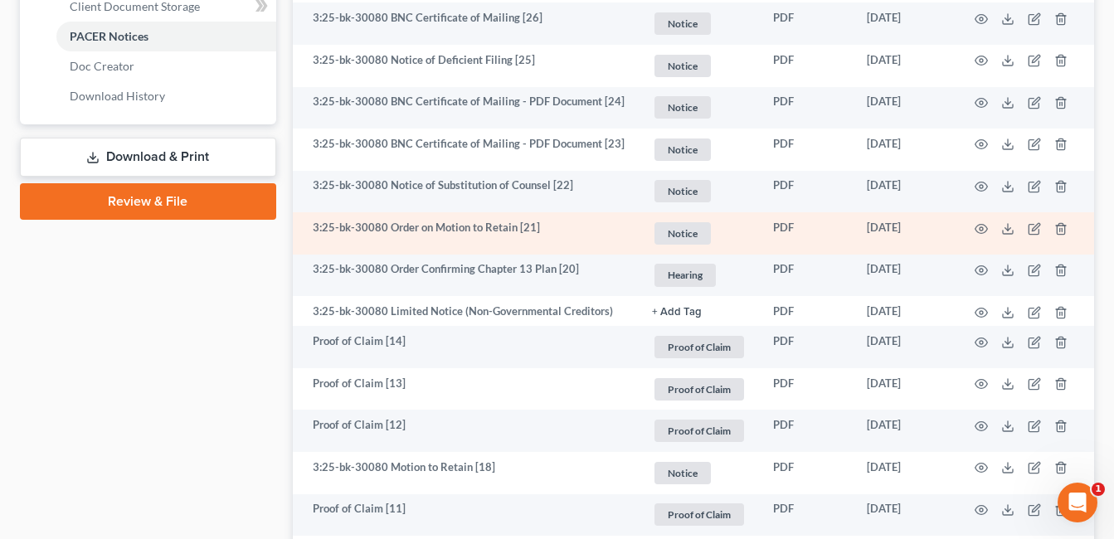
scroll to position [829, 0]
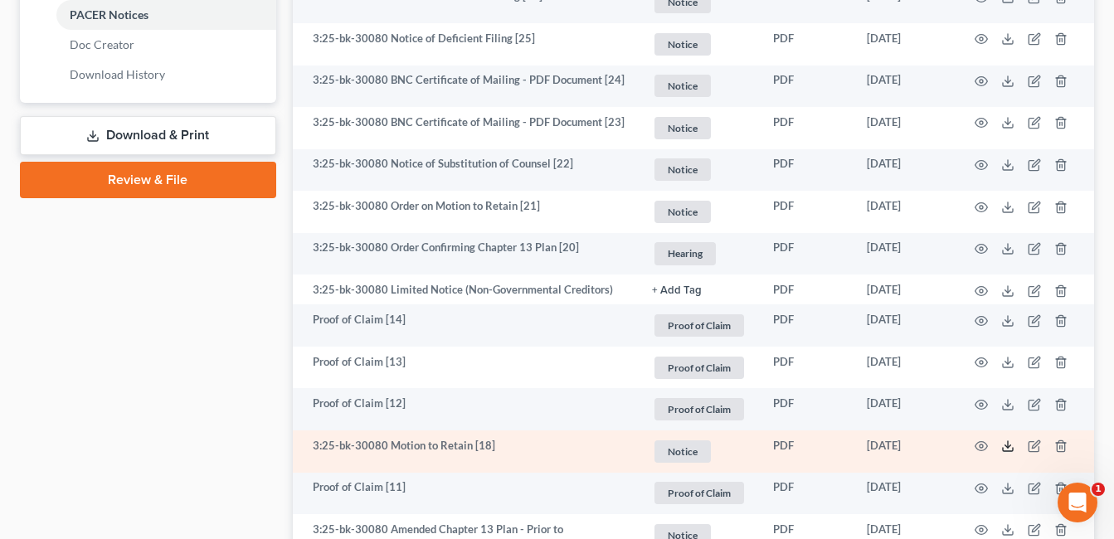
click at [1005, 445] on polyline at bounding box center [1008, 446] width 6 height 2
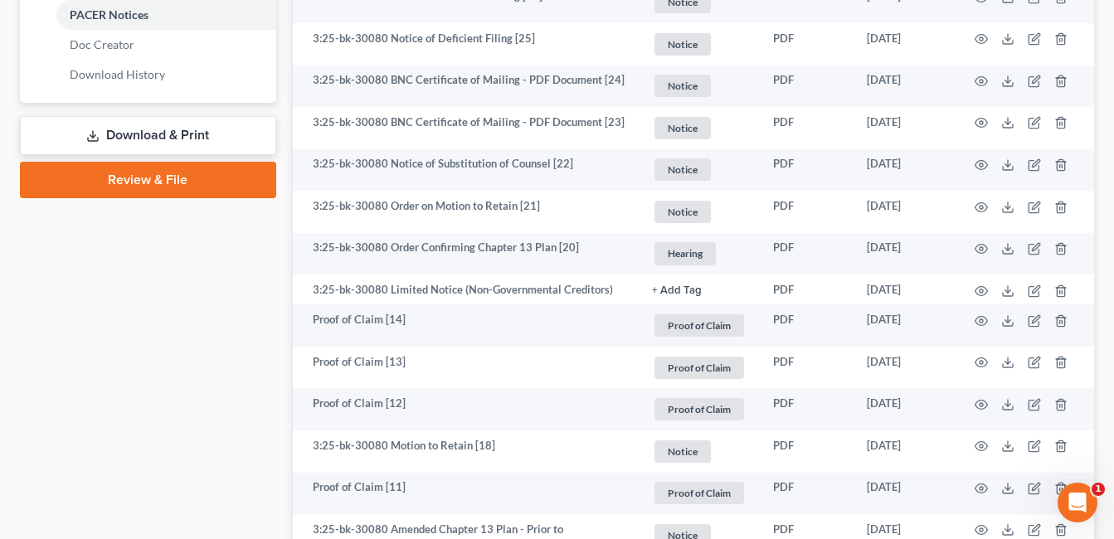
click at [158, 375] on div "Case Dashboard Payments Invoices Payments Payments Credit Report Client Profile" at bounding box center [148, 546] width 273 height 2433
click at [226, 381] on div "Case Dashboard Payments Invoices Payments Payments Credit Report Client Profile" at bounding box center [148, 546] width 273 height 2433
click at [226, 428] on div "Case Dashboard Payments Invoices Payments Payments Credit Report Client Profile" at bounding box center [148, 546] width 273 height 2433
drag, startPoint x: 212, startPoint y: 389, endPoint x: 228, endPoint y: 389, distance: 15.8
click at [212, 389] on div "Case Dashboard Payments Invoices Payments Payments Credit Report Client Profile" at bounding box center [148, 546] width 273 height 2433
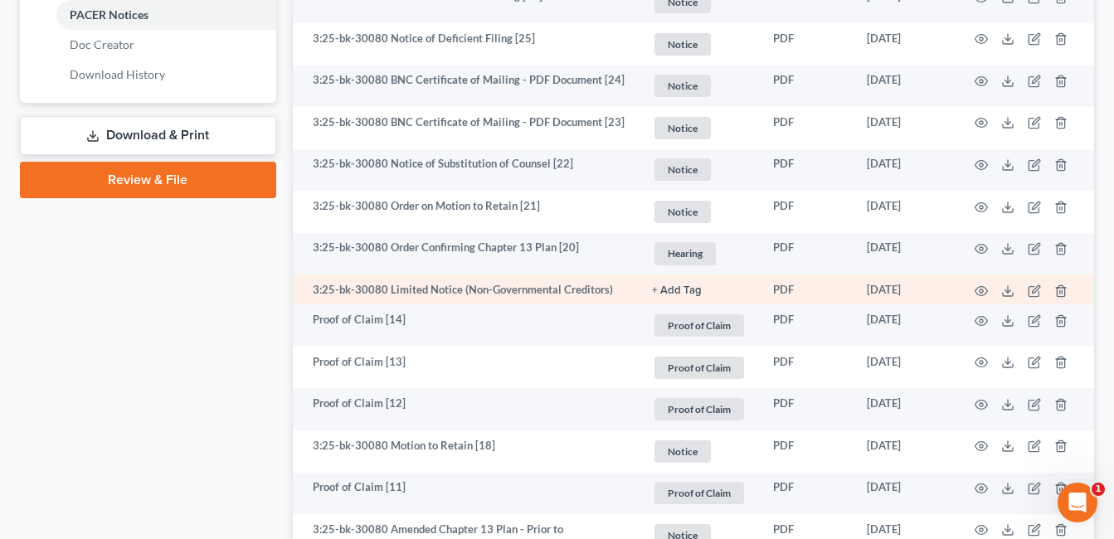
drag, startPoint x: 121, startPoint y: 405, endPoint x: 512, endPoint y: 290, distance: 407.7
click at [121, 405] on div "Case Dashboard Payments Invoices Payments Payments Credit Report Client Profile" at bounding box center [148, 546] width 273 height 2433
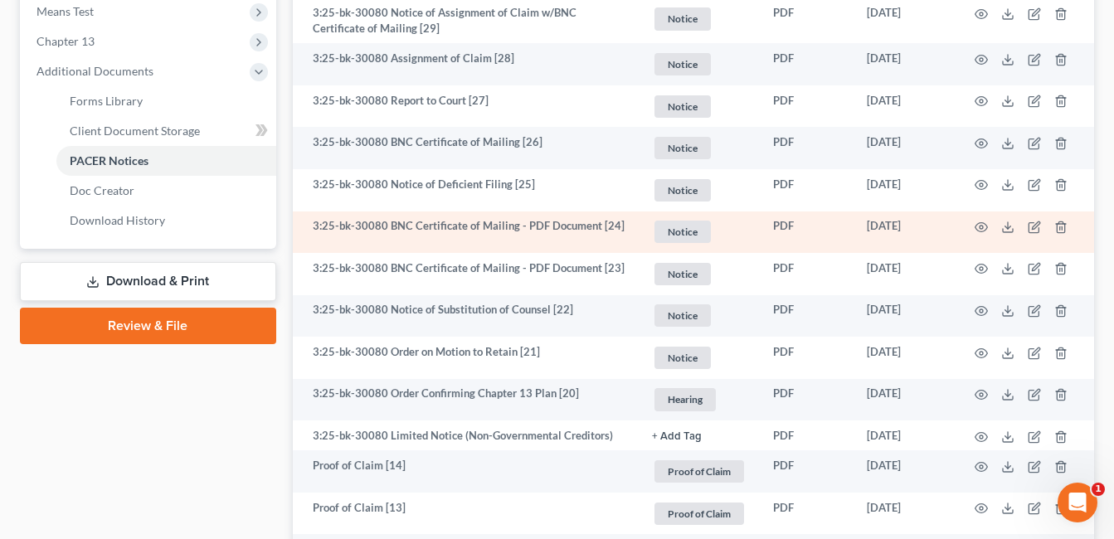
scroll to position [663, 0]
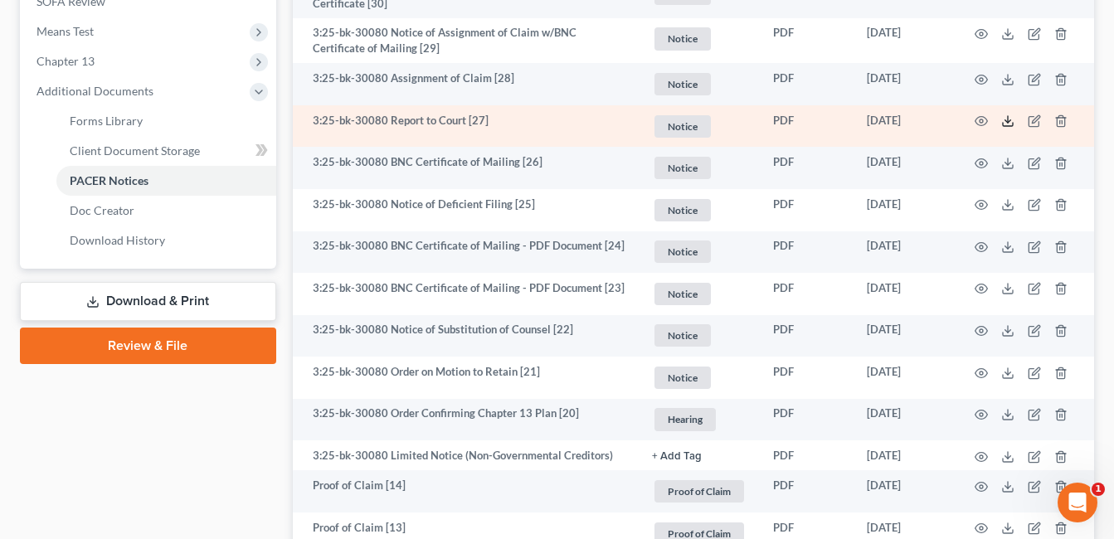
click at [1008, 122] on icon at bounding box center [1007, 120] width 13 height 13
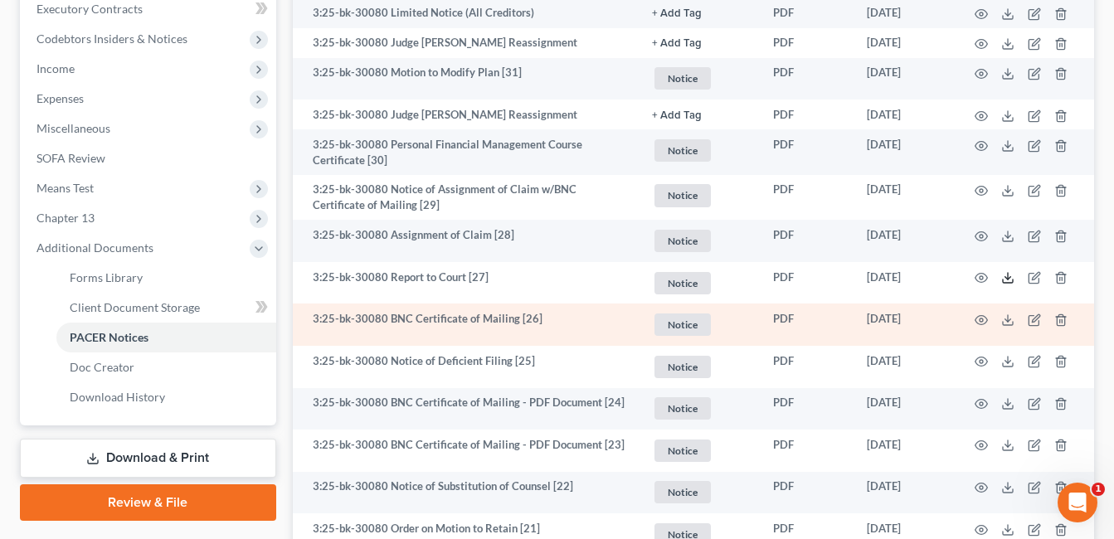
scroll to position [497, 0]
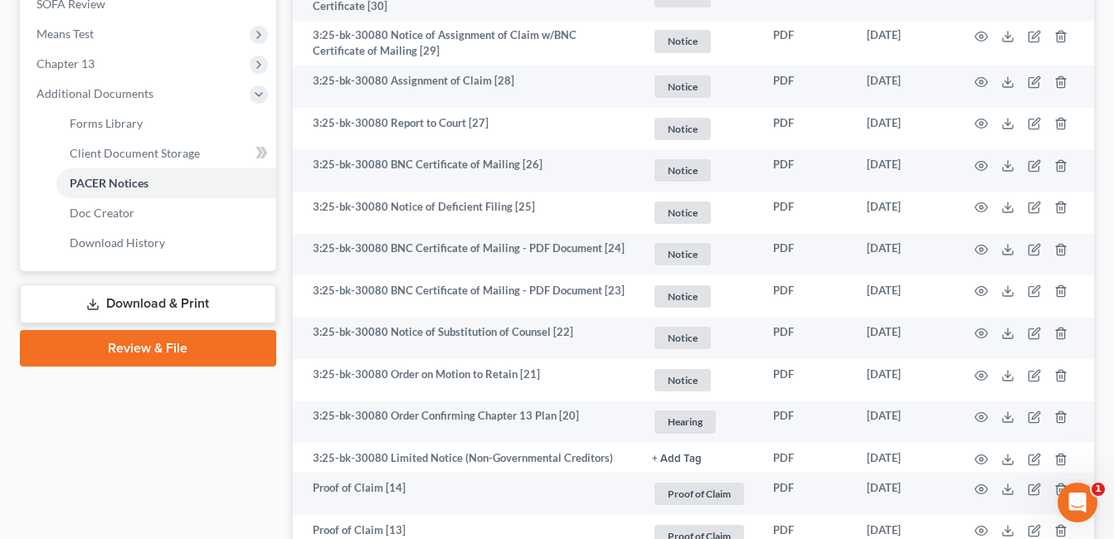
scroll to position [663, 0]
